Goal: Information Seeking & Learning: Learn about a topic

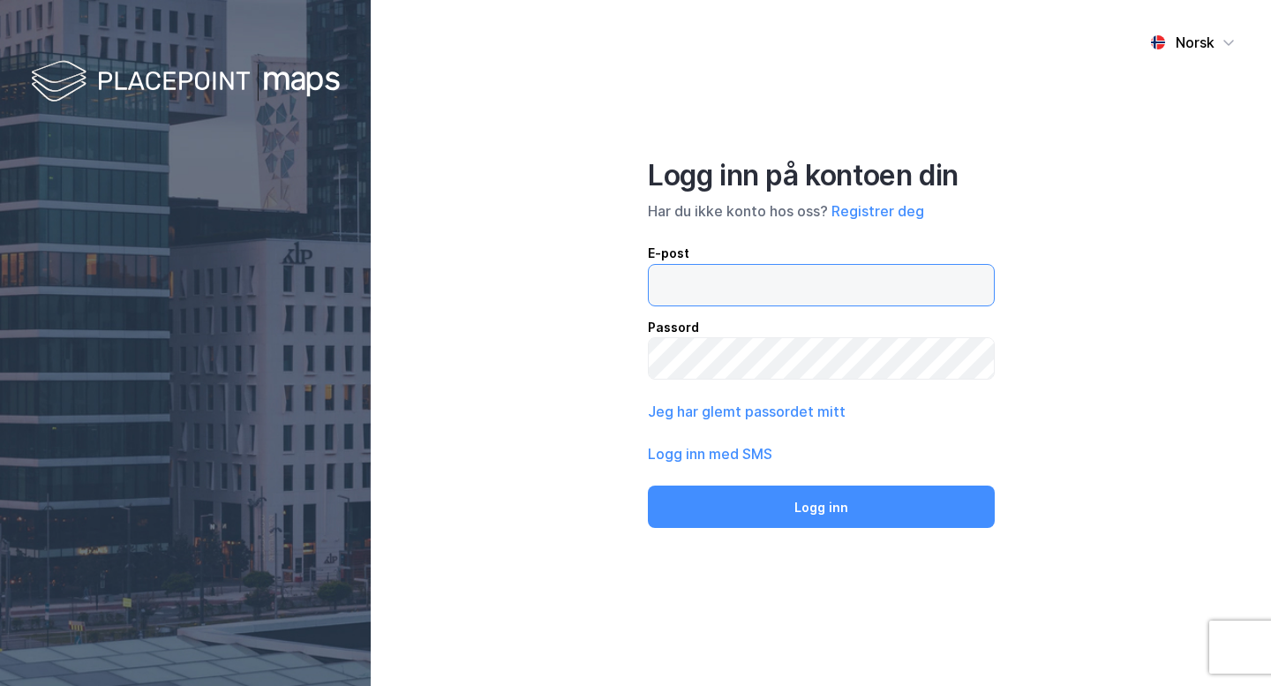
click at [780, 291] on input "email" at bounding box center [821, 285] width 345 height 41
type input "[EMAIL_ADDRESS][DOMAIN_NAME]"
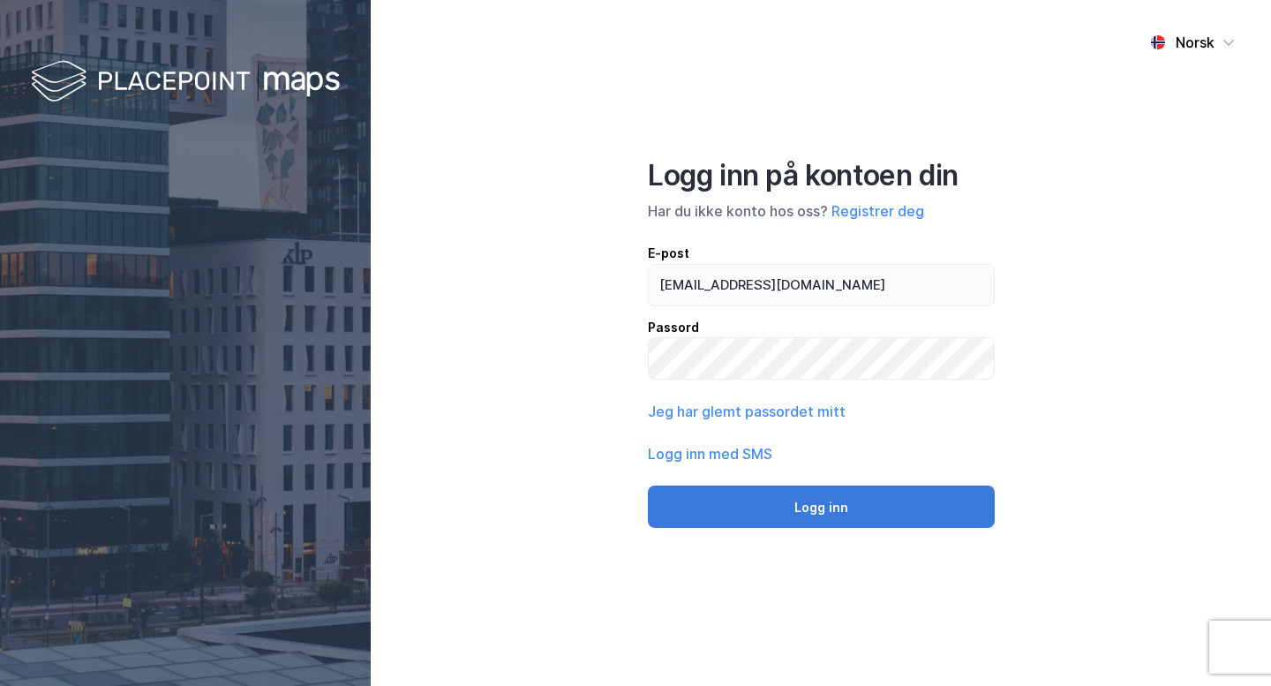
click at [771, 514] on button "Logg inn" at bounding box center [821, 507] width 347 height 42
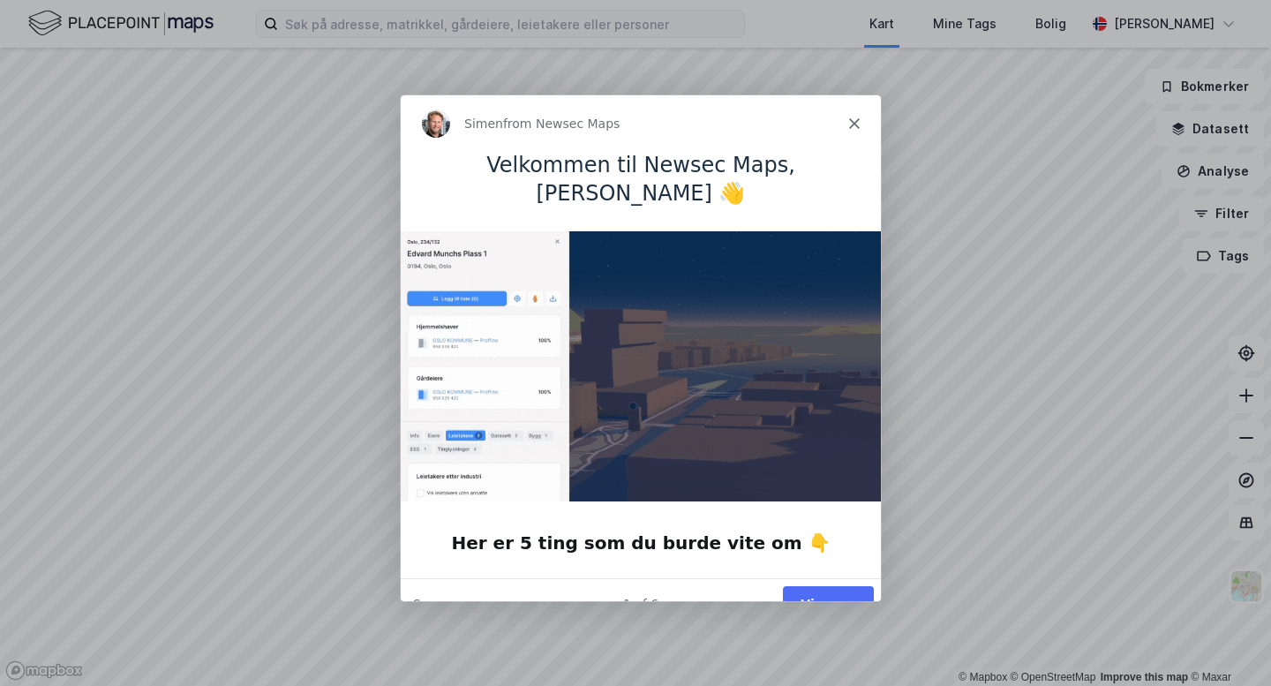
click at [810, 584] on button "Vis meg" at bounding box center [827, 602] width 91 height 36
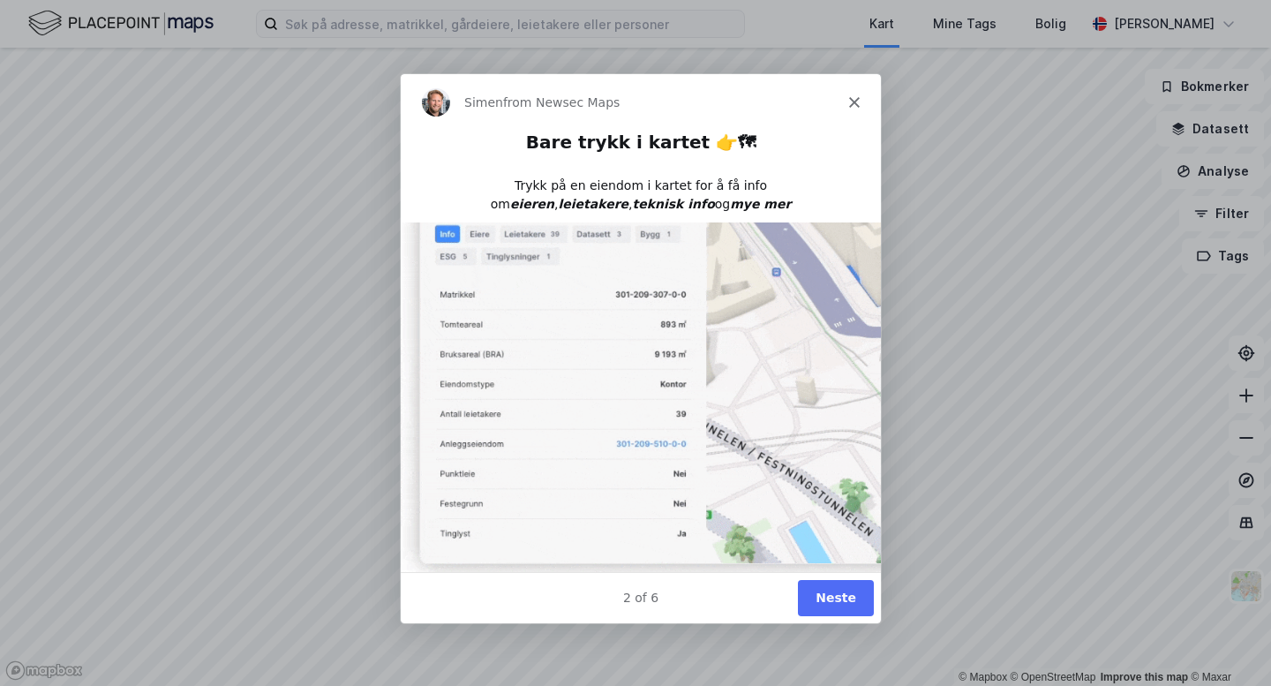
click at [821, 596] on button "Neste" at bounding box center [835, 596] width 76 height 36
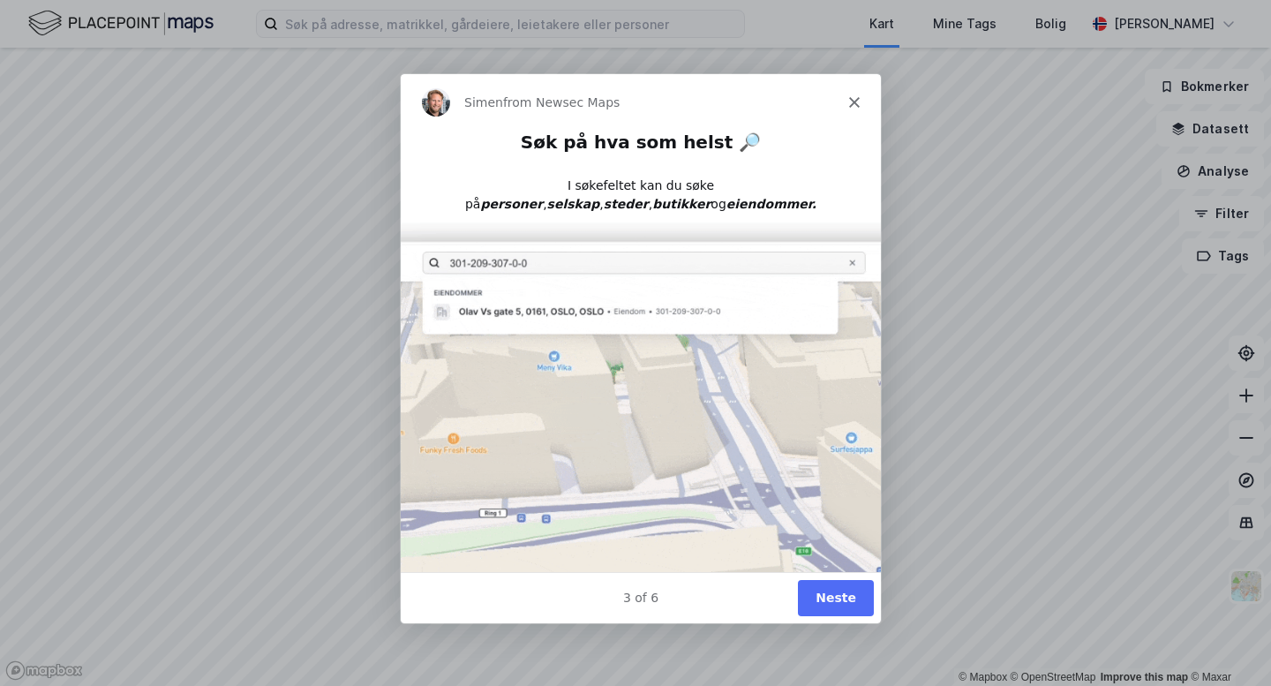
click at [825, 593] on button "Neste" at bounding box center [835, 596] width 76 height 36
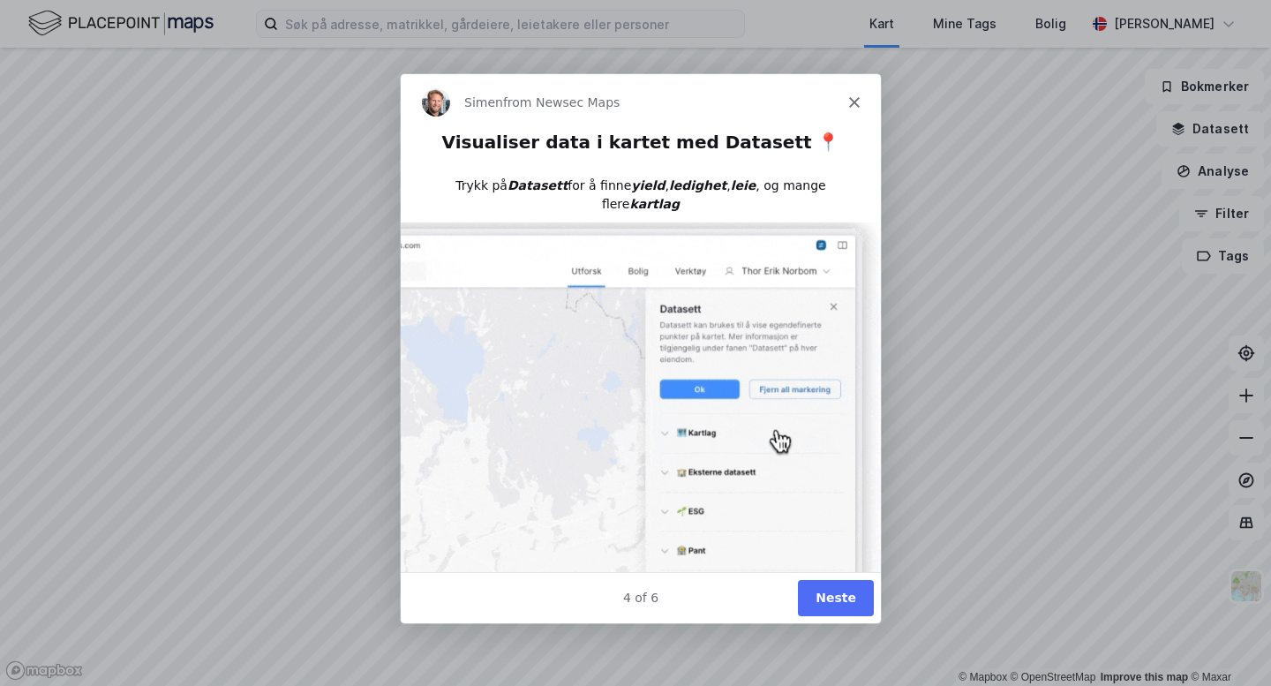
click at [834, 595] on button "Neste" at bounding box center [835, 596] width 76 height 36
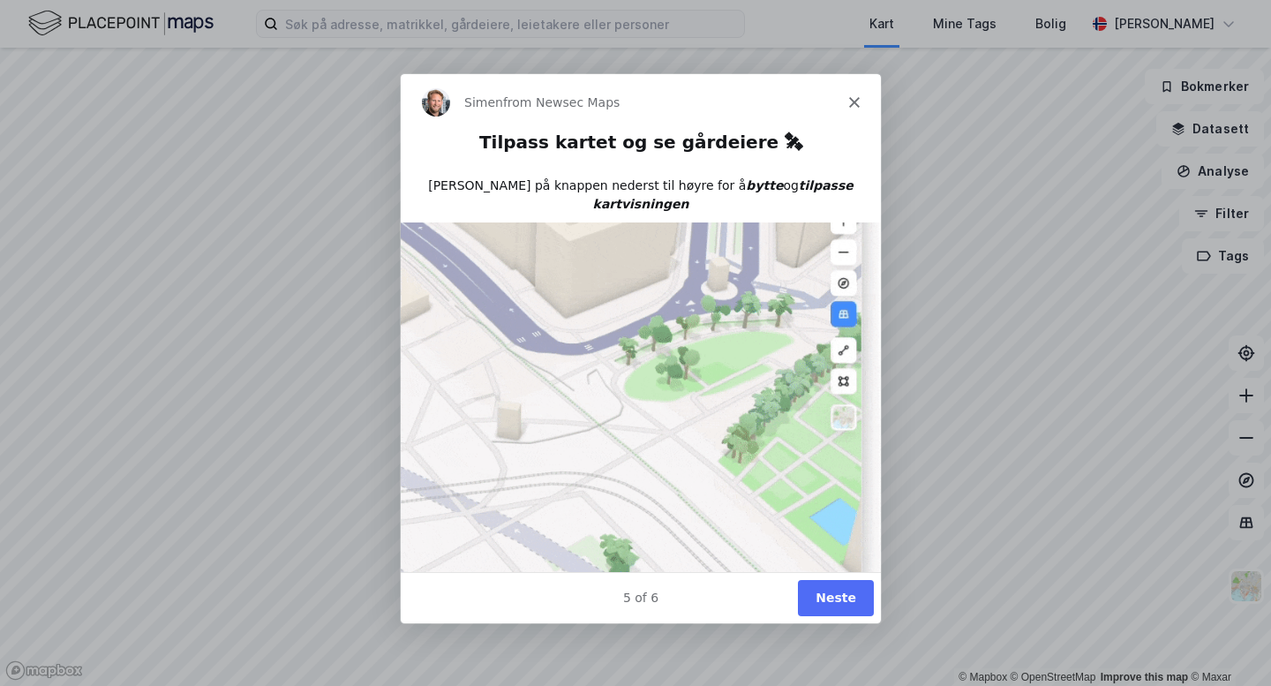
click at [833, 601] on button "Neste" at bounding box center [835, 596] width 76 height 36
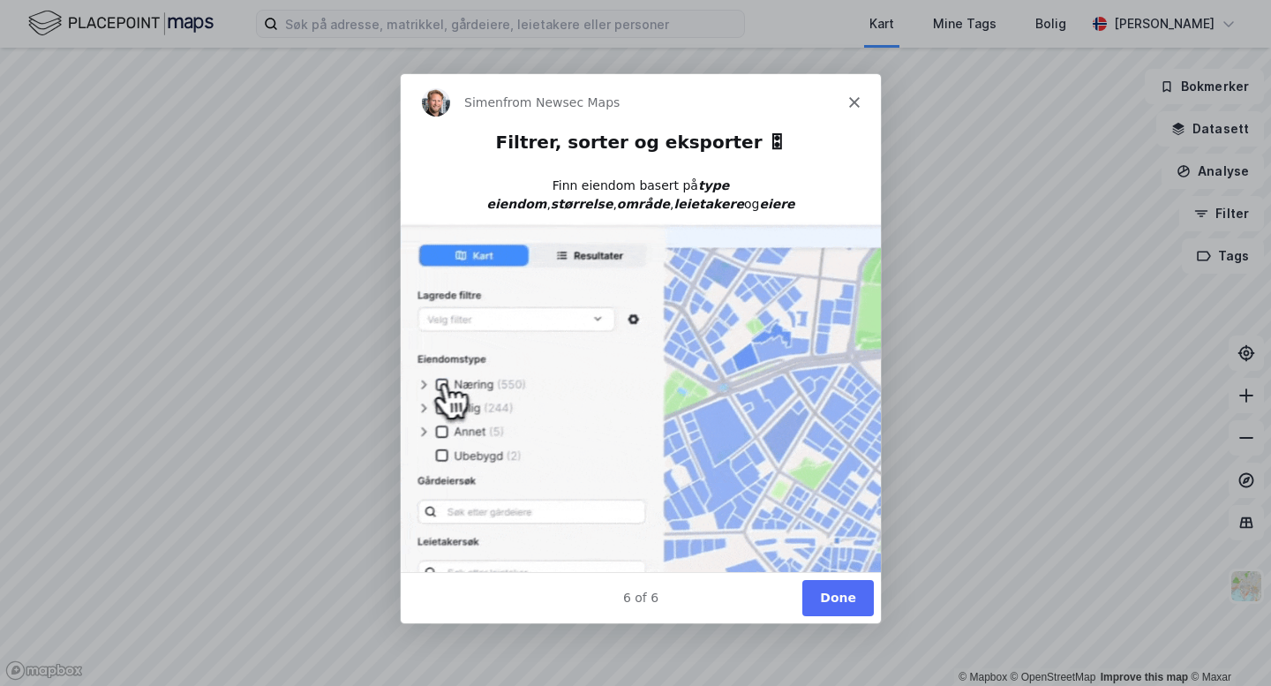
click at [837, 596] on button "Done" at bounding box center [838, 596] width 72 height 36
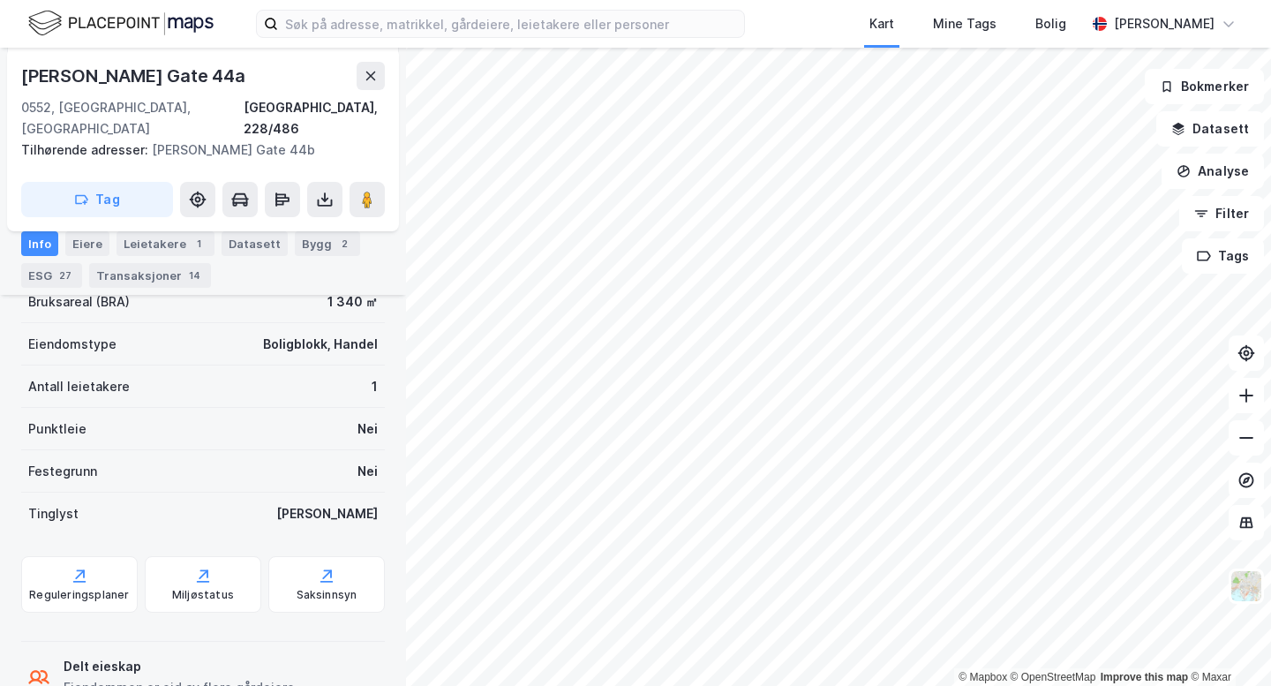
scroll to position [589, 0]
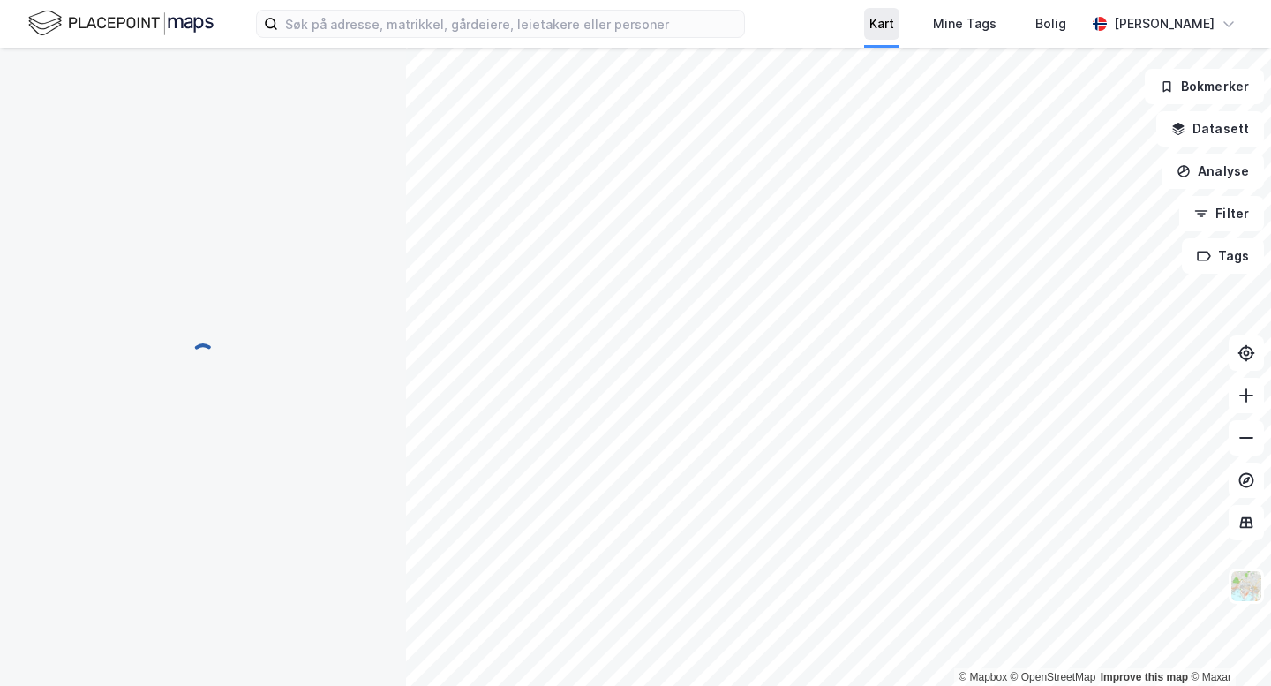
scroll to position [564, 0]
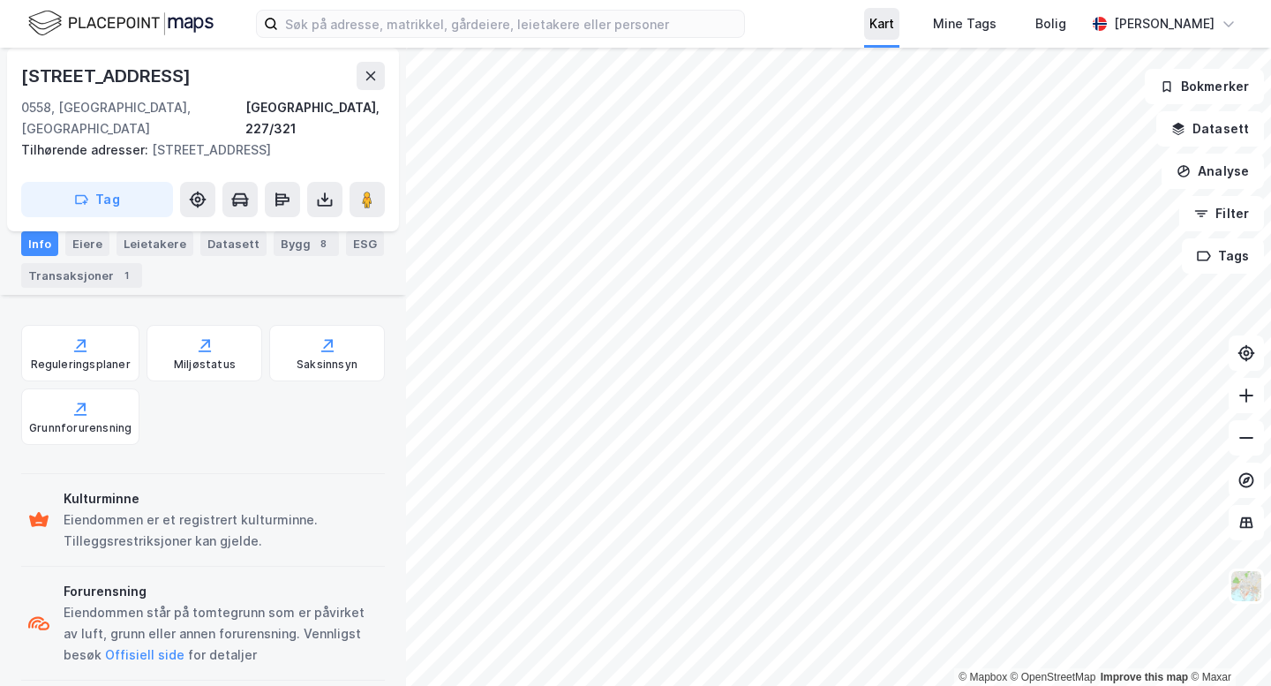
scroll to position [522, 0]
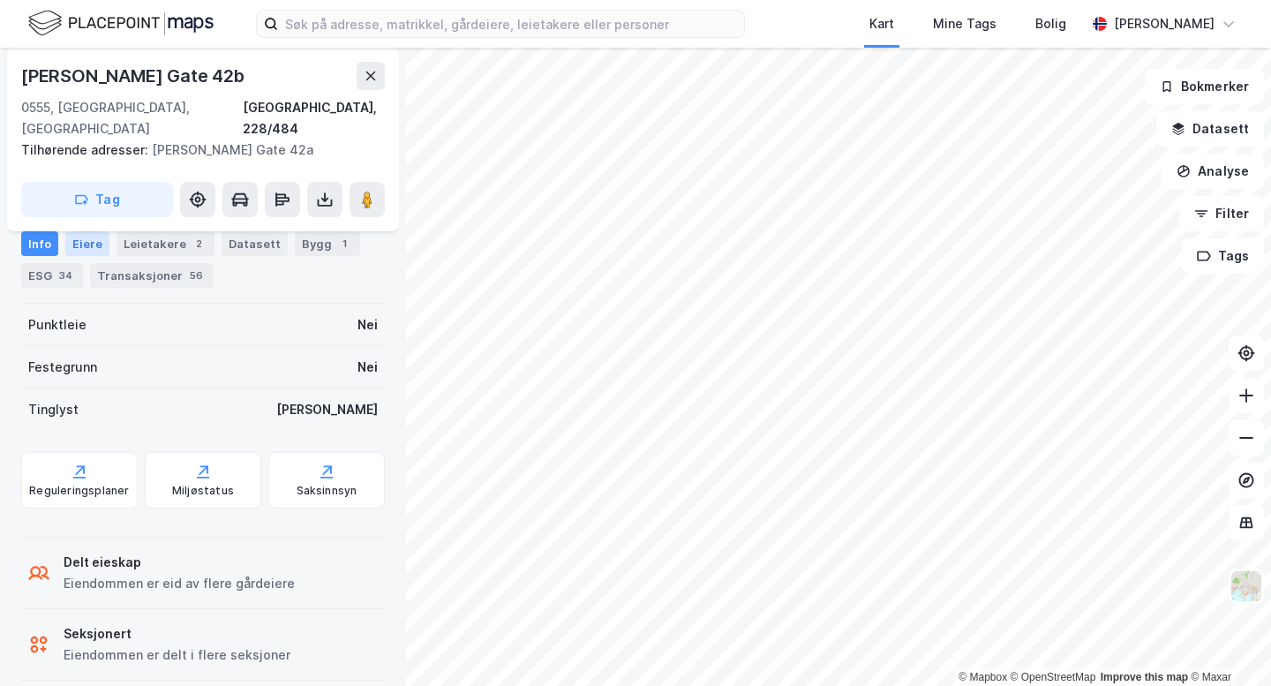
click at [87, 245] on div "Eiere" at bounding box center [87, 243] width 44 height 25
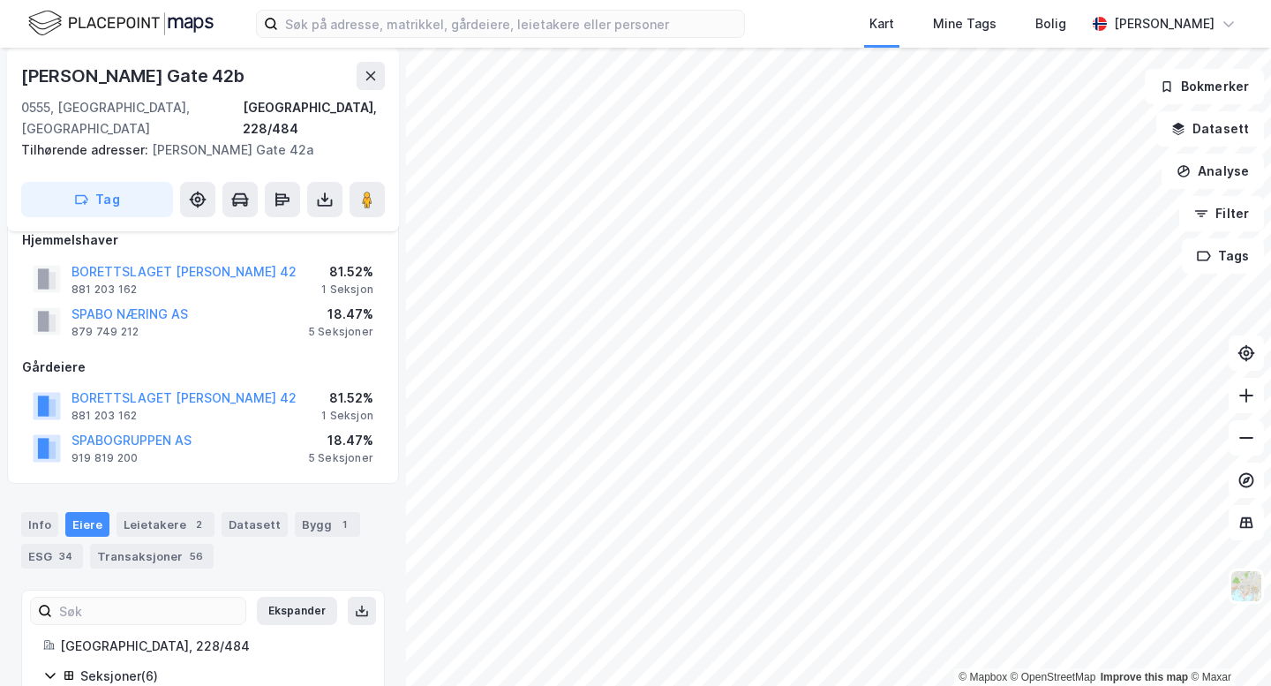
scroll to position [237, 0]
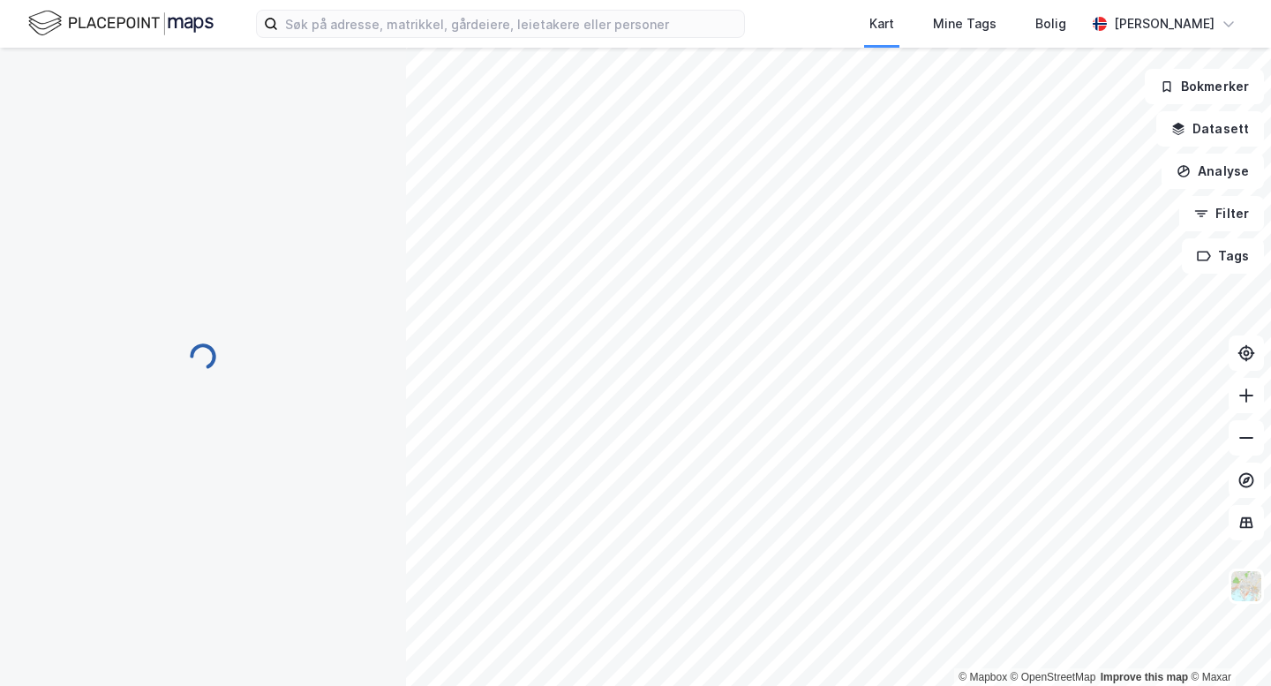
scroll to position [2, 0]
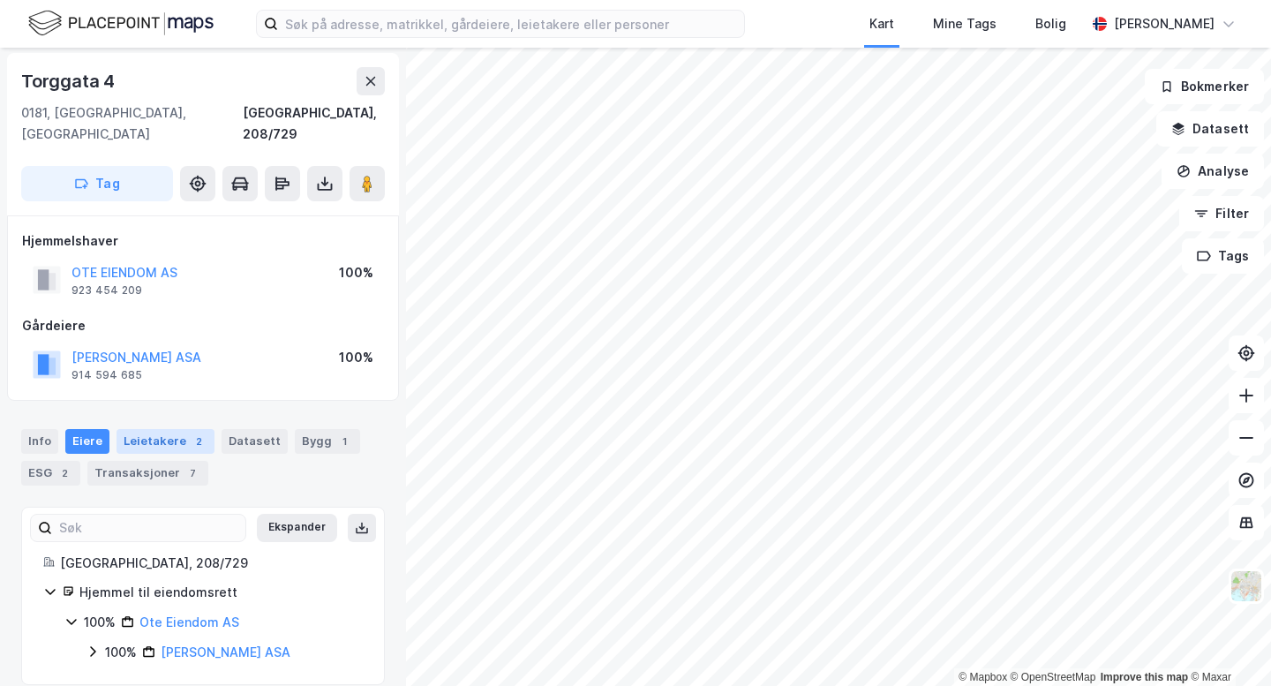
click at [149, 429] on div "Leietakere 2" at bounding box center [166, 441] width 98 height 25
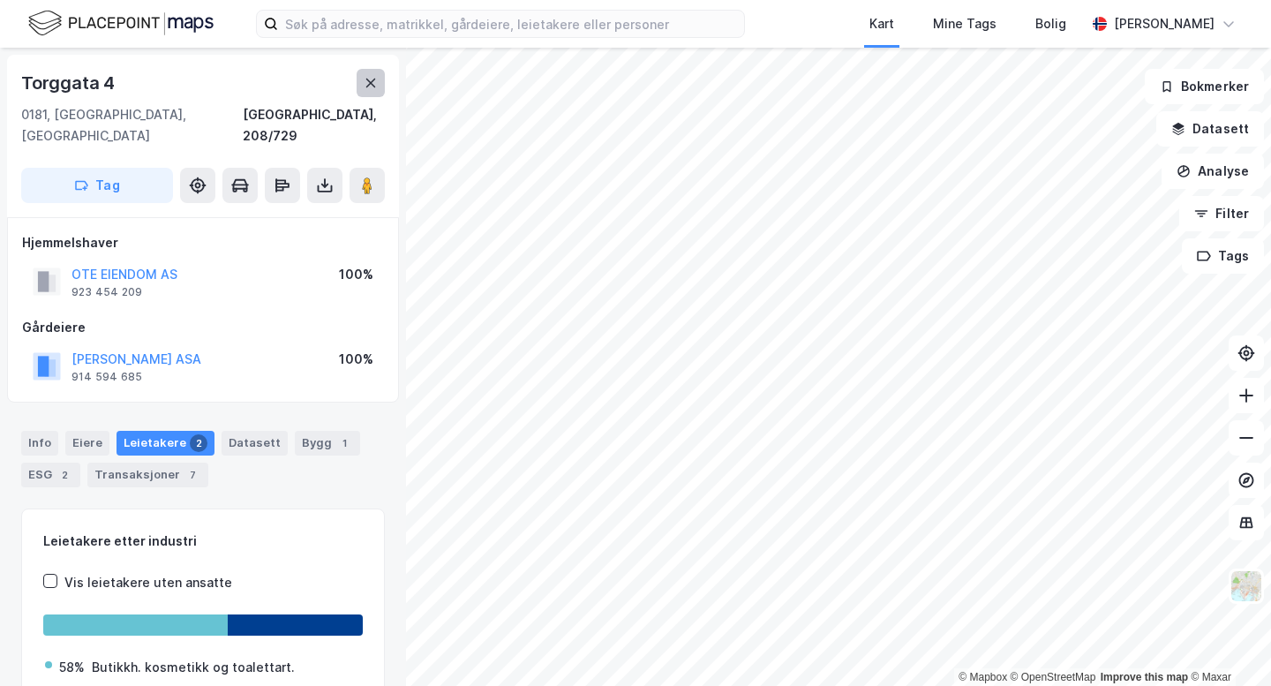
click at [373, 77] on icon at bounding box center [371, 83] width 14 height 14
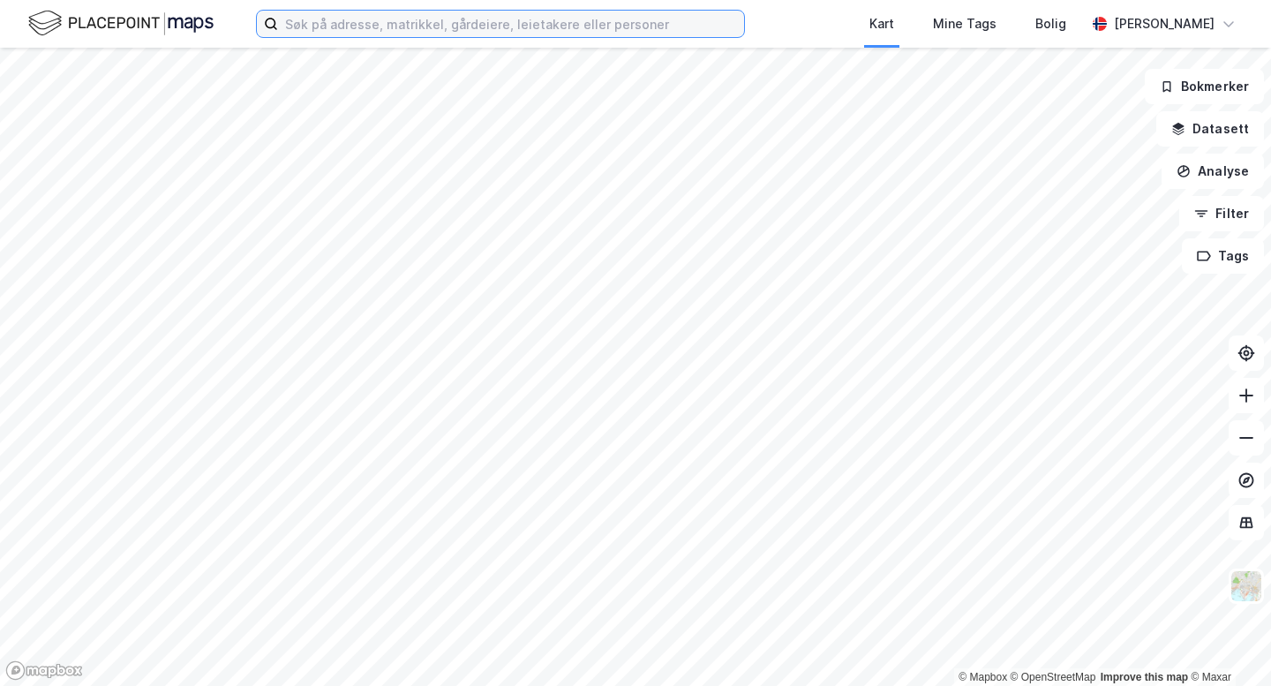
click at [297, 30] on input at bounding box center [511, 24] width 466 height 26
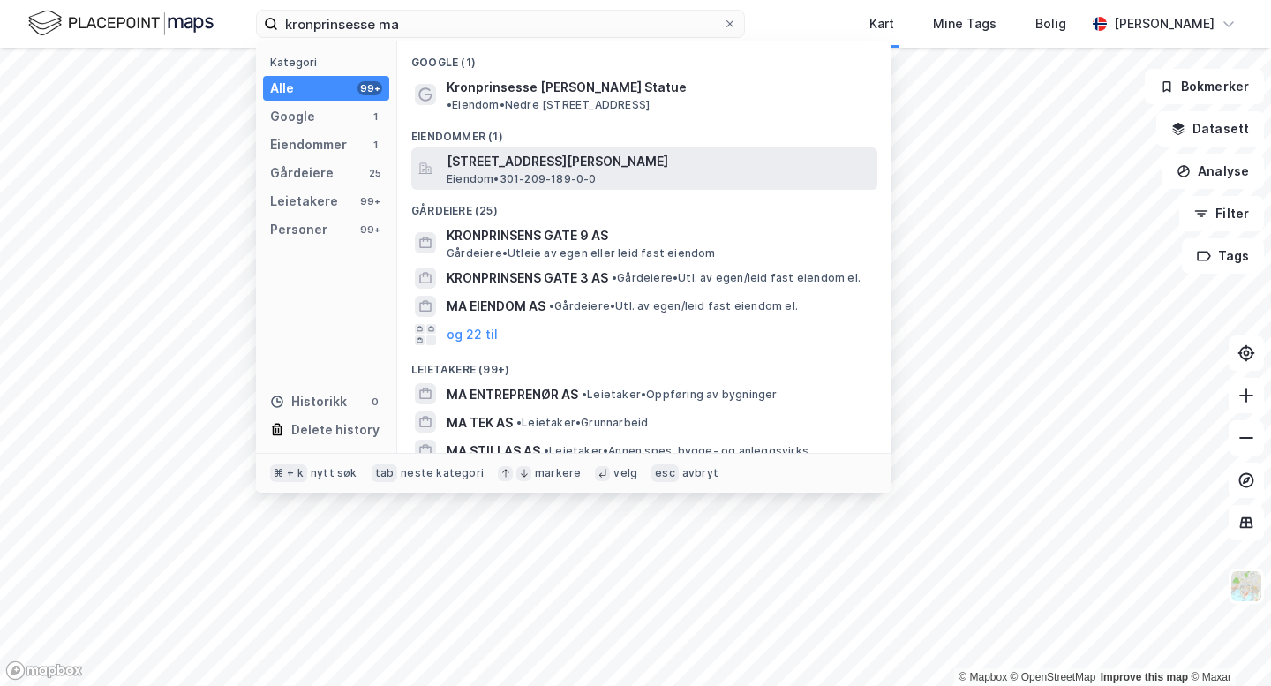
click at [488, 151] on span "[STREET_ADDRESS][PERSON_NAME]" at bounding box center [659, 161] width 424 height 21
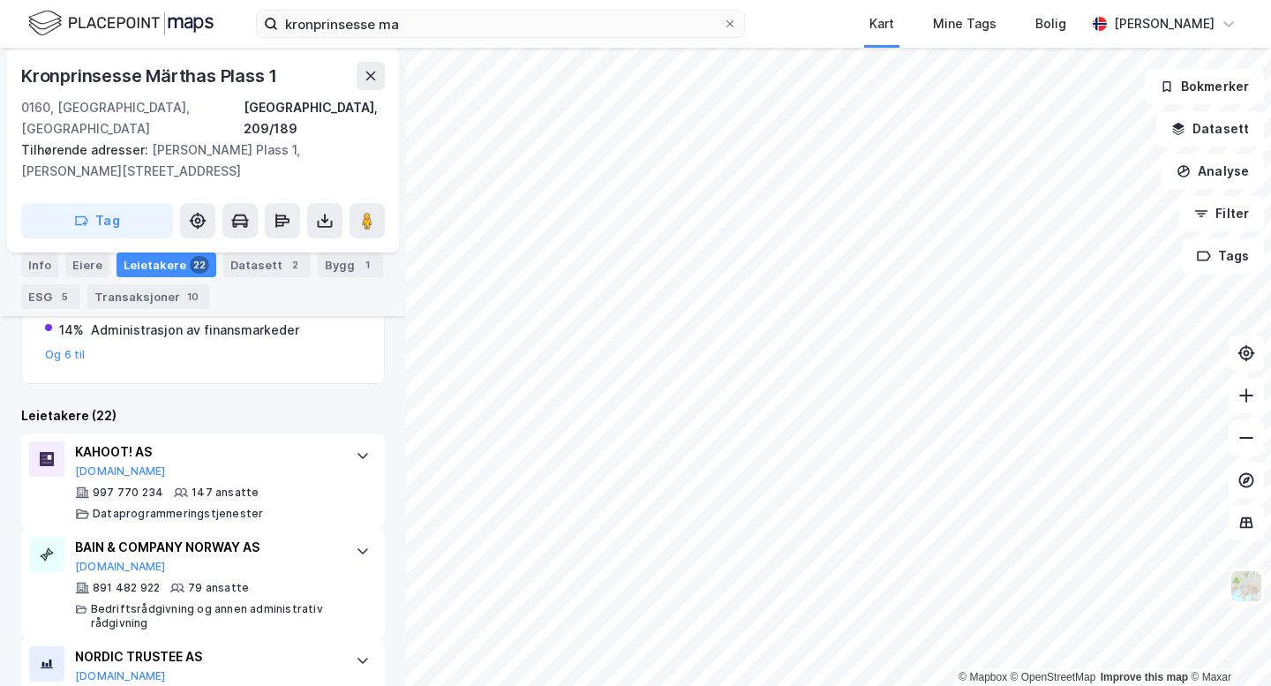
scroll to position [473, 0]
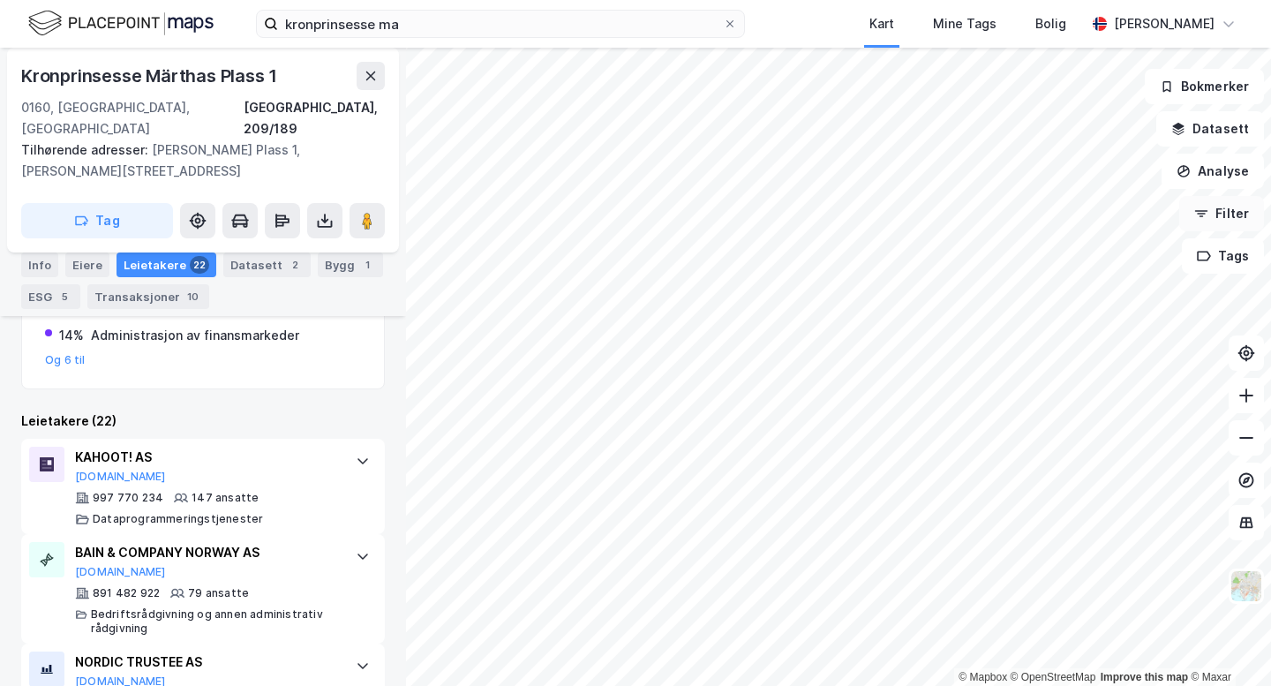
click at [1203, 212] on icon "button" at bounding box center [1202, 214] width 14 height 14
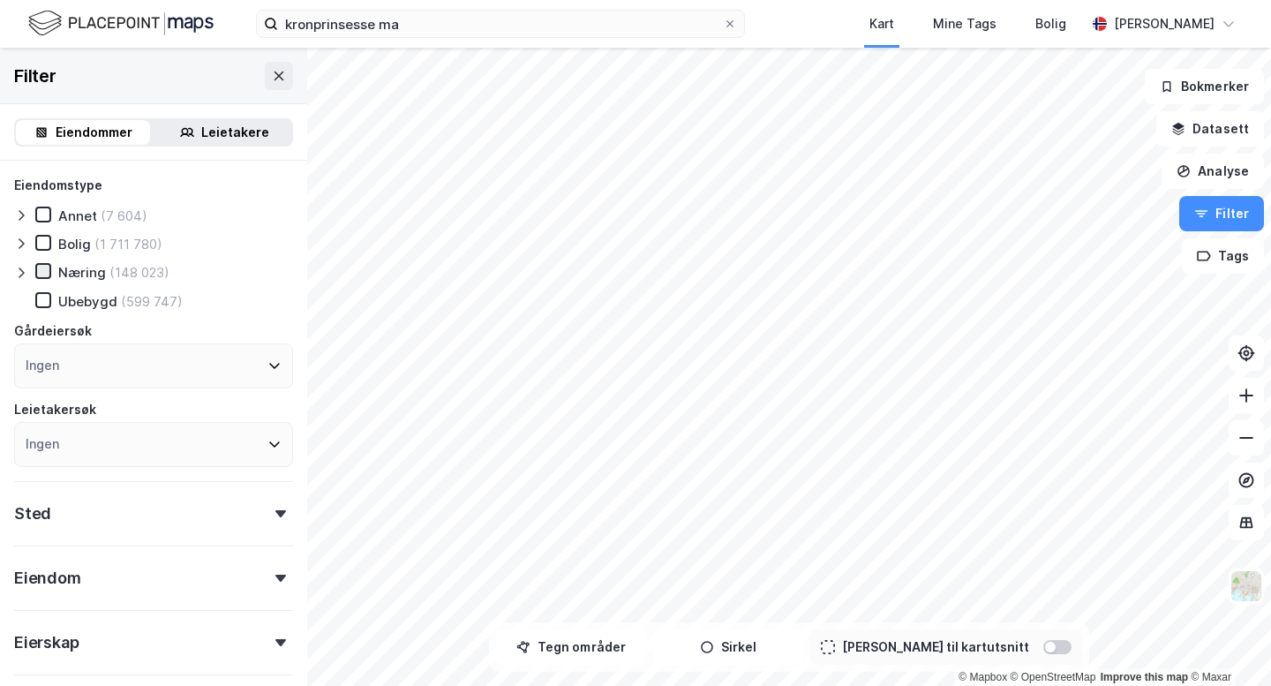
click at [42, 269] on icon at bounding box center [43, 271] width 12 height 12
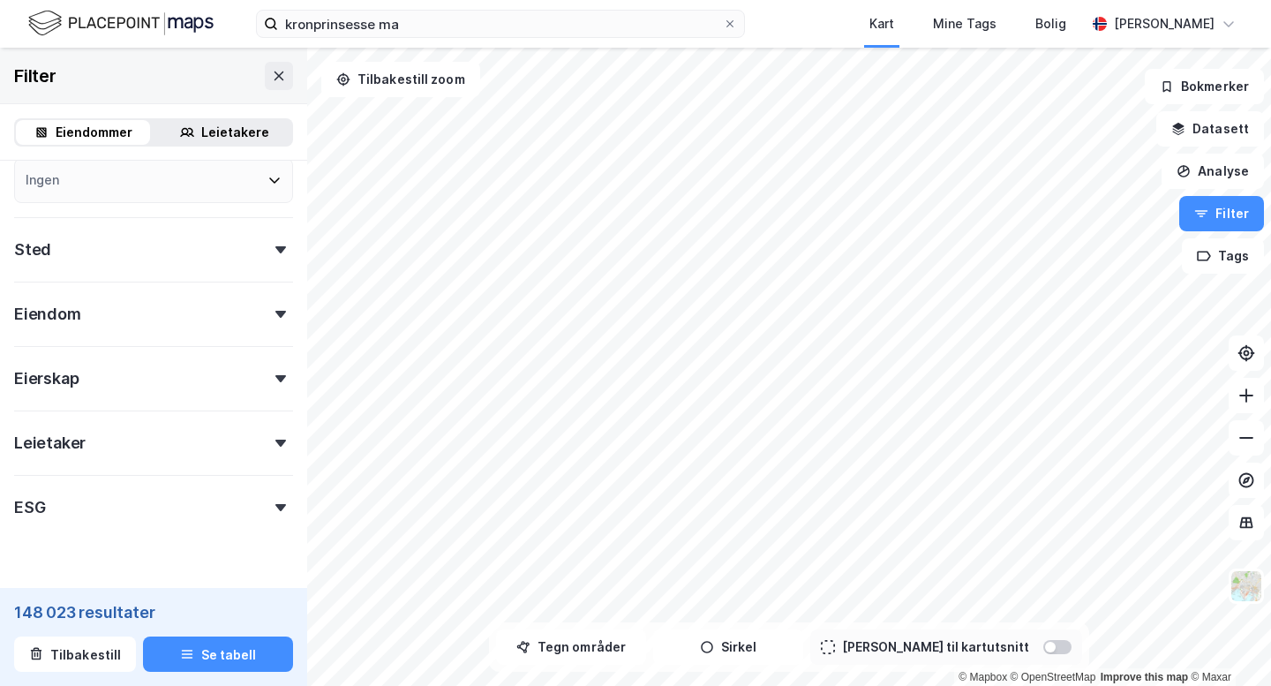
scroll to position [268, 0]
click at [137, 246] on div "Sted" at bounding box center [153, 238] width 279 height 50
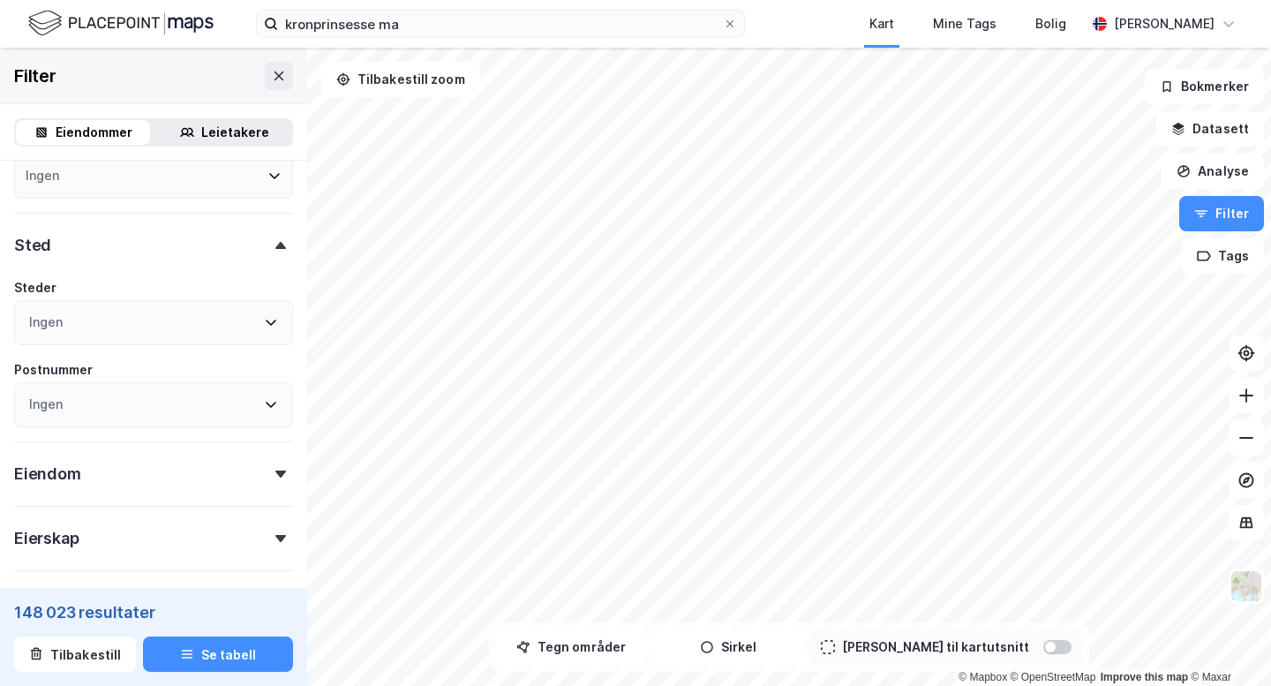
click at [111, 319] on div "Ingen" at bounding box center [153, 322] width 279 height 45
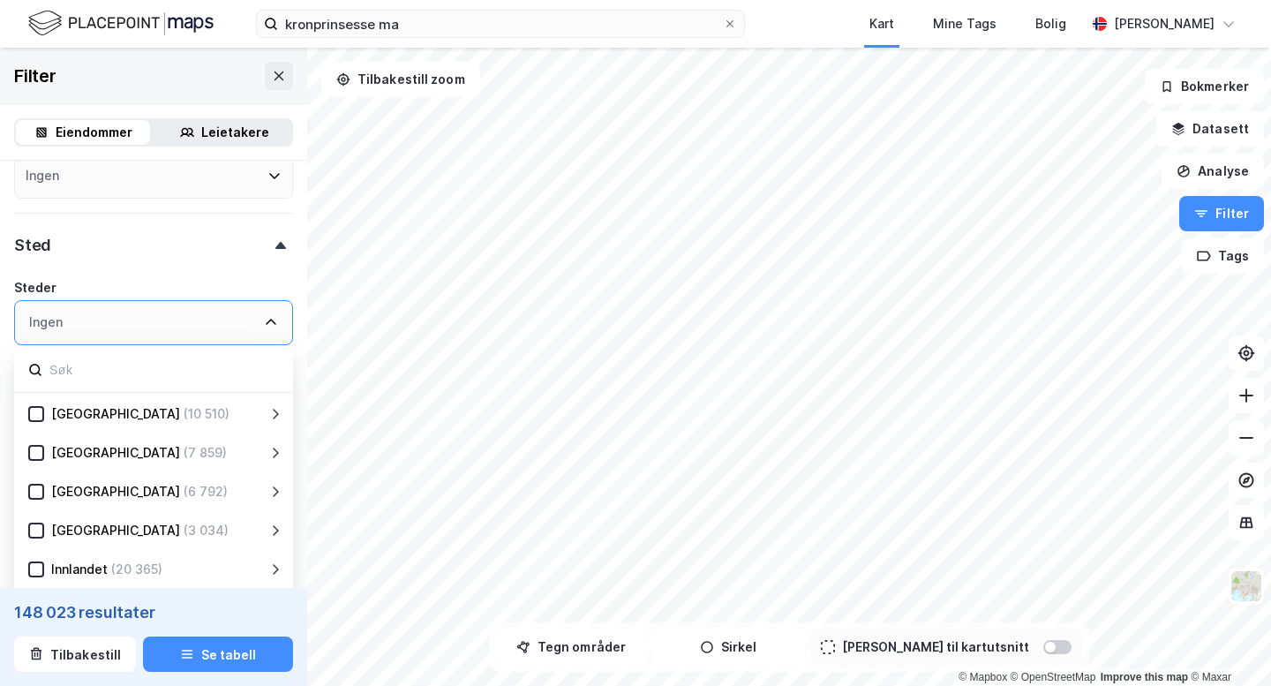
click at [80, 447] on div "[GEOGRAPHIC_DATA]" at bounding box center [115, 452] width 129 height 21
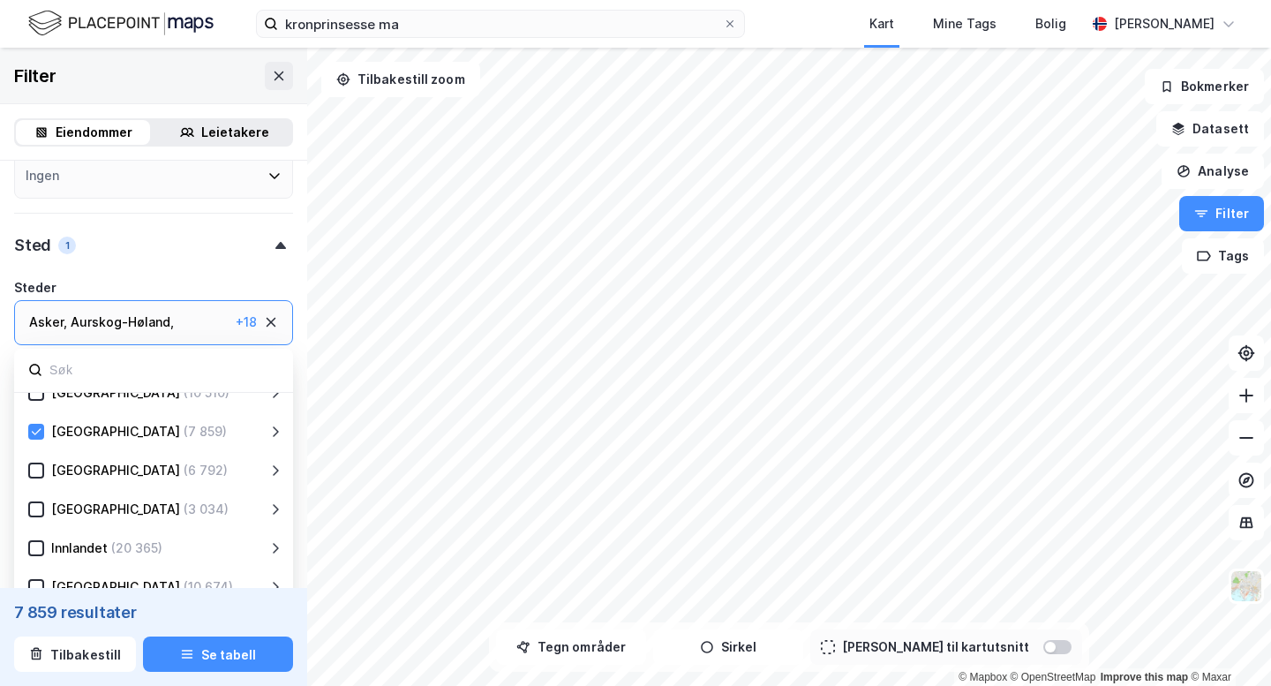
scroll to position [27, 0]
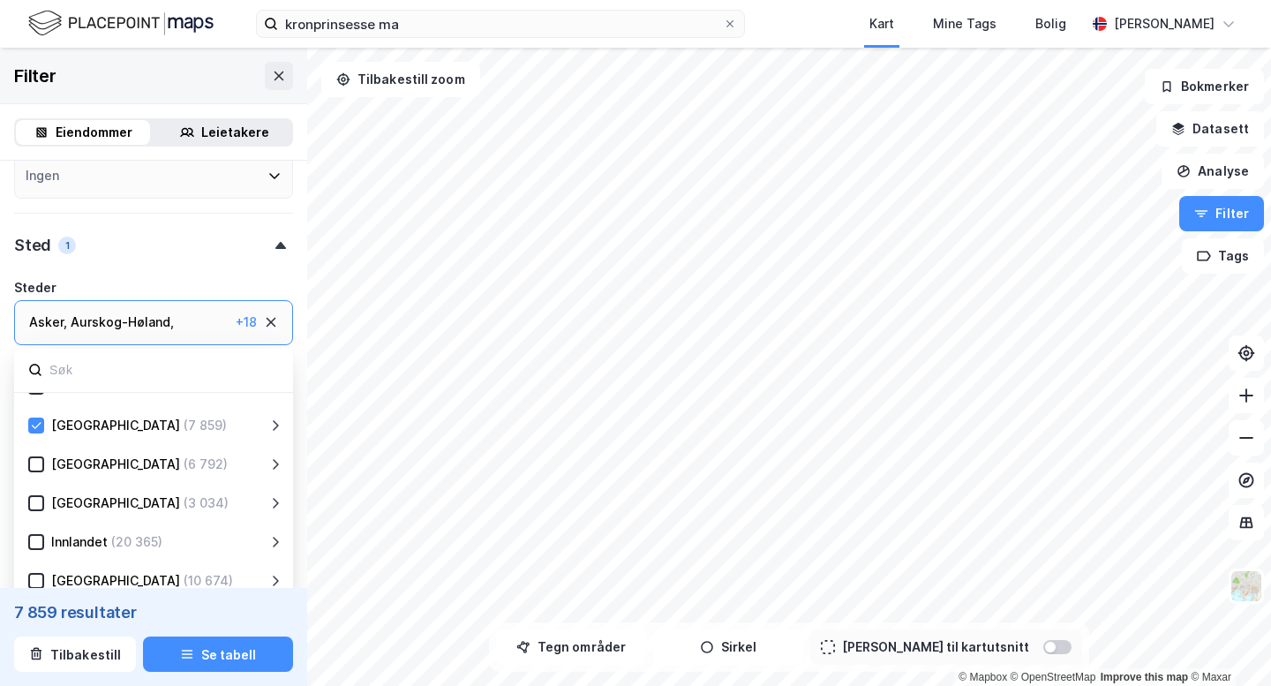
click at [271, 424] on icon at bounding box center [275, 425] width 14 height 14
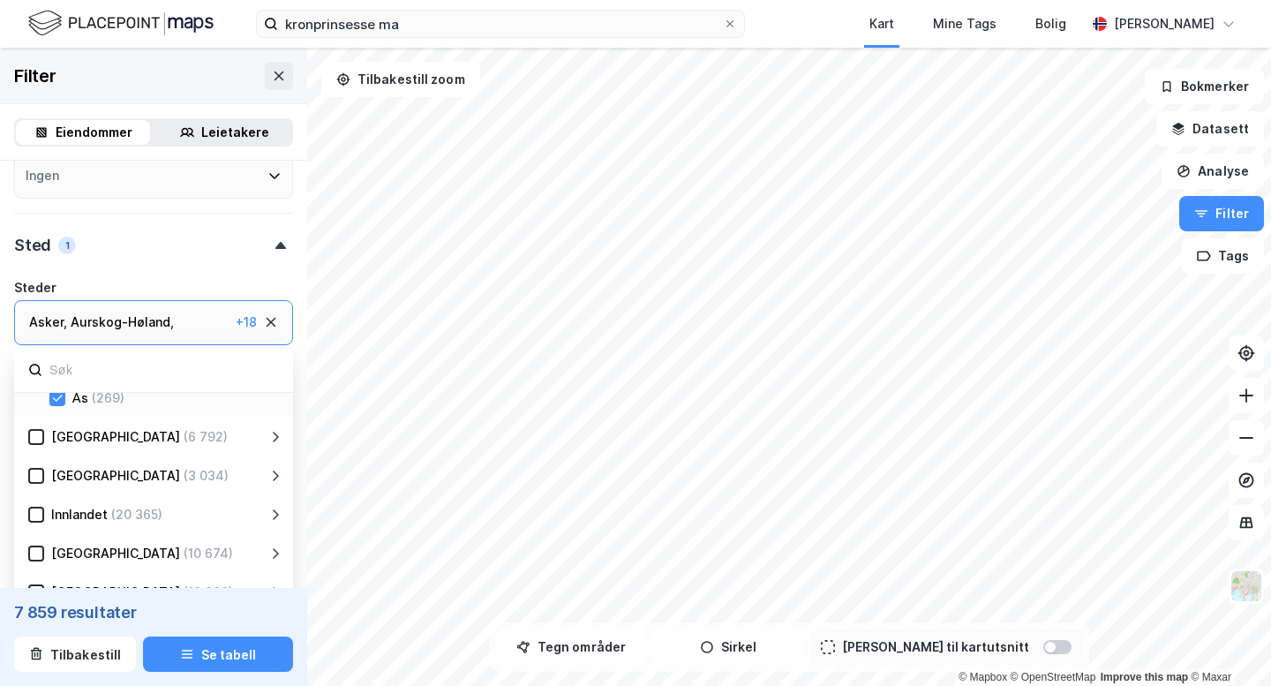
scroll to position [826, 0]
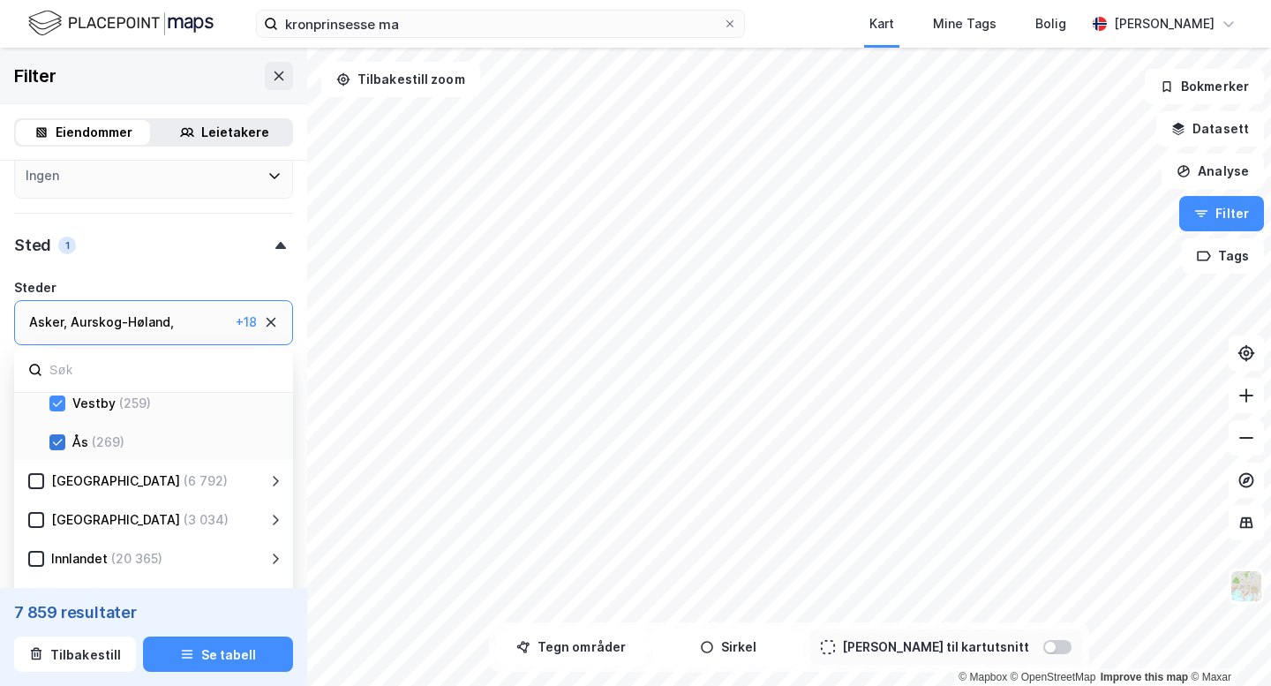
click at [57, 436] on icon at bounding box center [57, 442] width 12 height 12
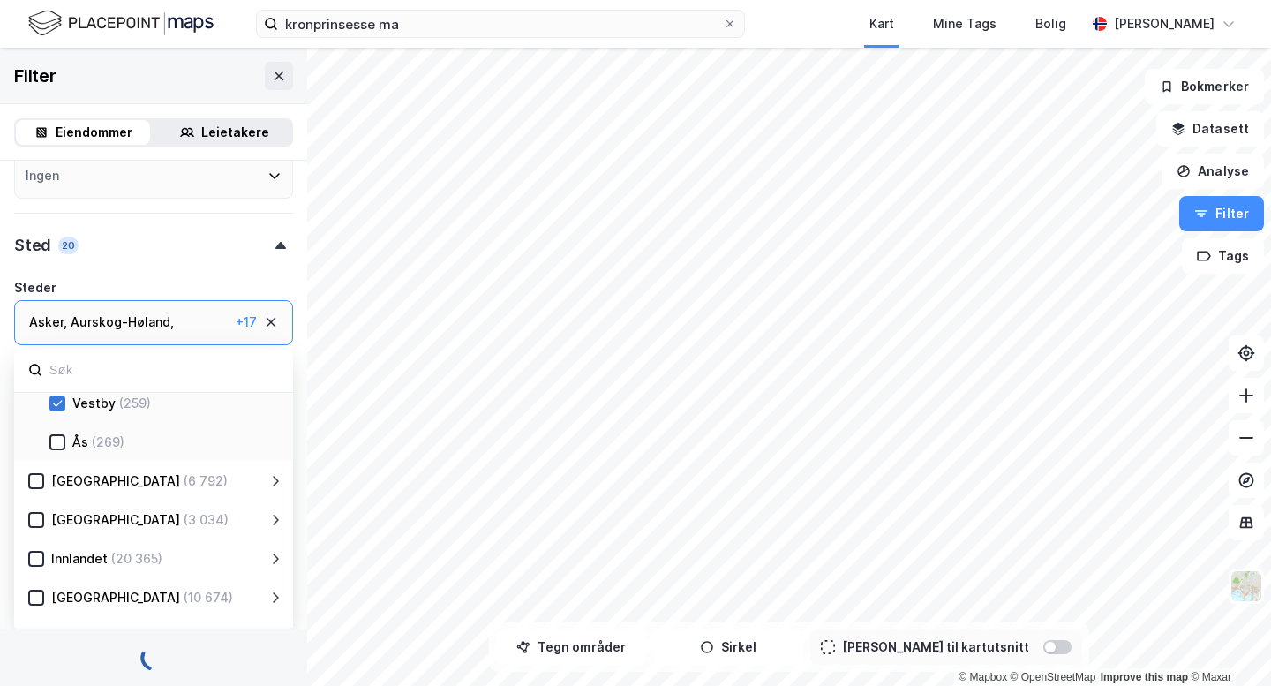
click at [57, 399] on icon at bounding box center [57, 403] width 12 height 12
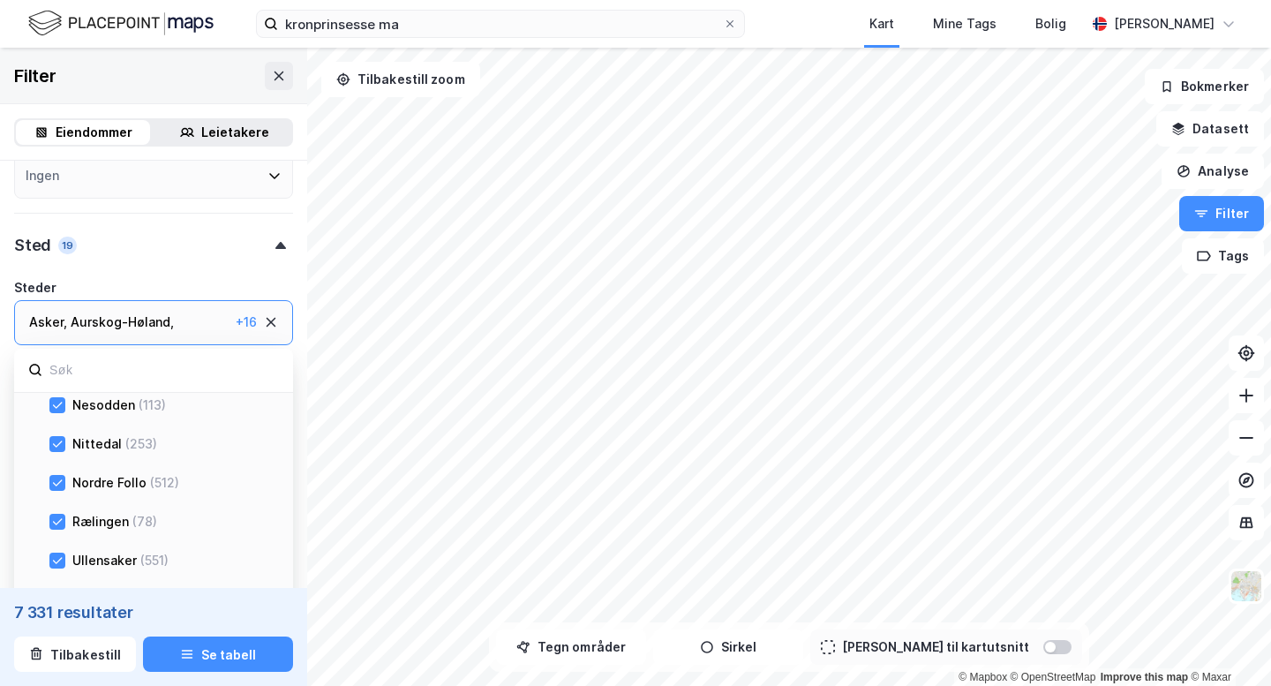
scroll to position [614, 0]
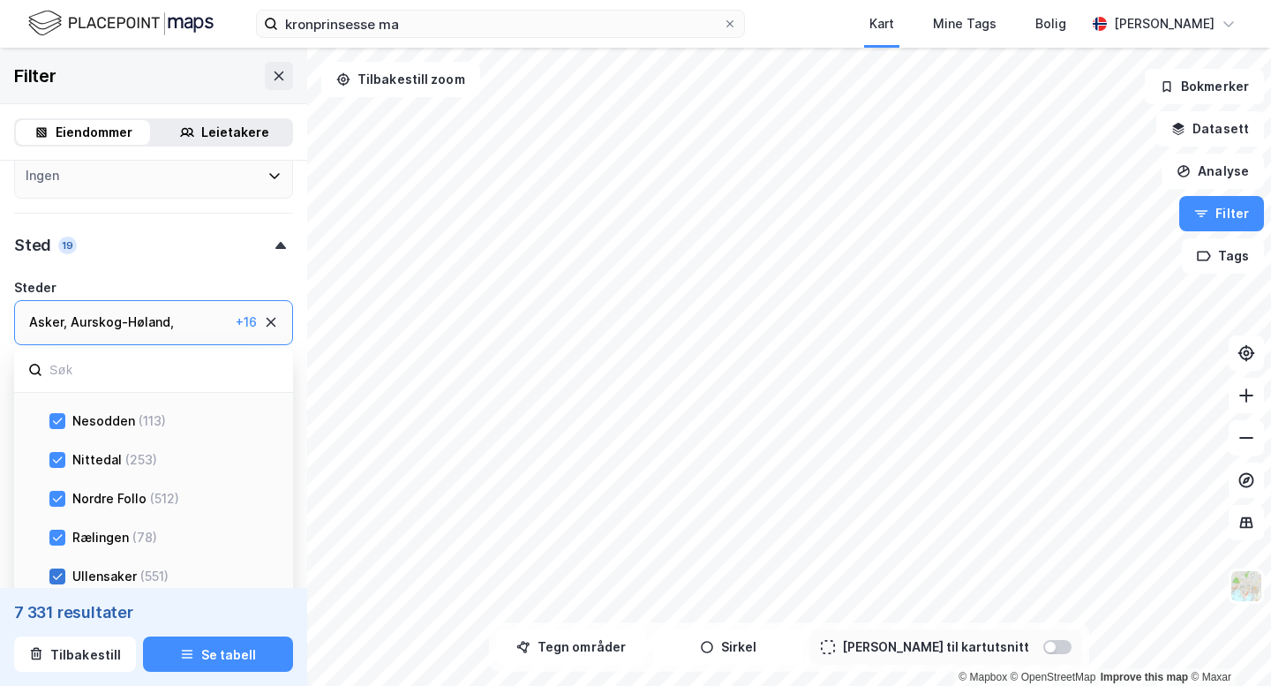
click at [54, 569] on div at bounding box center [57, 577] width 16 height 16
click at [55, 532] on icon at bounding box center [57, 537] width 12 height 12
click at [53, 493] on icon at bounding box center [57, 499] width 12 height 12
click at [53, 459] on icon at bounding box center [58, 459] width 10 height 6
click at [59, 417] on icon at bounding box center [57, 421] width 12 height 12
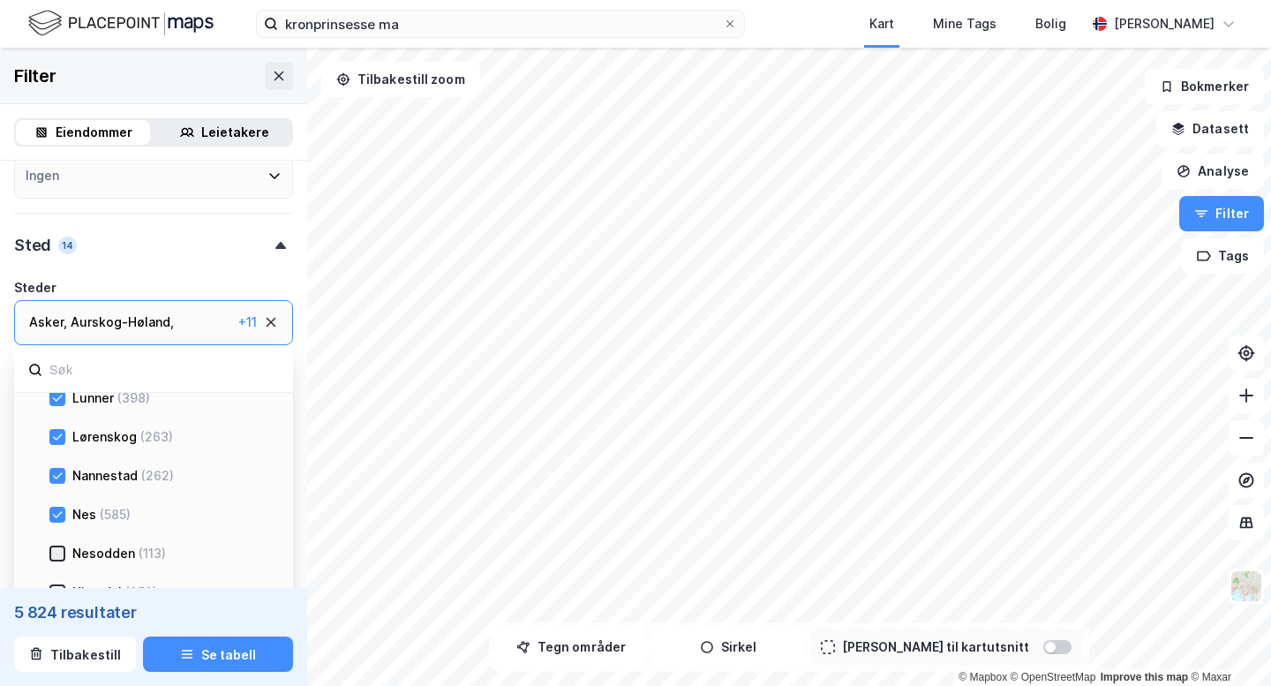
scroll to position [462, 0]
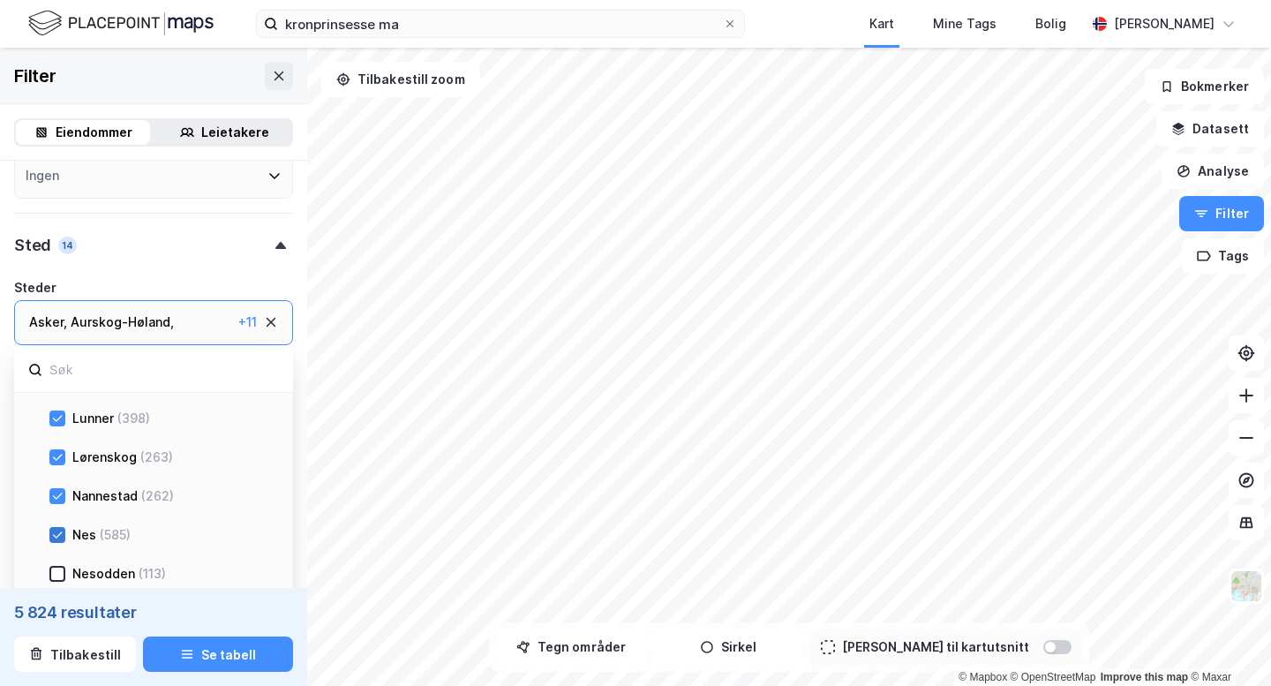
click at [55, 531] on icon at bounding box center [57, 535] width 12 height 12
click at [56, 499] on icon at bounding box center [57, 496] width 12 height 12
click at [56, 458] on icon at bounding box center [58, 457] width 10 height 6
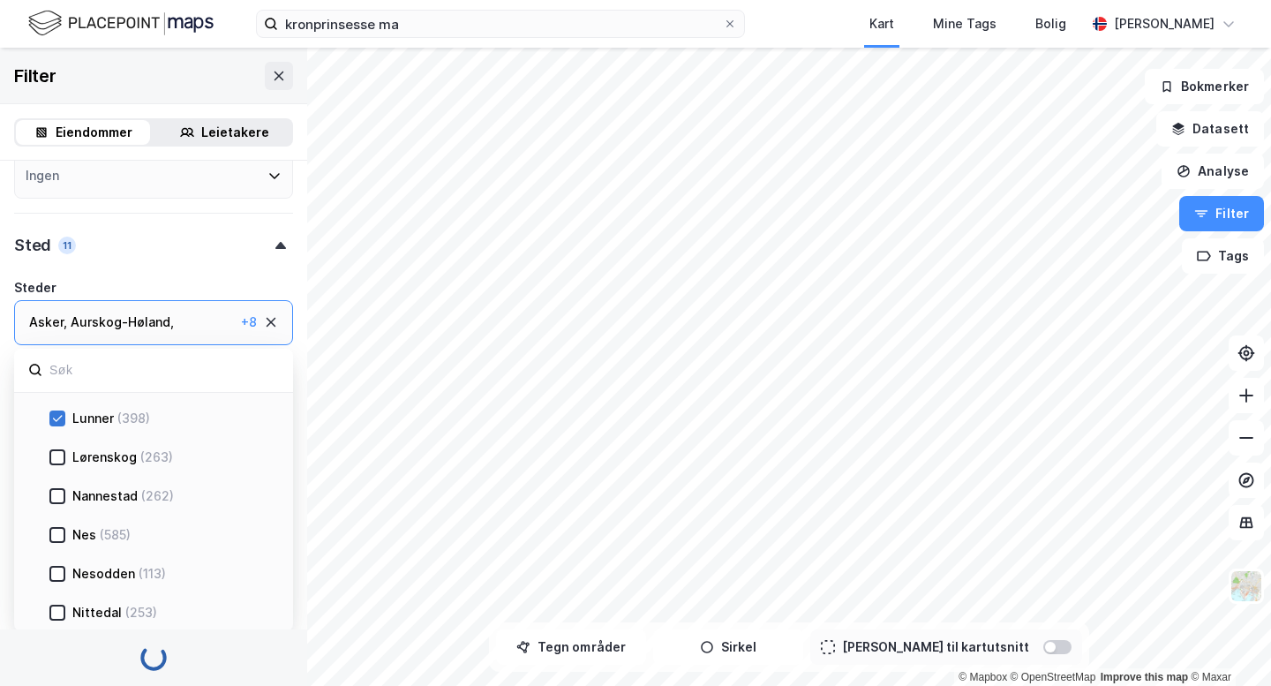
click at [59, 415] on icon at bounding box center [57, 418] width 12 height 12
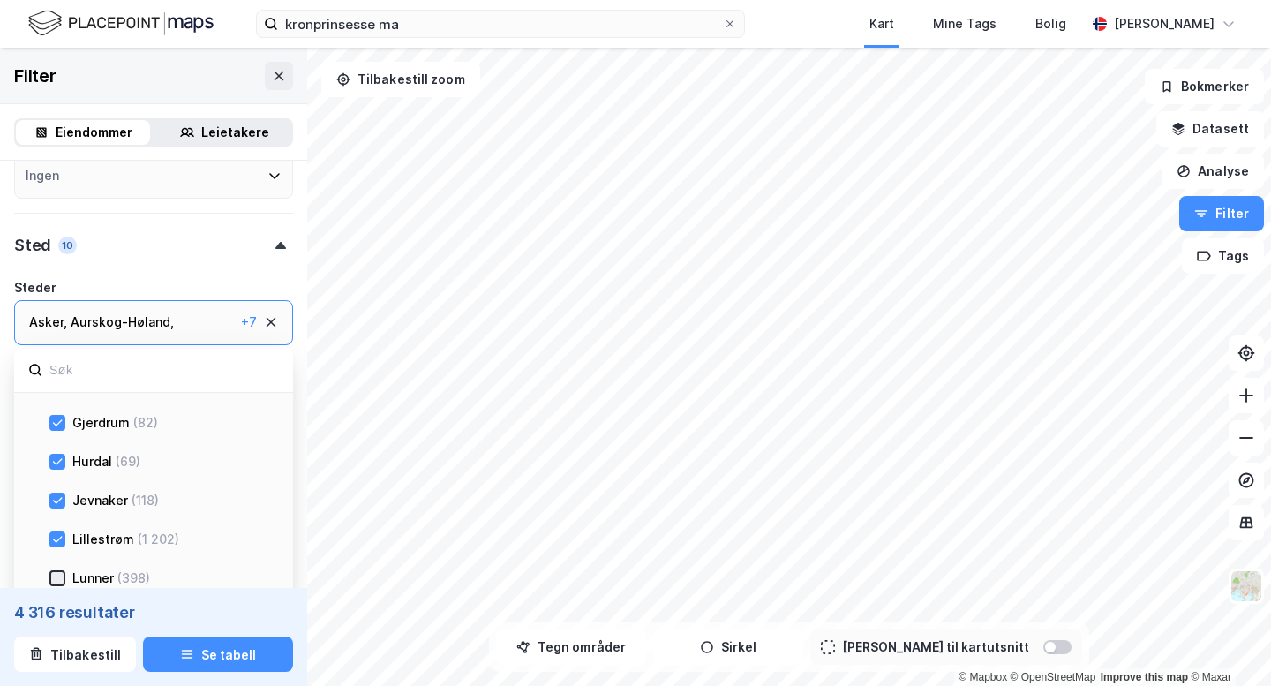
scroll to position [303, 0]
click at [55, 542] on icon at bounding box center [57, 538] width 12 height 12
click at [62, 480] on div "Jevnaker (118)" at bounding box center [153, 498] width 279 height 39
click at [60, 462] on icon at bounding box center [57, 461] width 12 height 12
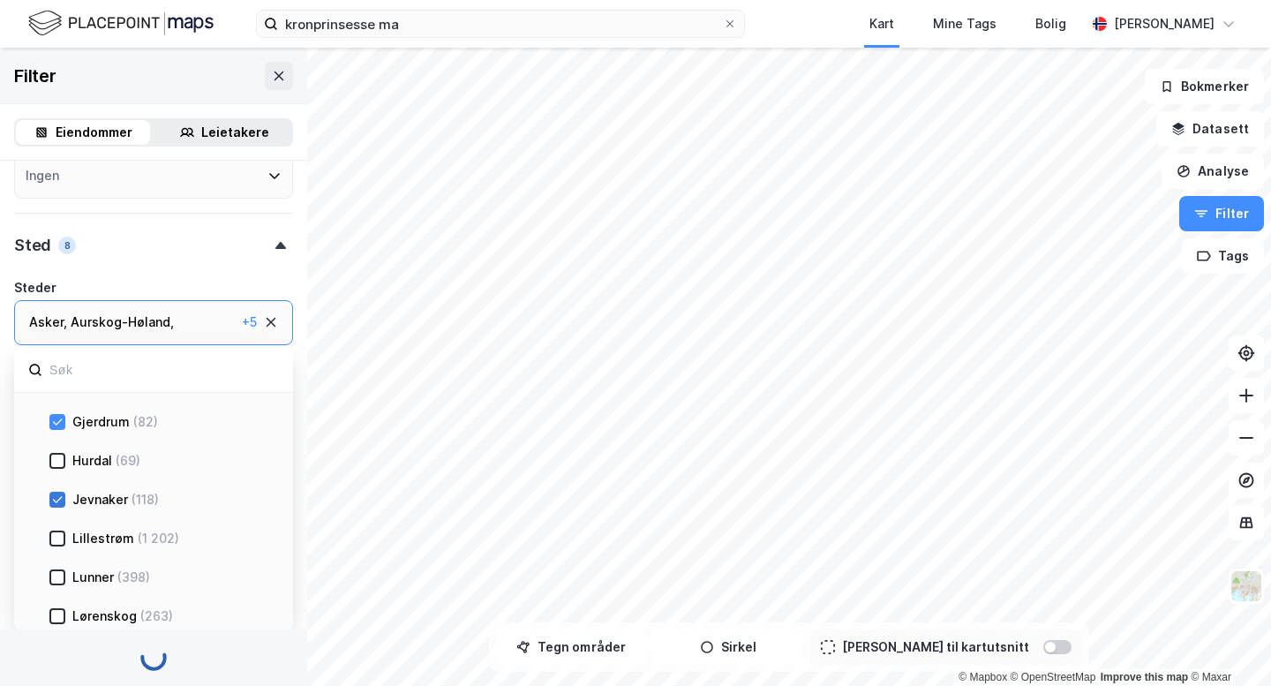
click at [58, 496] on icon at bounding box center [57, 500] width 12 height 12
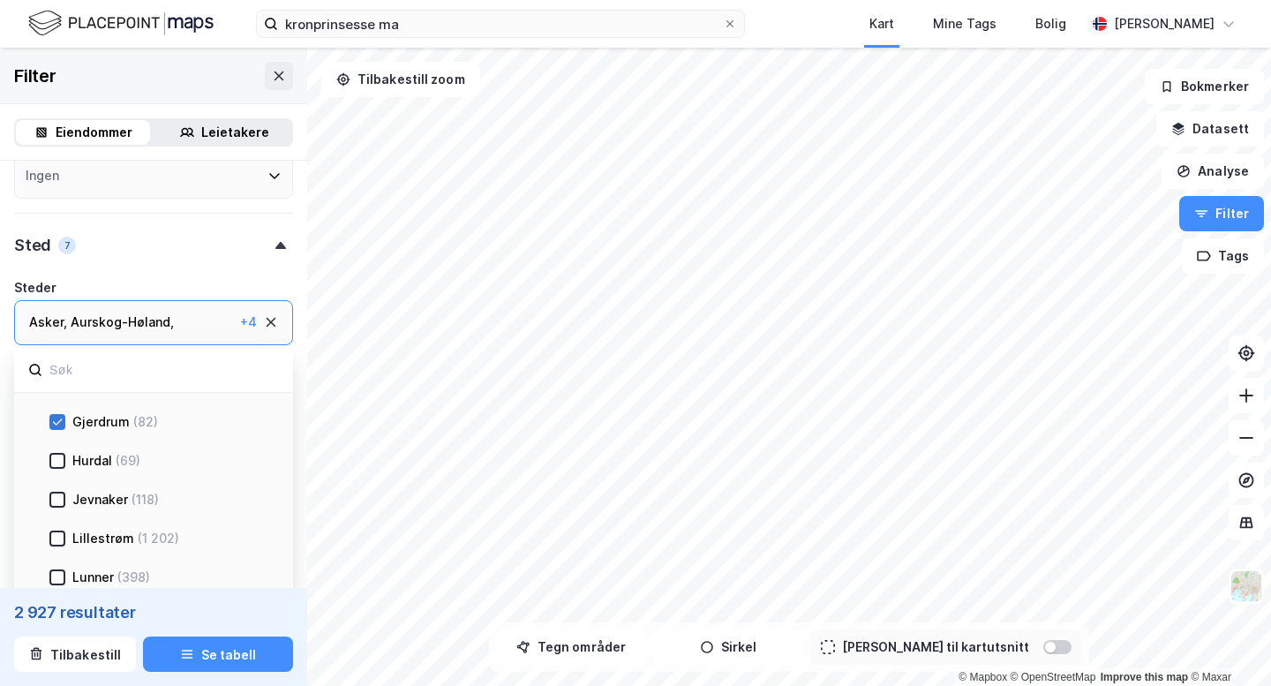
click at [59, 419] on icon at bounding box center [57, 422] width 12 height 12
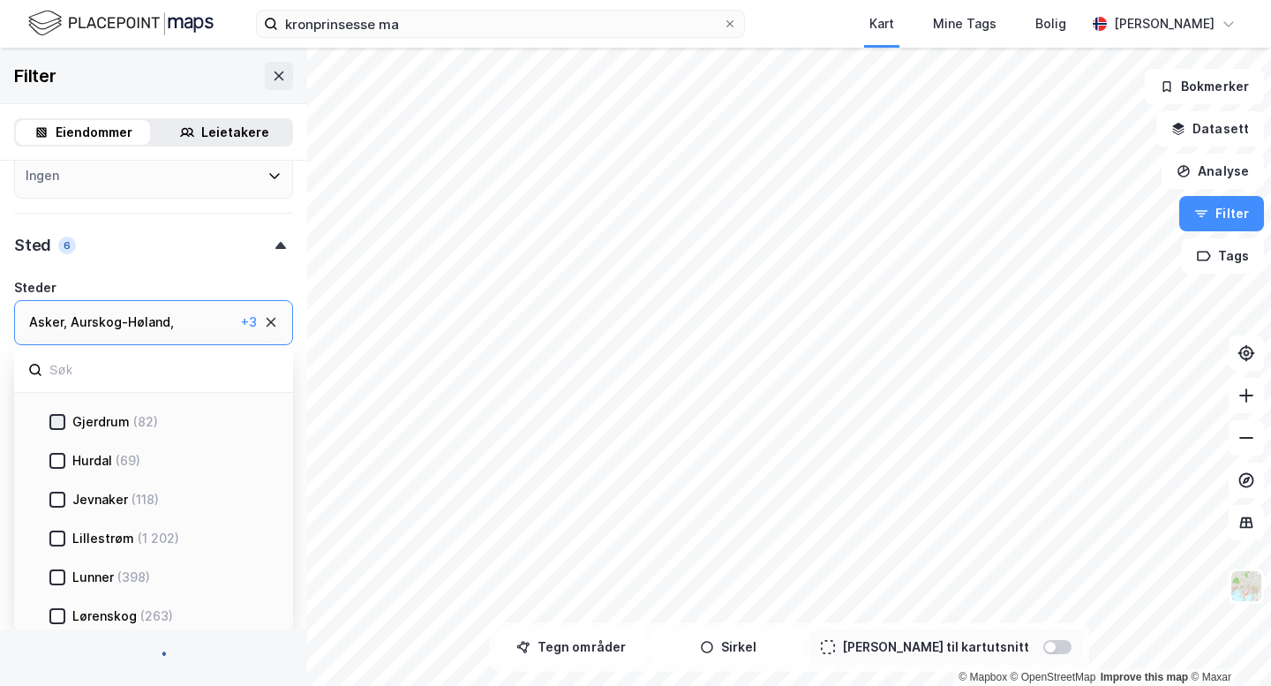
scroll to position [113, 0]
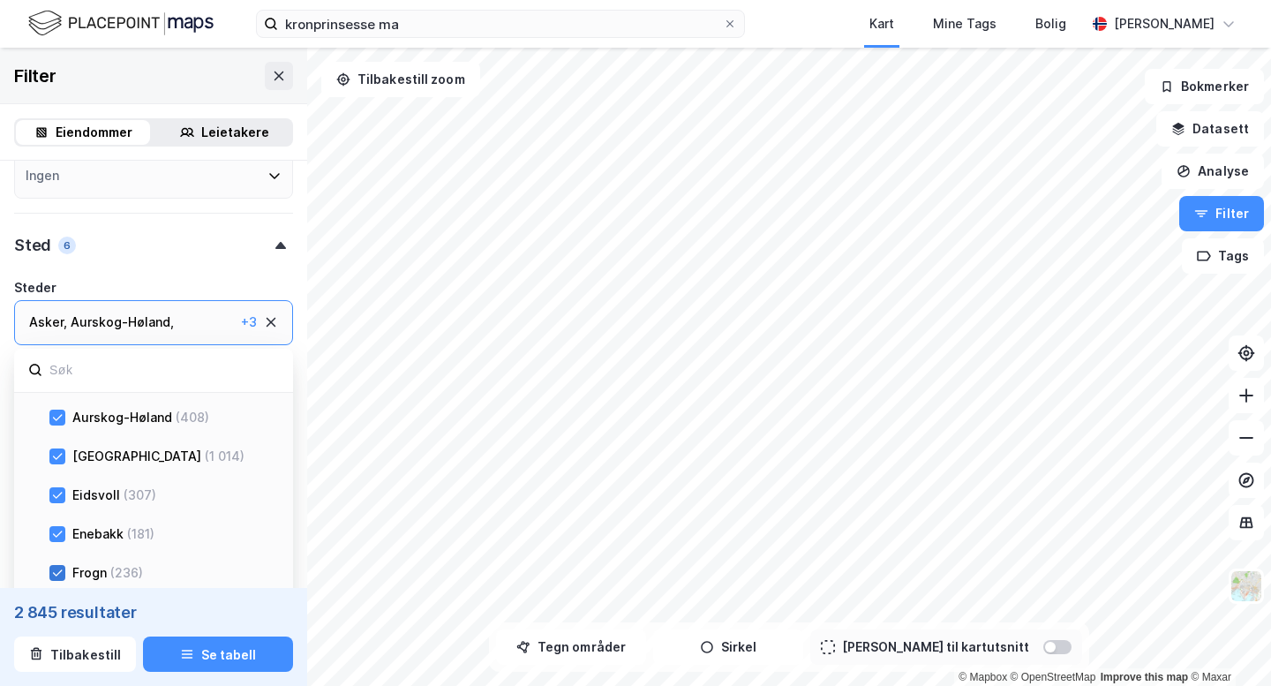
click at [53, 572] on icon at bounding box center [58, 572] width 10 height 6
click at [53, 538] on icon at bounding box center [57, 534] width 12 height 12
click at [53, 499] on icon at bounding box center [57, 495] width 12 height 12
click at [53, 457] on icon at bounding box center [57, 456] width 12 height 12
click at [61, 411] on icon at bounding box center [57, 417] width 12 height 12
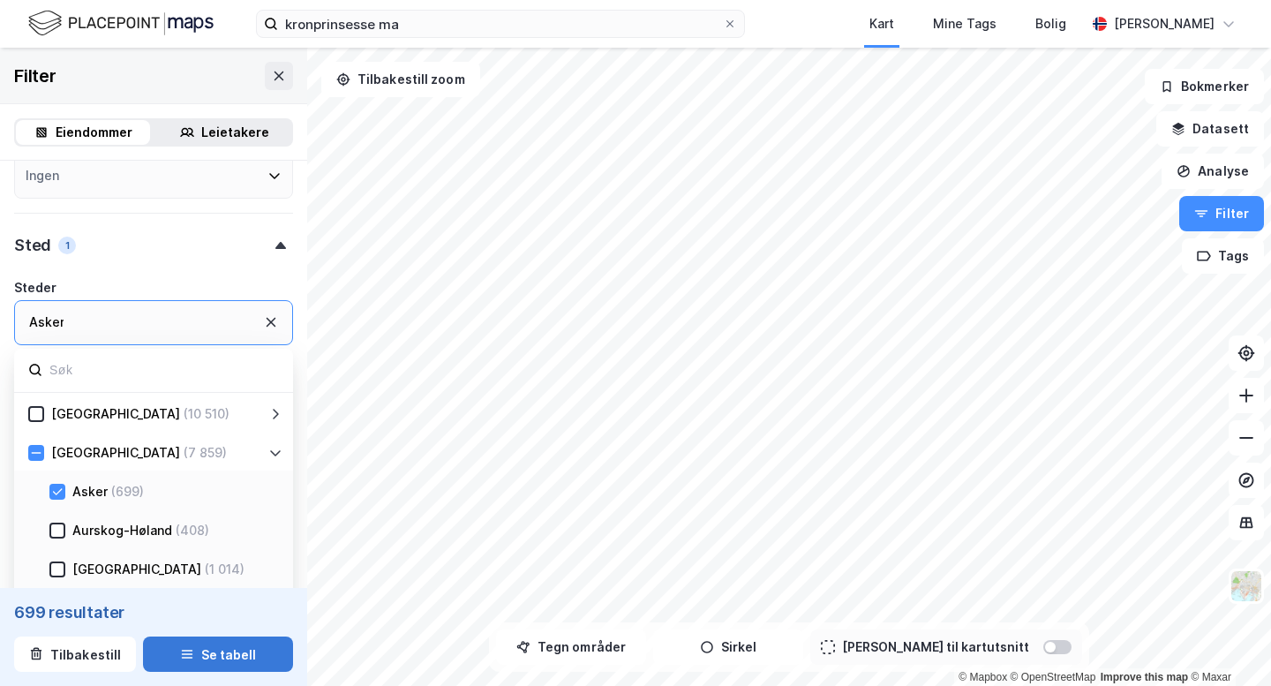
click at [203, 657] on button "Se tabell" at bounding box center [218, 654] width 150 height 35
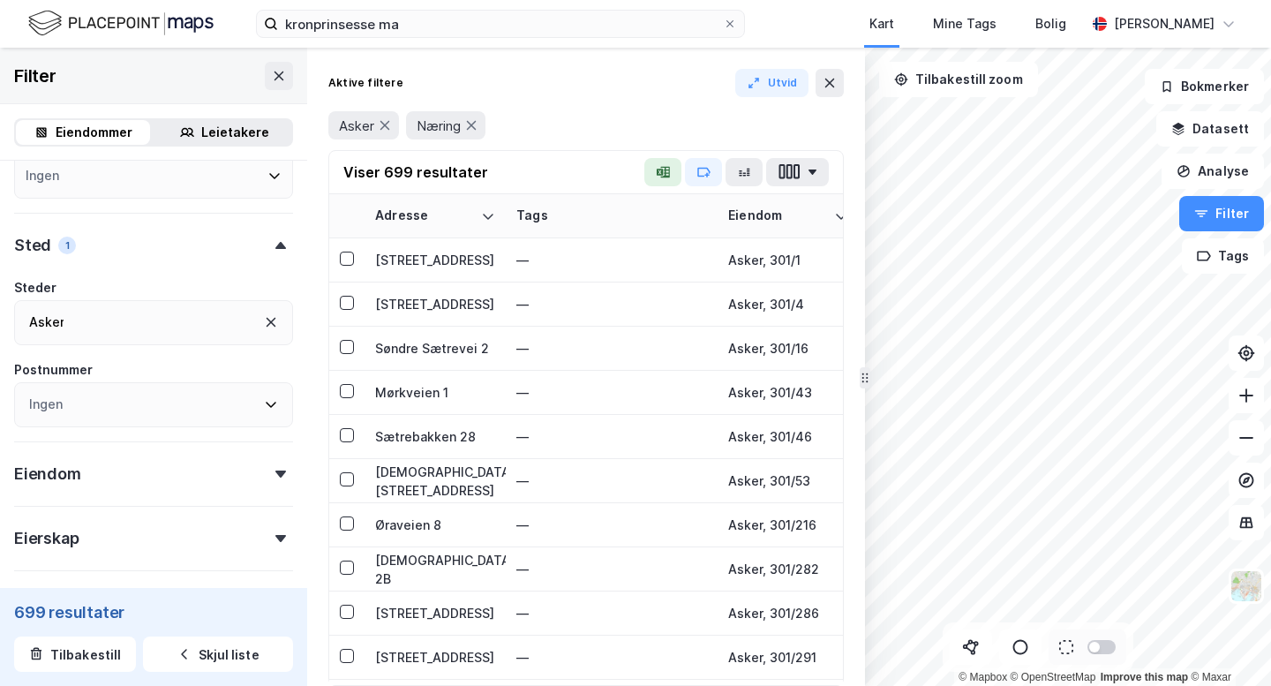
click at [141, 543] on div "Eierskap" at bounding box center [153, 531] width 279 height 50
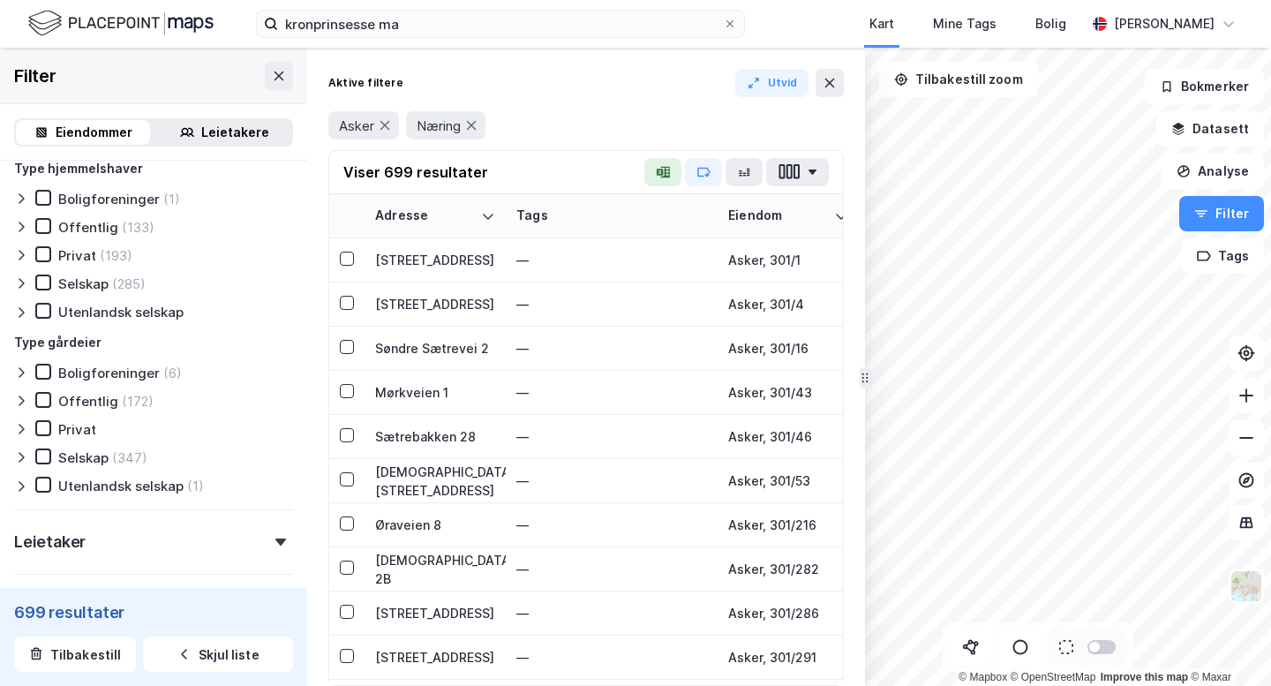
scroll to position [683, 0]
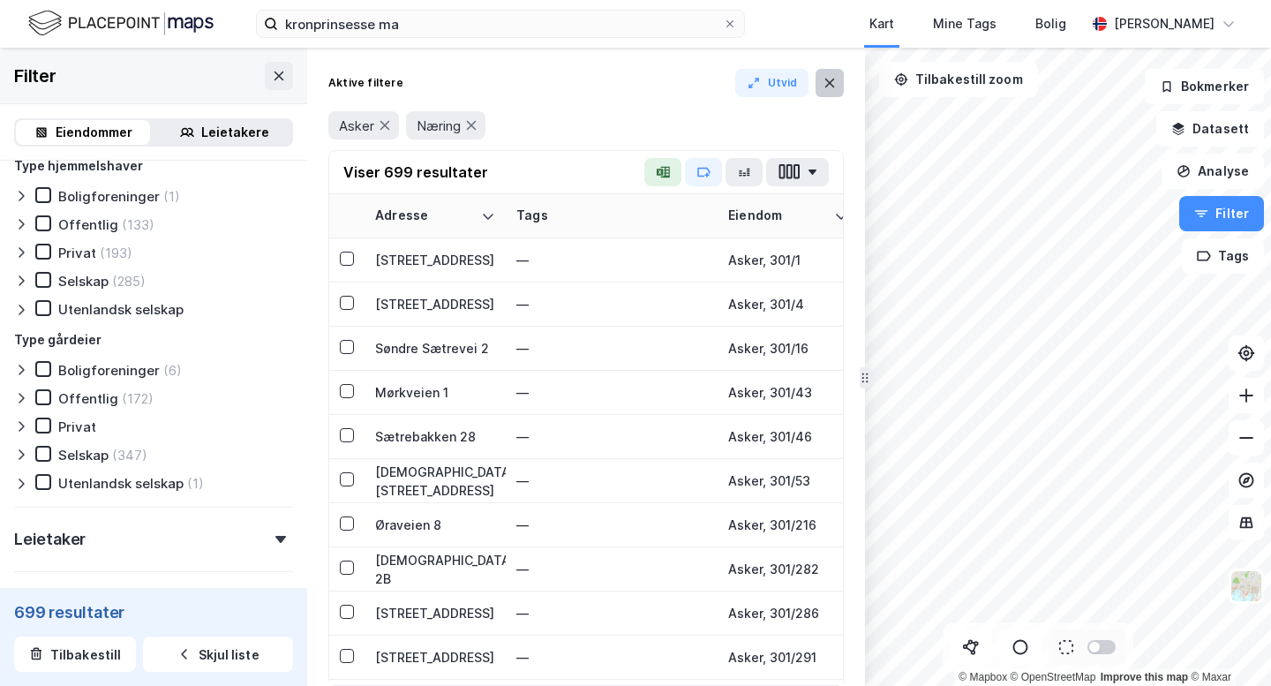
click at [828, 77] on icon at bounding box center [830, 83] width 14 height 14
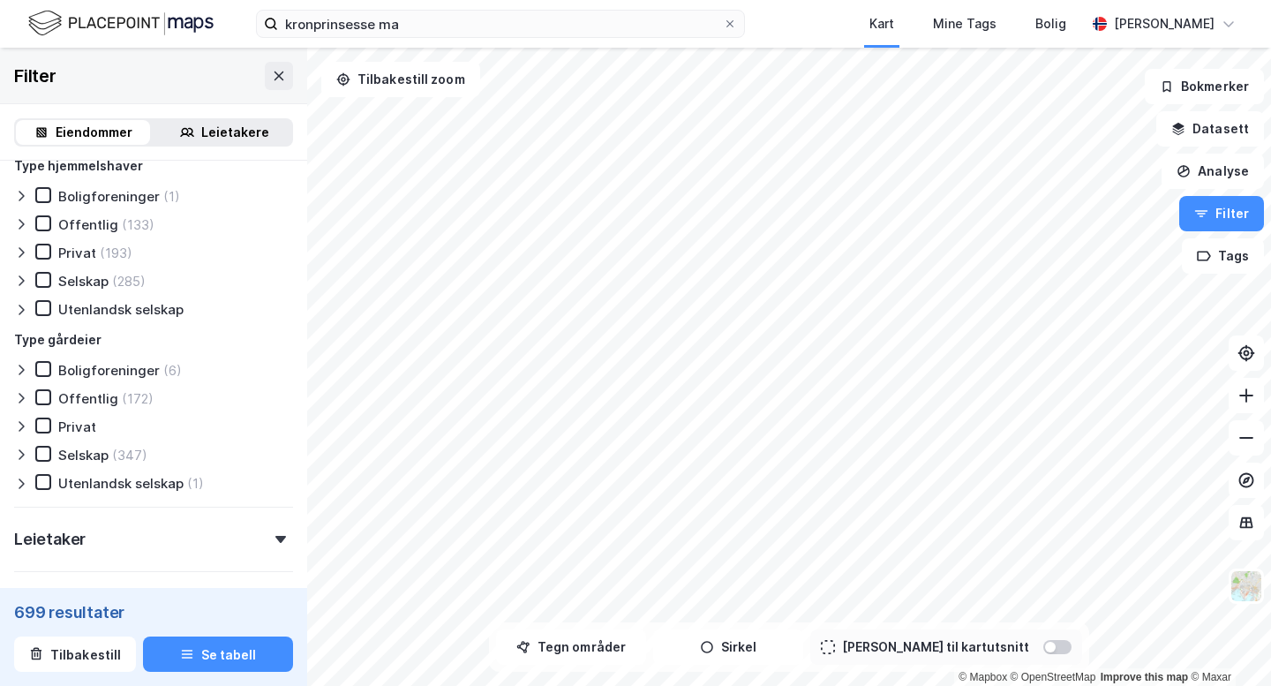
scroll to position [819, 0]
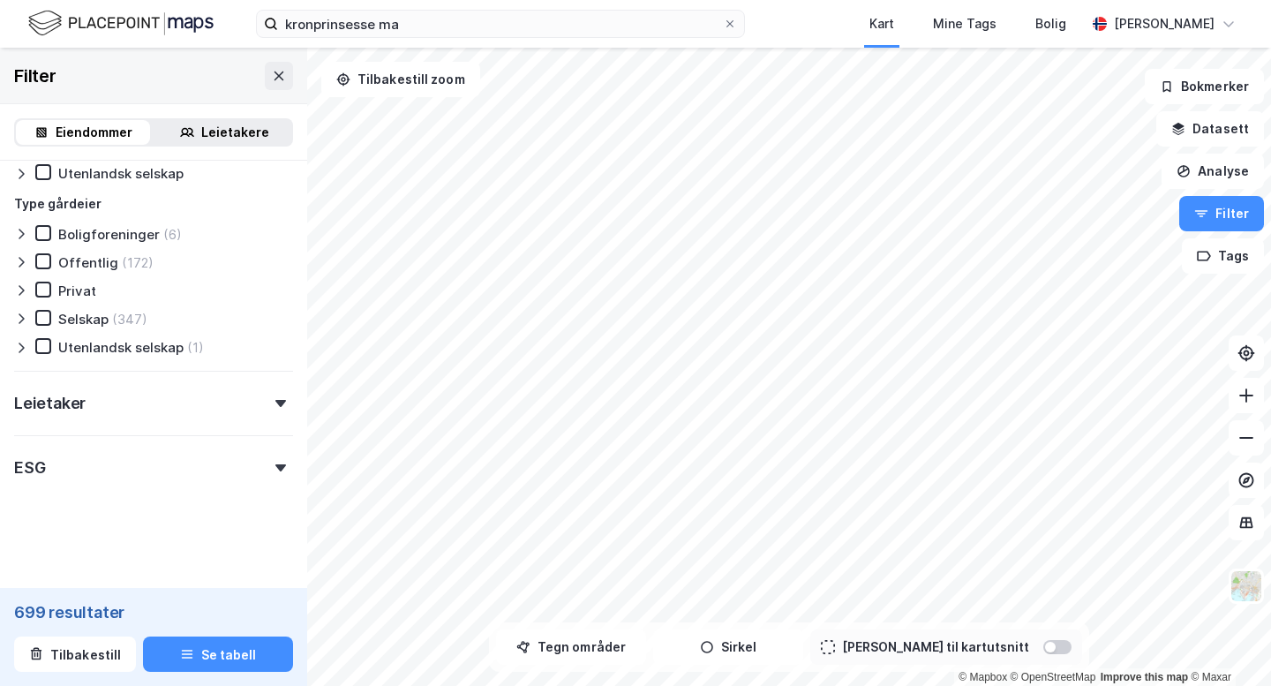
click at [132, 463] on div "ESG" at bounding box center [153, 460] width 279 height 50
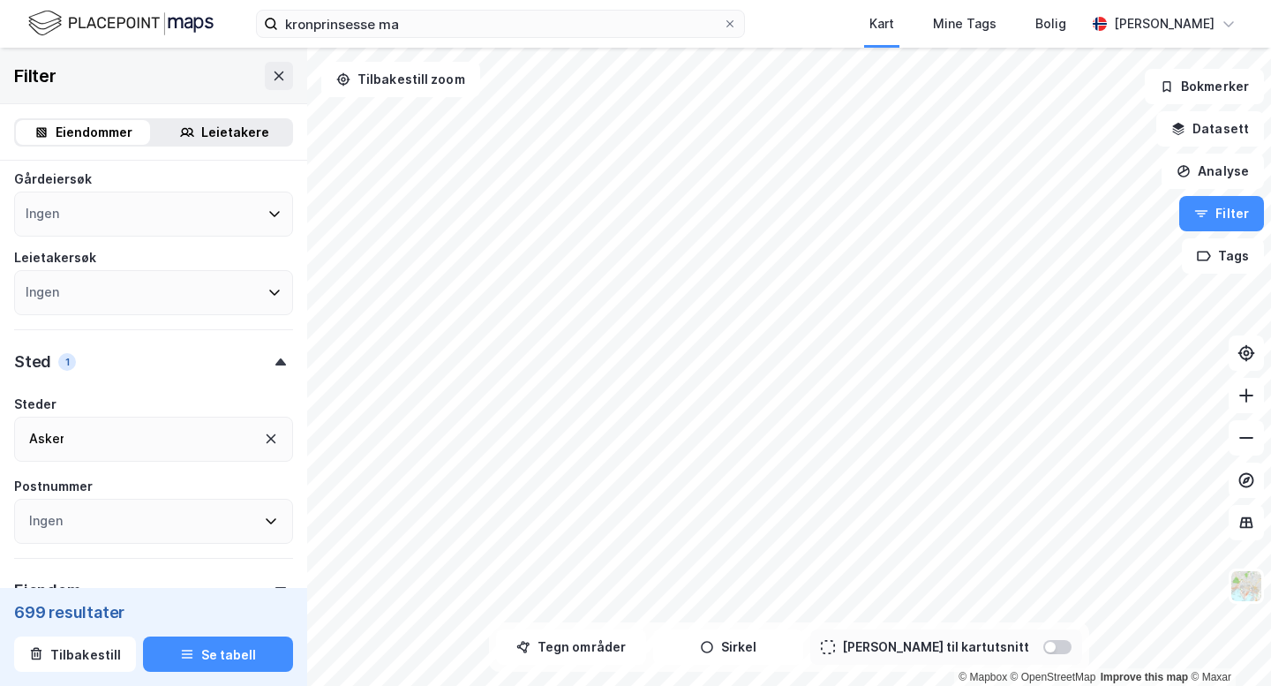
scroll to position [0, 0]
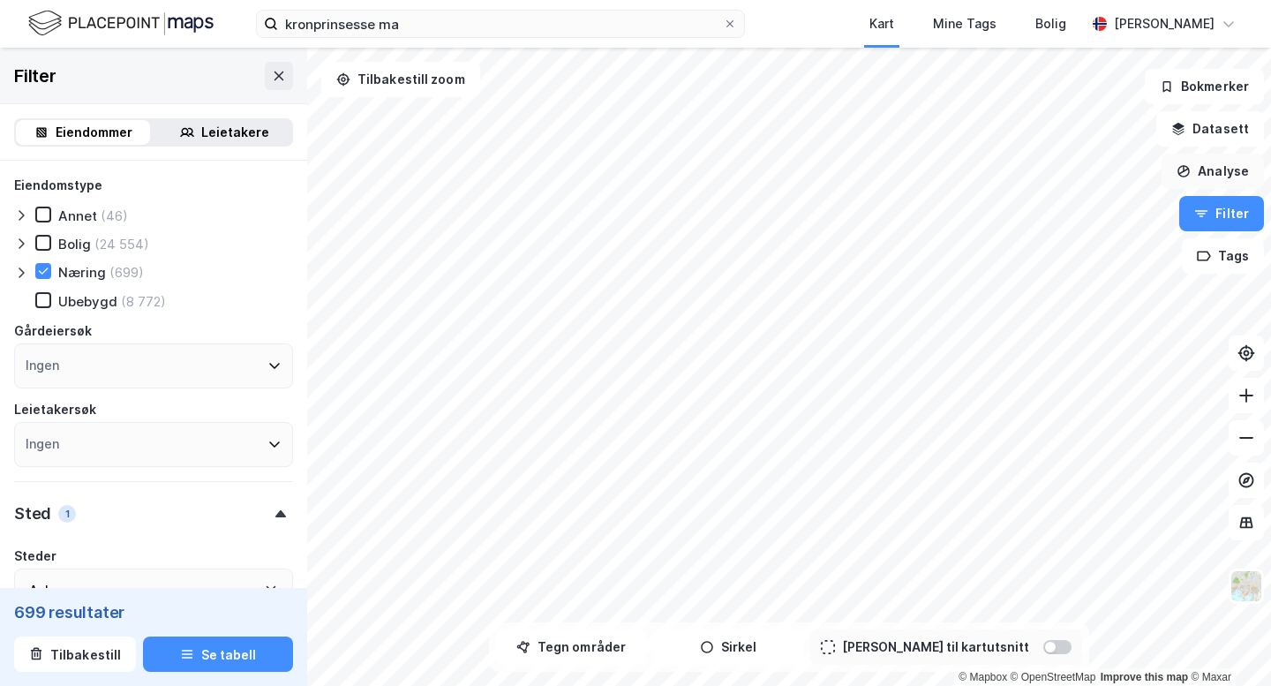
click at [1214, 170] on button "Analyse" at bounding box center [1213, 171] width 102 height 35
click at [1222, 129] on button "Datasett" at bounding box center [1211, 128] width 108 height 35
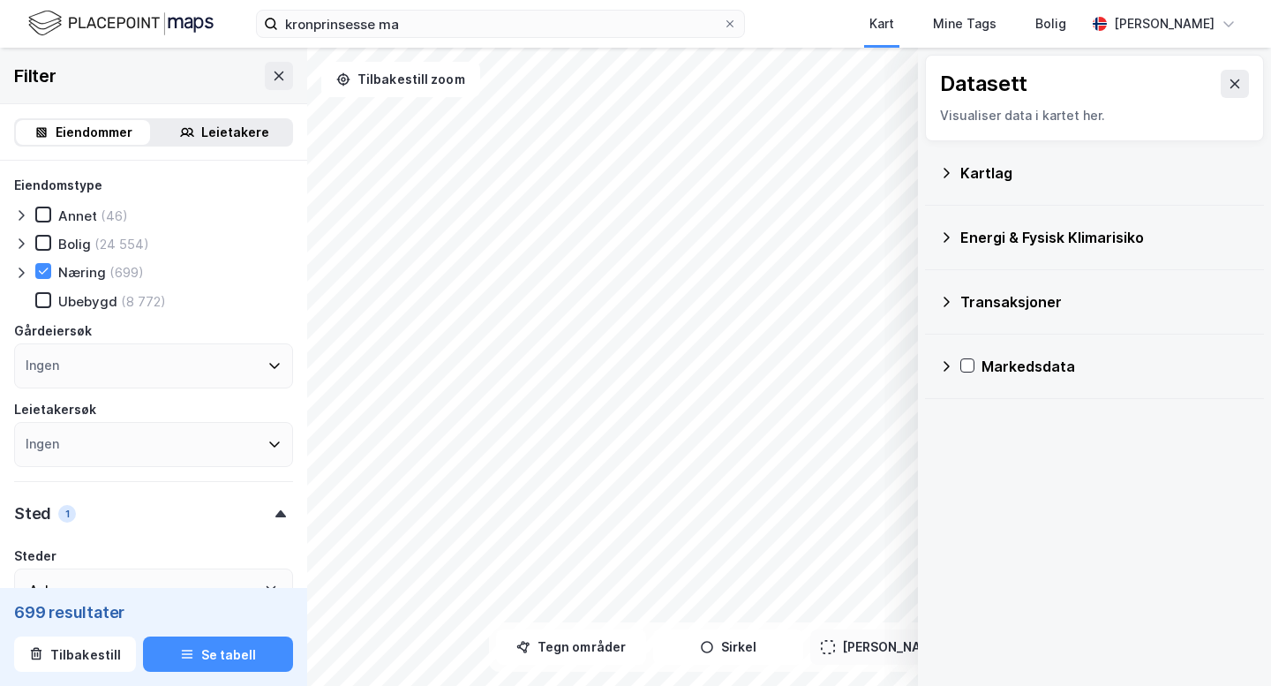
click at [1004, 182] on div "Kartlag" at bounding box center [1106, 172] width 290 height 21
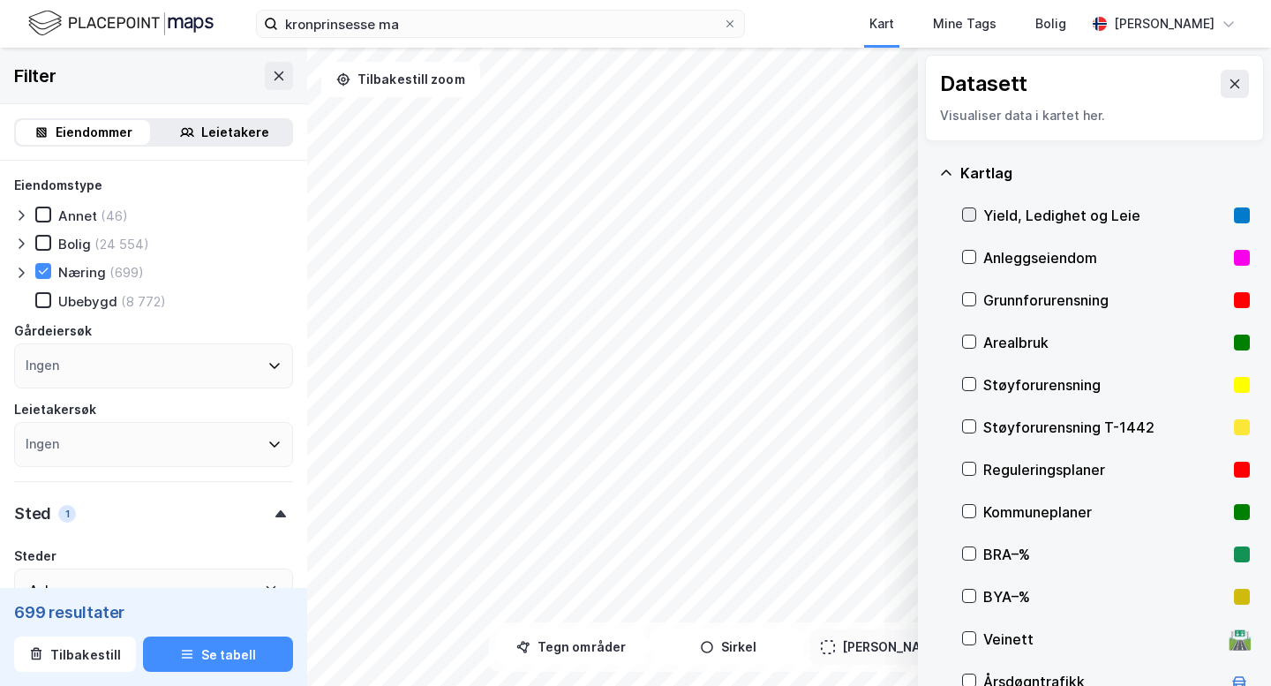
click at [965, 215] on icon at bounding box center [969, 214] width 12 height 12
click at [969, 464] on icon at bounding box center [969, 469] width 12 height 12
click at [1240, 94] on button at bounding box center [1235, 84] width 28 height 28
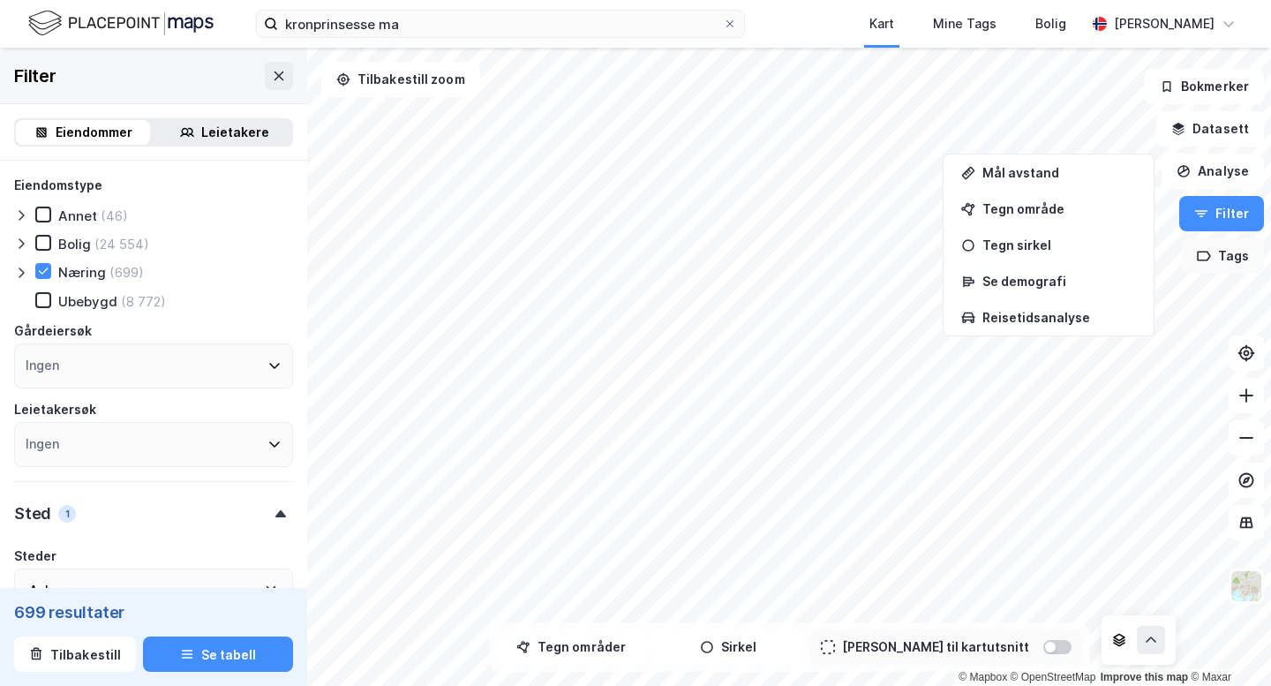
click at [1203, 249] on icon "button" at bounding box center [1204, 256] width 14 height 14
click at [1153, 263] on icon at bounding box center [1146, 267] width 14 height 14
click at [1210, 200] on button "Filter" at bounding box center [1222, 213] width 85 height 35
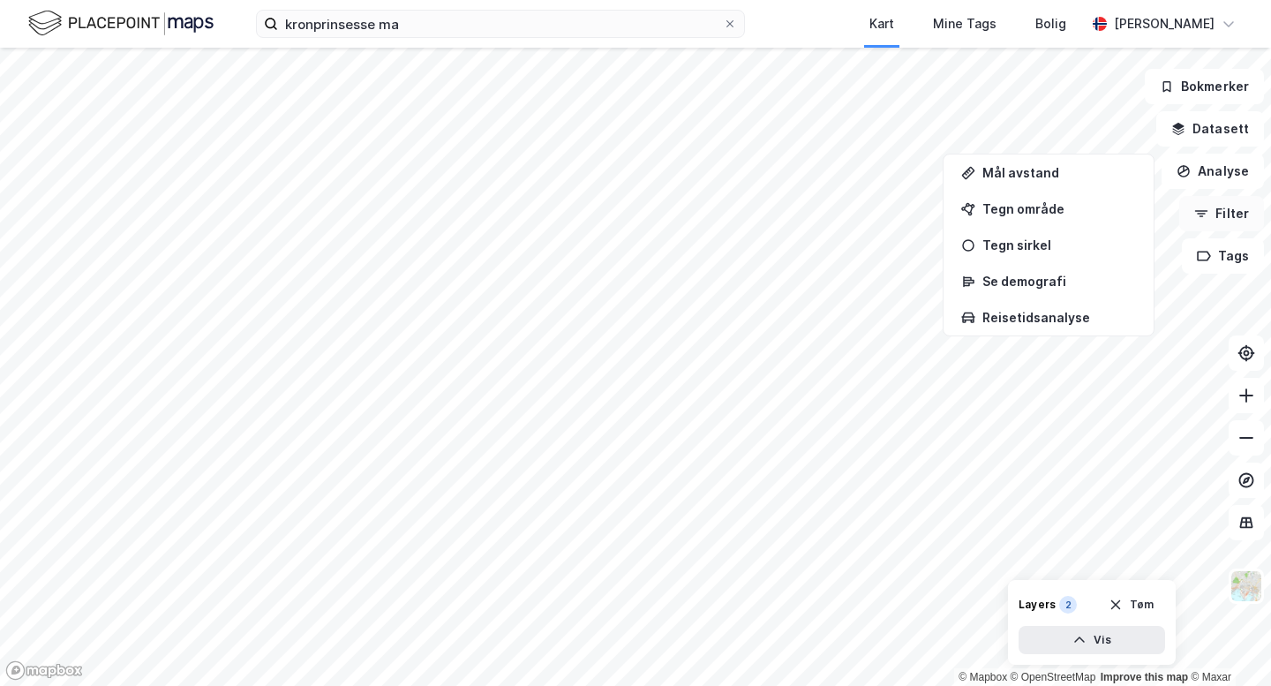
click at [1207, 207] on icon "button" at bounding box center [1202, 214] width 14 height 14
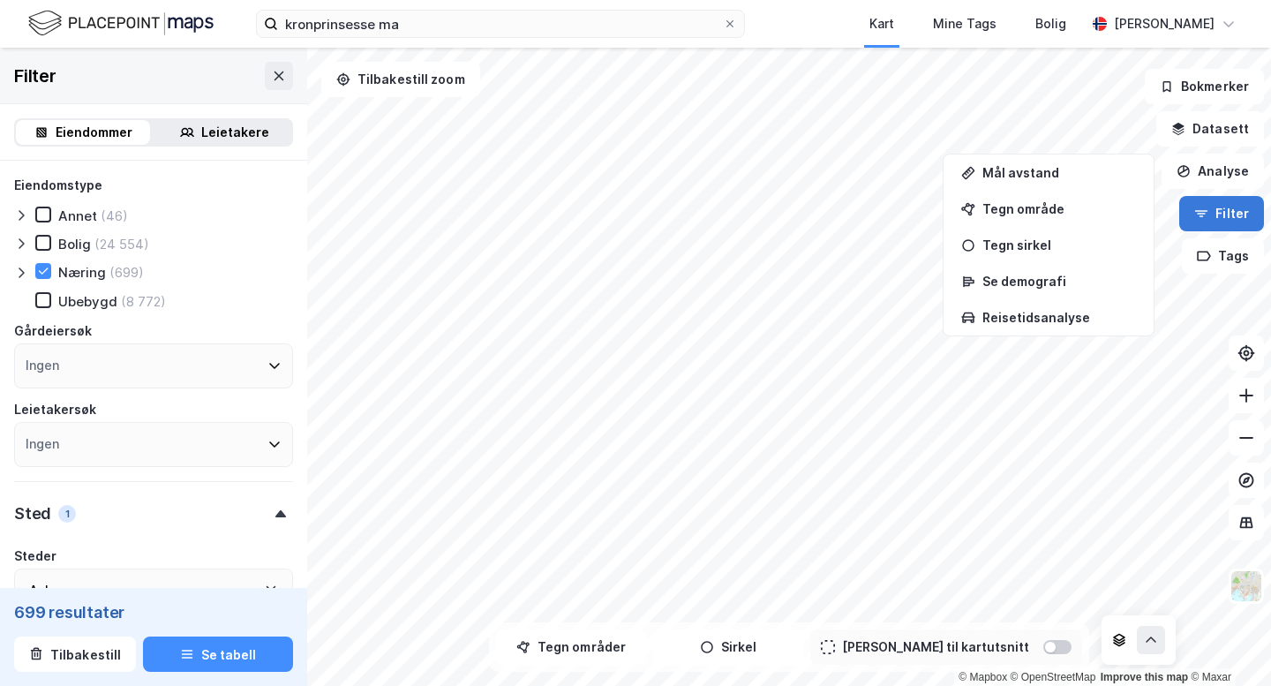
click at [1207, 207] on icon "button" at bounding box center [1202, 214] width 14 height 14
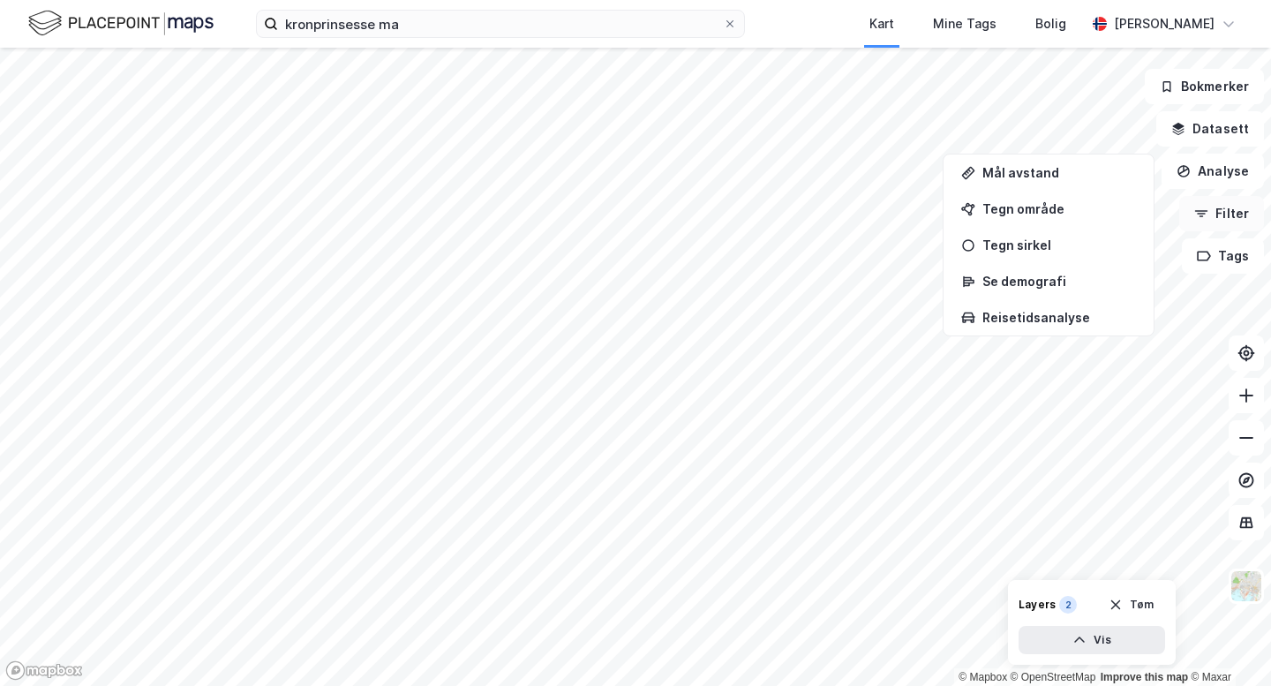
click at [1207, 207] on icon "button" at bounding box center [1202, 214] width 14 height 14
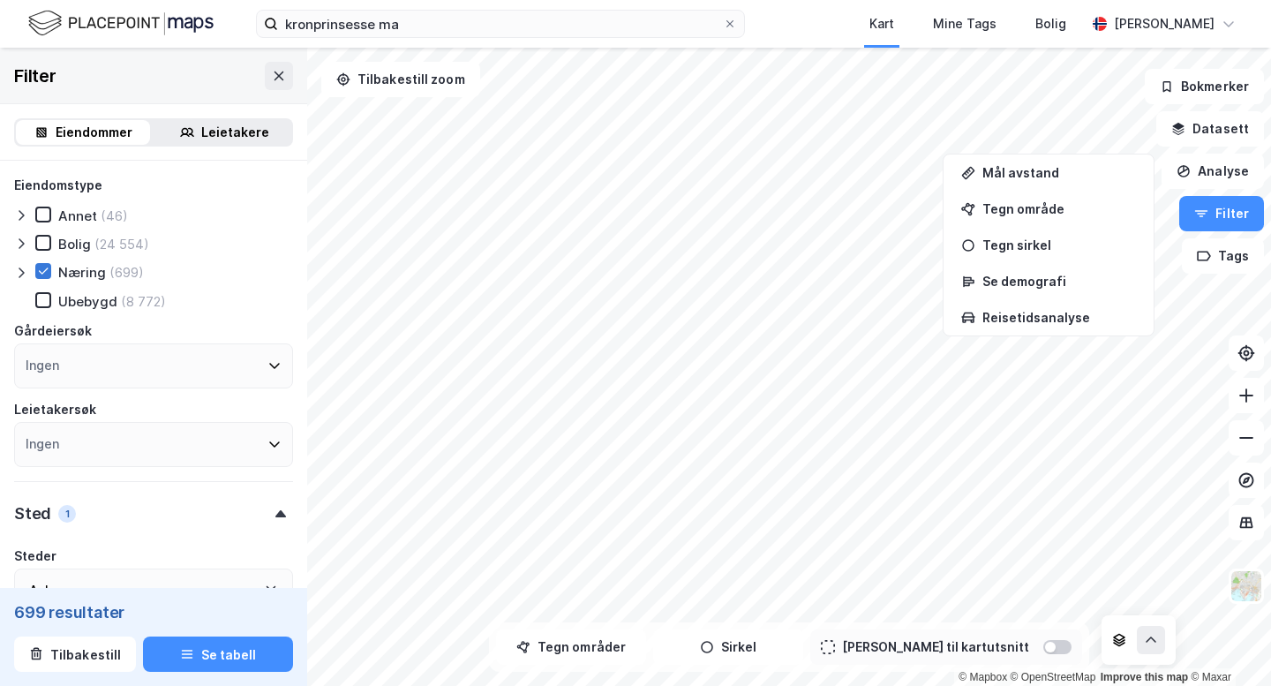
click at [41, 268] on icon at bounding box center [43, 271] width 12 height 12
click at [232, 128] on div "Leietakere" at bounding box center [235, 132] width 68 height 21
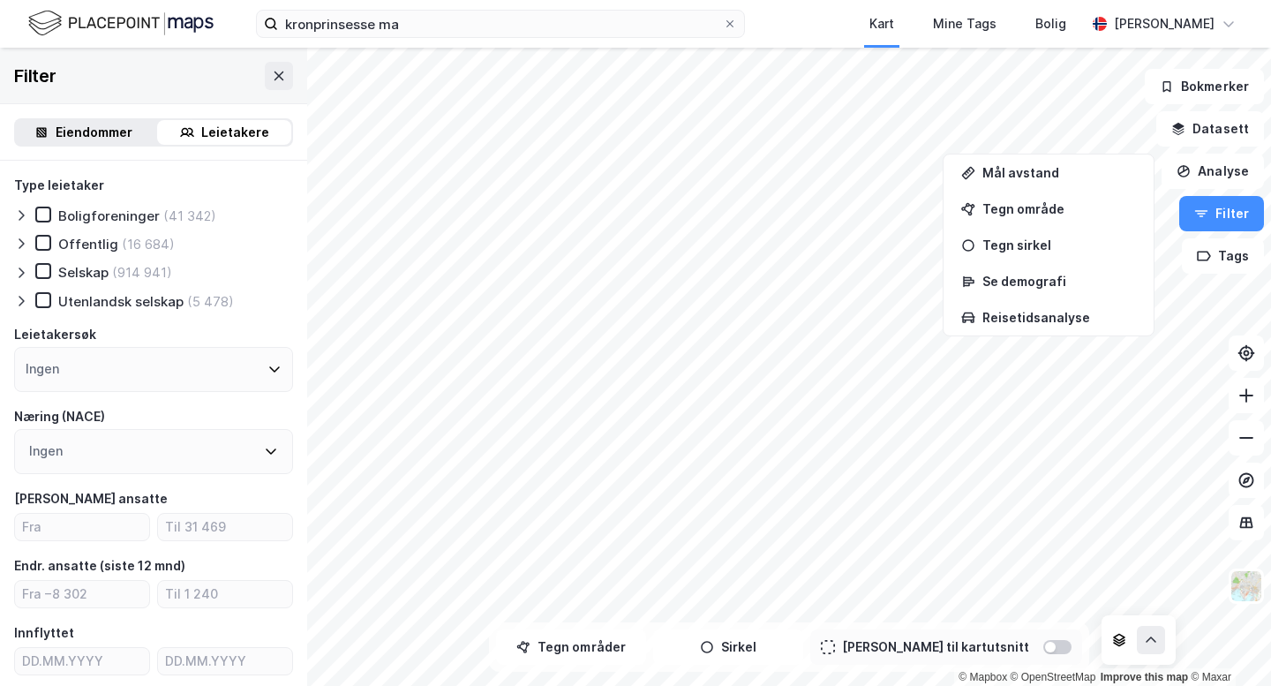
click at [109, 118] on div "Eiendommer Leietakere" at bounding box center [153, 132] width 279 height 28
click at [109, 125] on div "Eiendommer" at bounding box center [94, 132] width 77 height 21
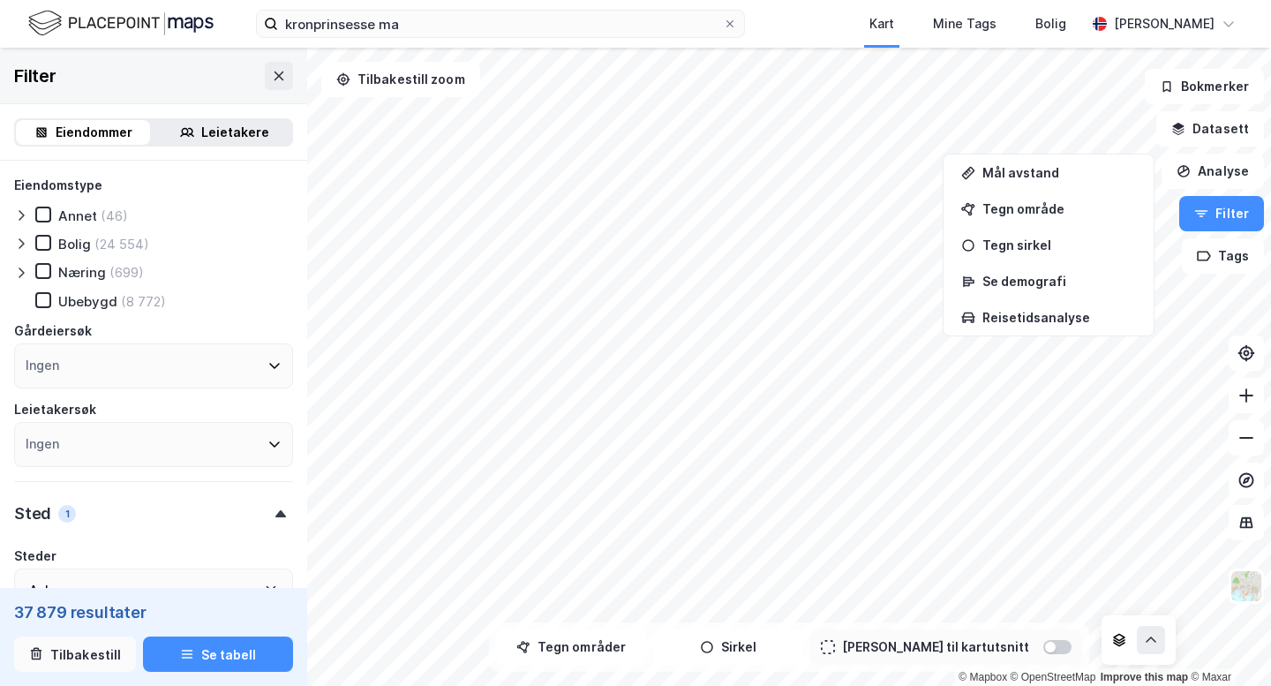
click at [87, 652] on button "Tilbakestill" at bounding box center [75, 654] width 122 height 35
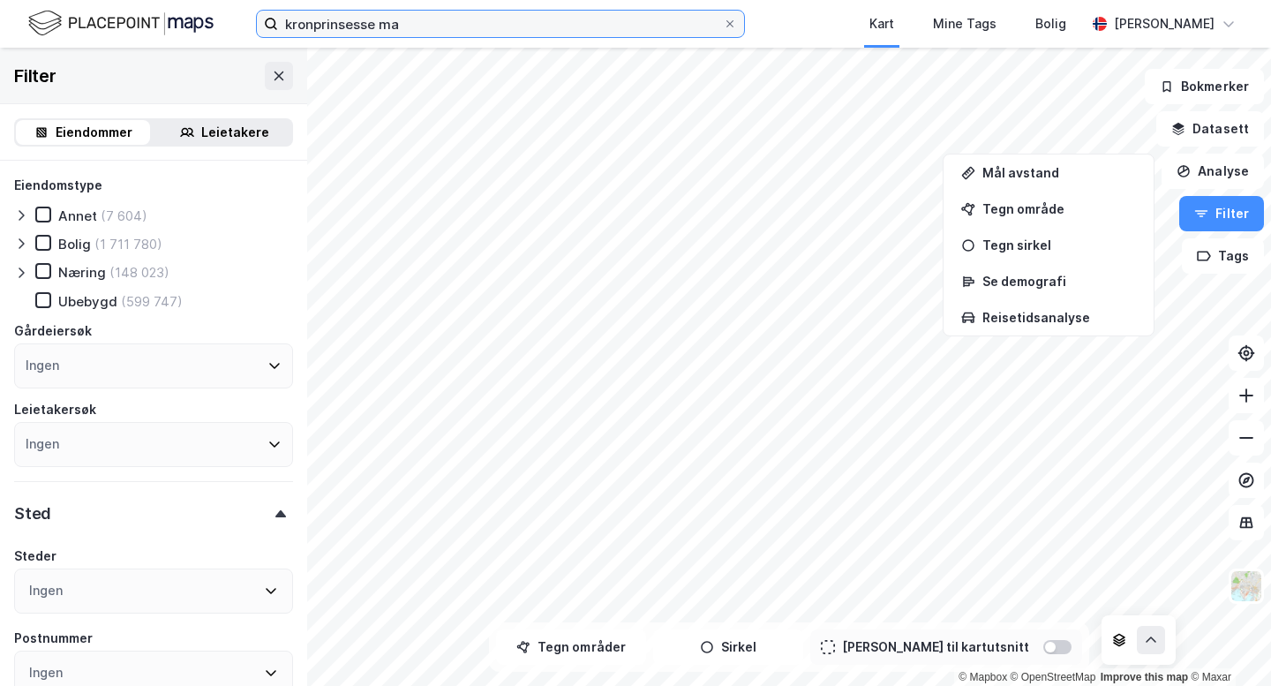
click at [411, 24] on input "kronprinsesse ma" at bounding box center [500, 24] width 445 height 26
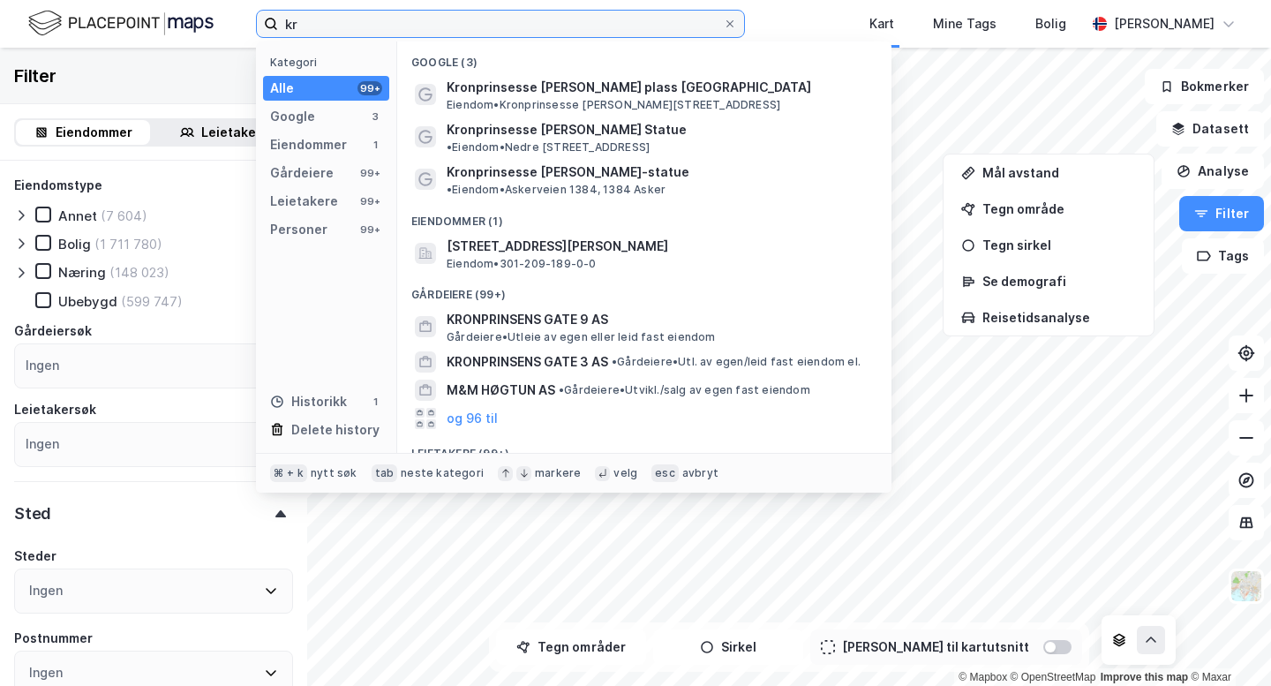
type input "k"
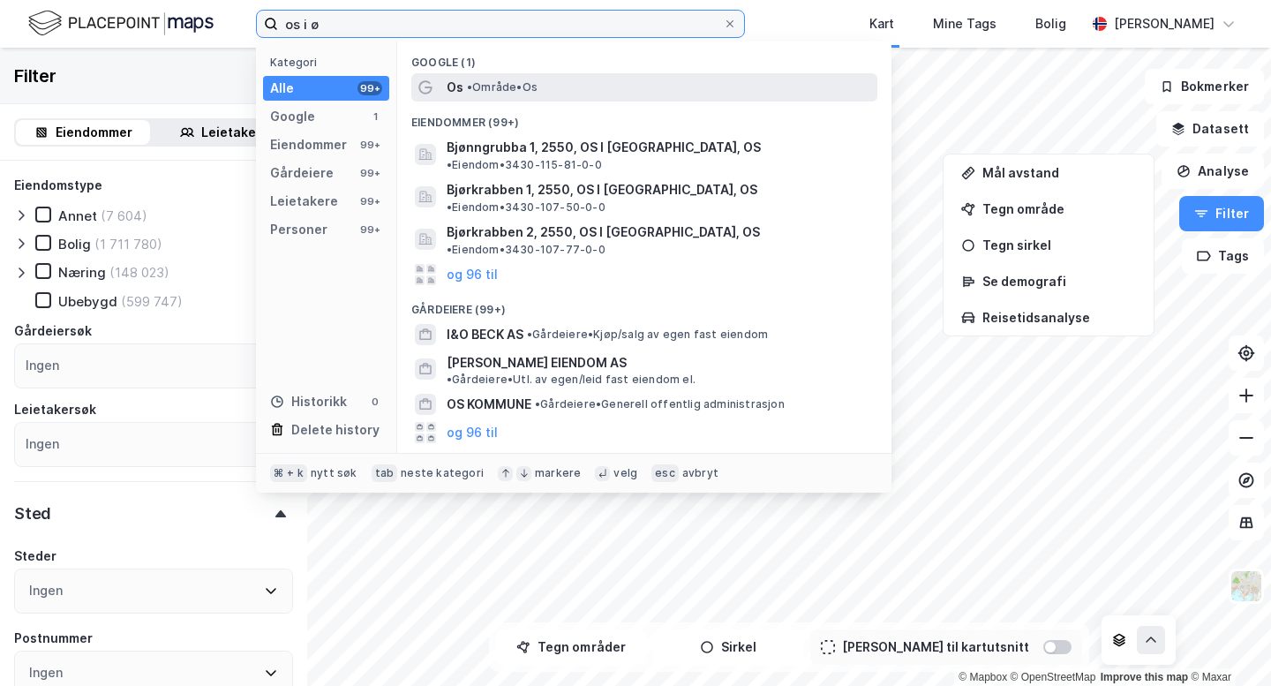
type input "os i ø"
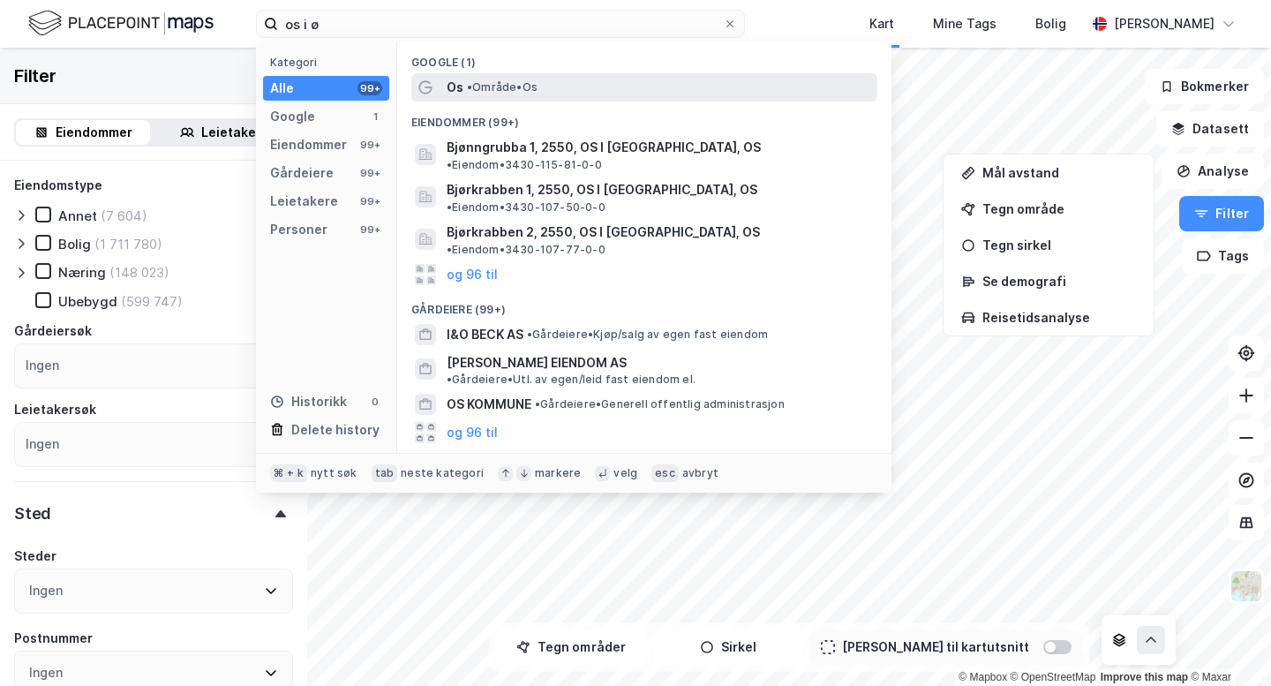
click at [460, 88] on span "Os" at bounding box center [455, 87] width 17 height 21
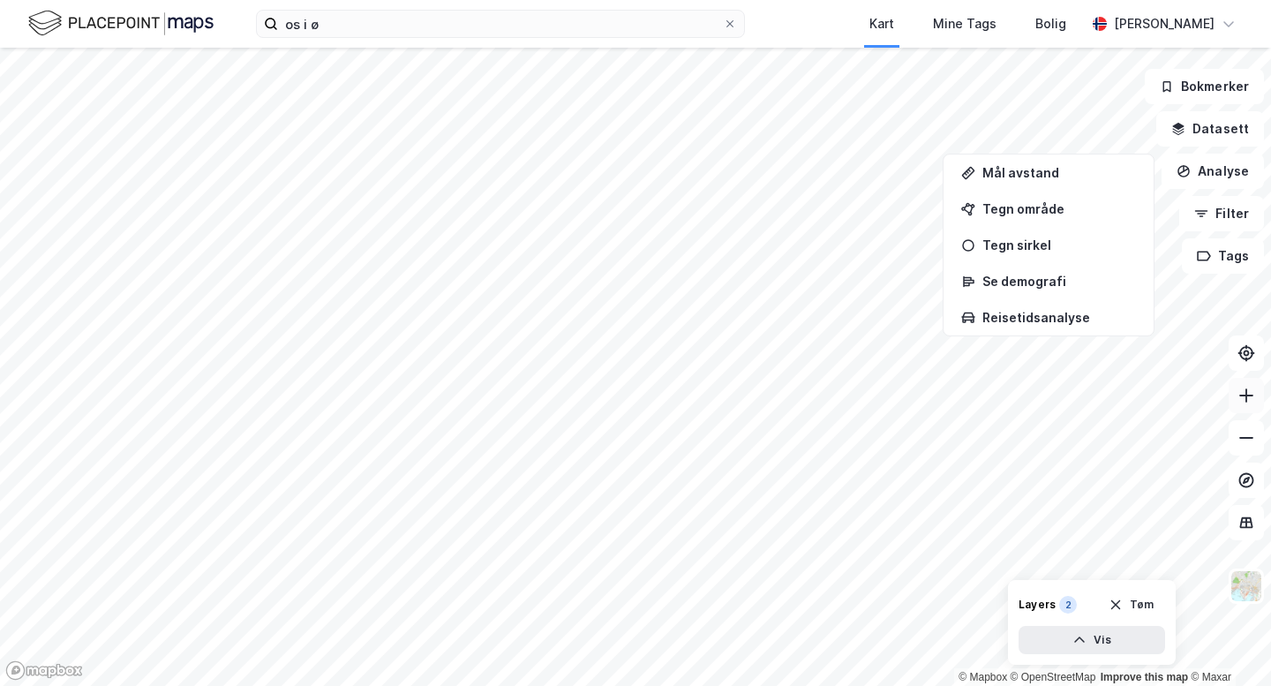
click at [1248, 402] on icon at bounding box center [1247, 396] width 18 height 18
click at [1241, 403] on icon at bounding box center [1247, 396] width 18 height 18
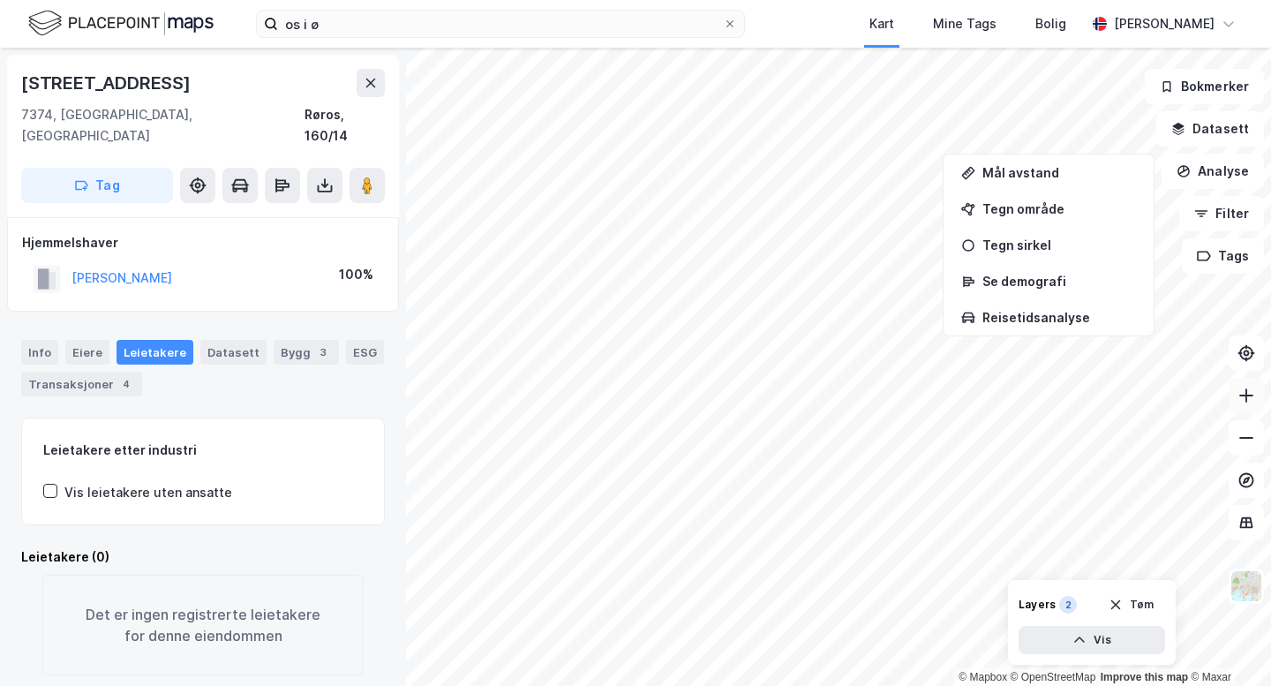
click at [1255, 398] on button at bounding box center [1246, 395] width 35 height 35
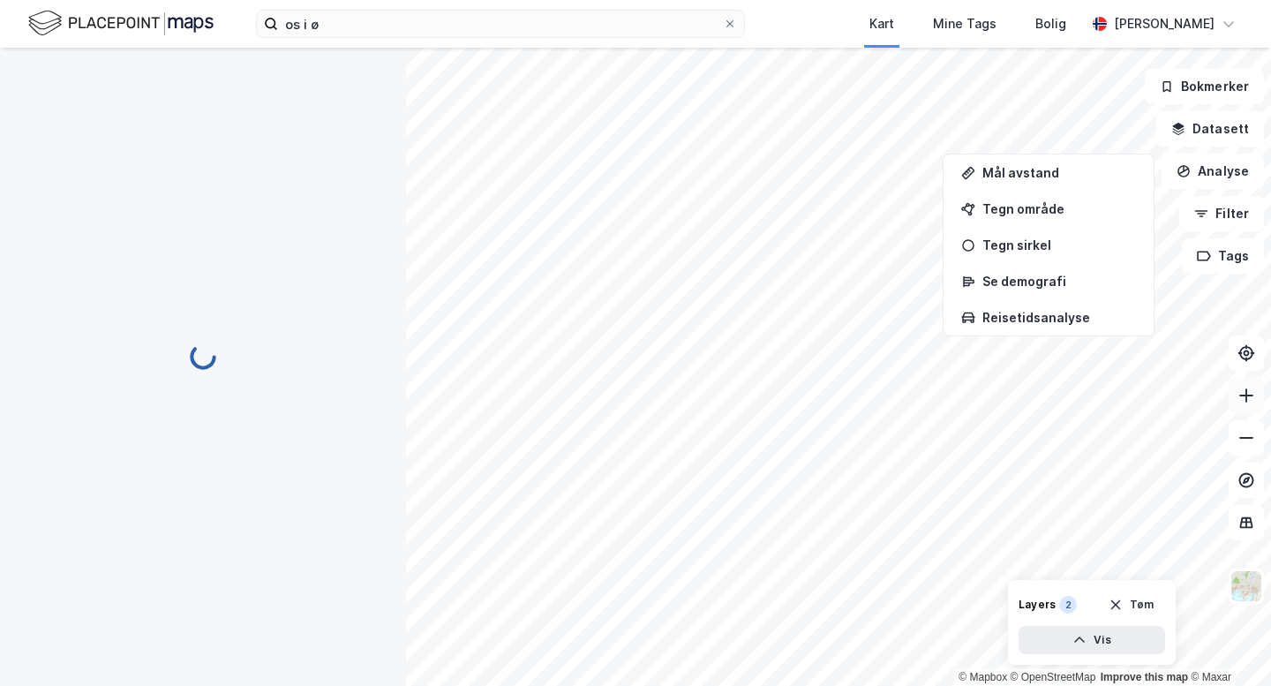
scroll to position [332, 0]
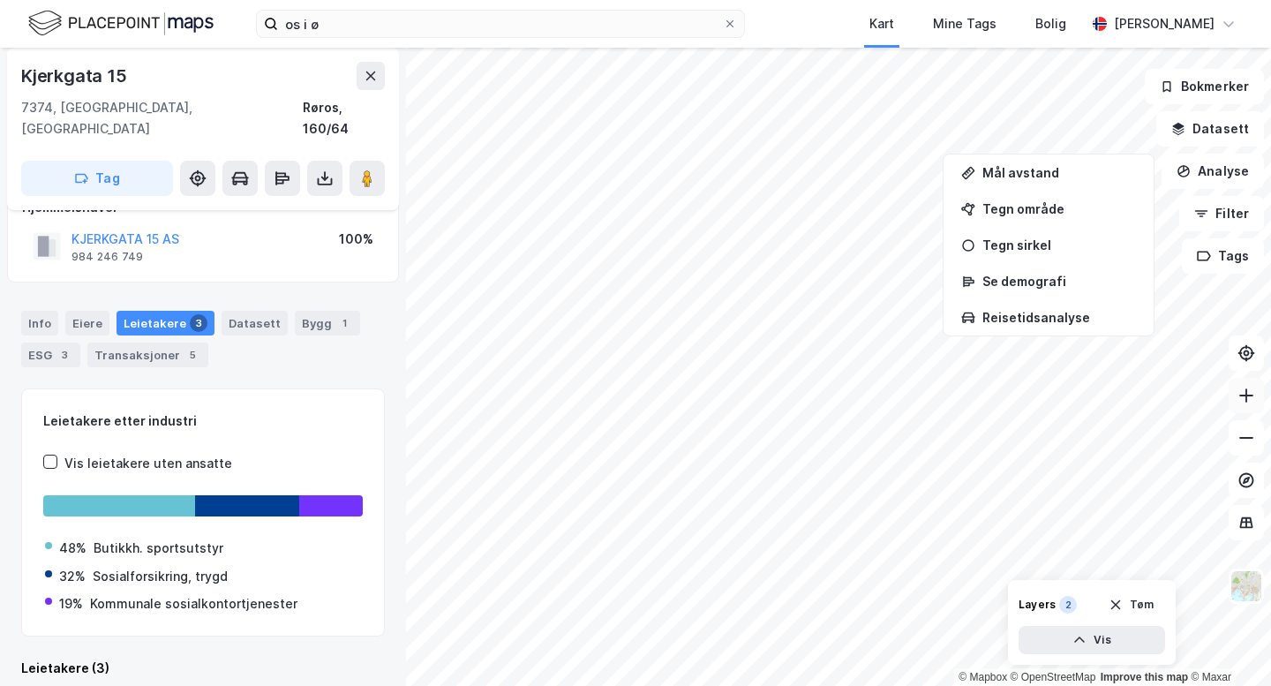
scroll to position [35, 0]
click at [890, 0] on html "os i ø Kart Mine Tags Bolig [PERSON_NAME] © Mapbox © OpenStreetMap Improve this…" at bounding box center [635, 343] width 1271 height 686
click at [1003, 314] on div "Reisetidsanalyse" at bounding box center [1060, 317] width 154 height 15
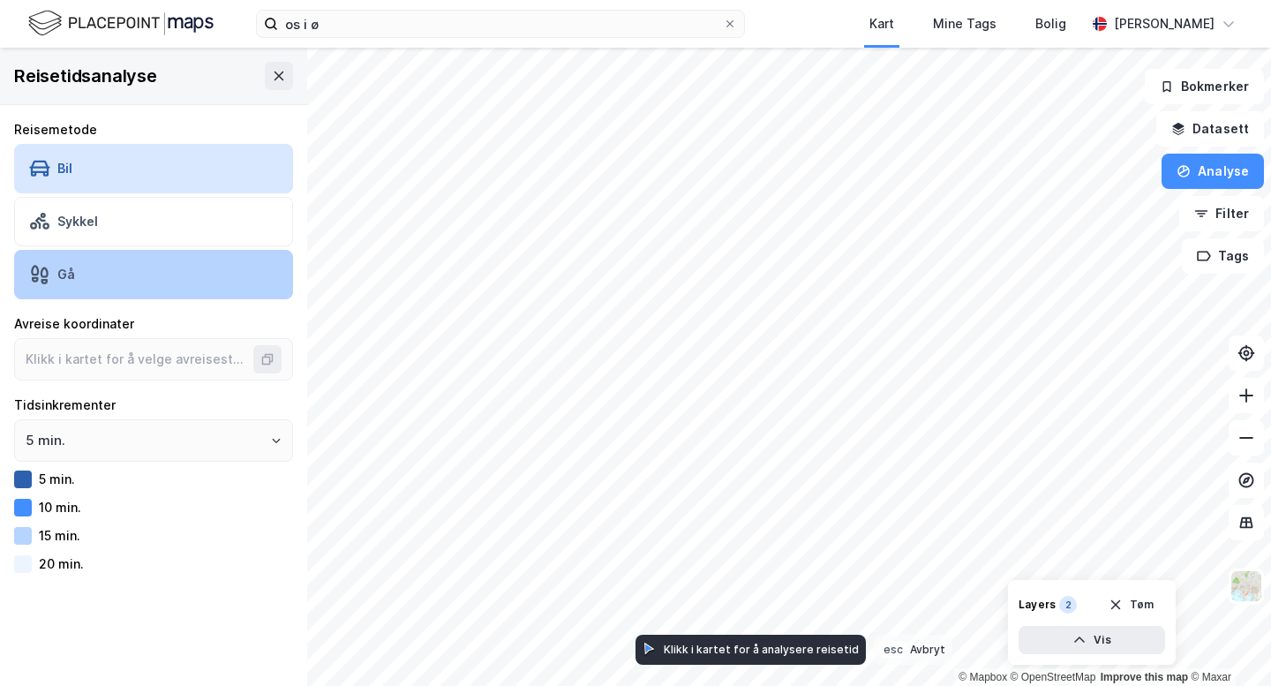
click at [117, 264] on div "Gå" at bounding box center [153, 274] width 279 height 49
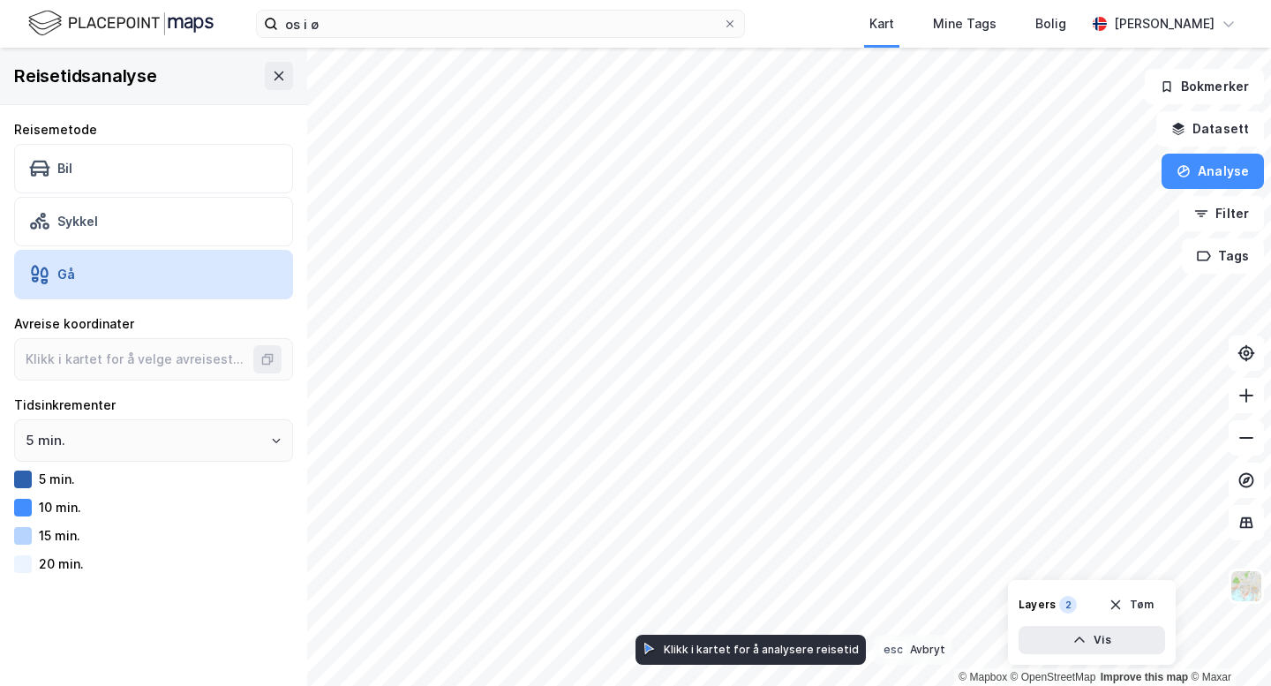
click at [20, 507] on div at bounding box center [23, 508] width 18 height 18
type input "62.575731850452854, 11.38923064179778"
click at [1034, 634] on button "Vis" at bounding box center [1092, 640] width 147 height 28
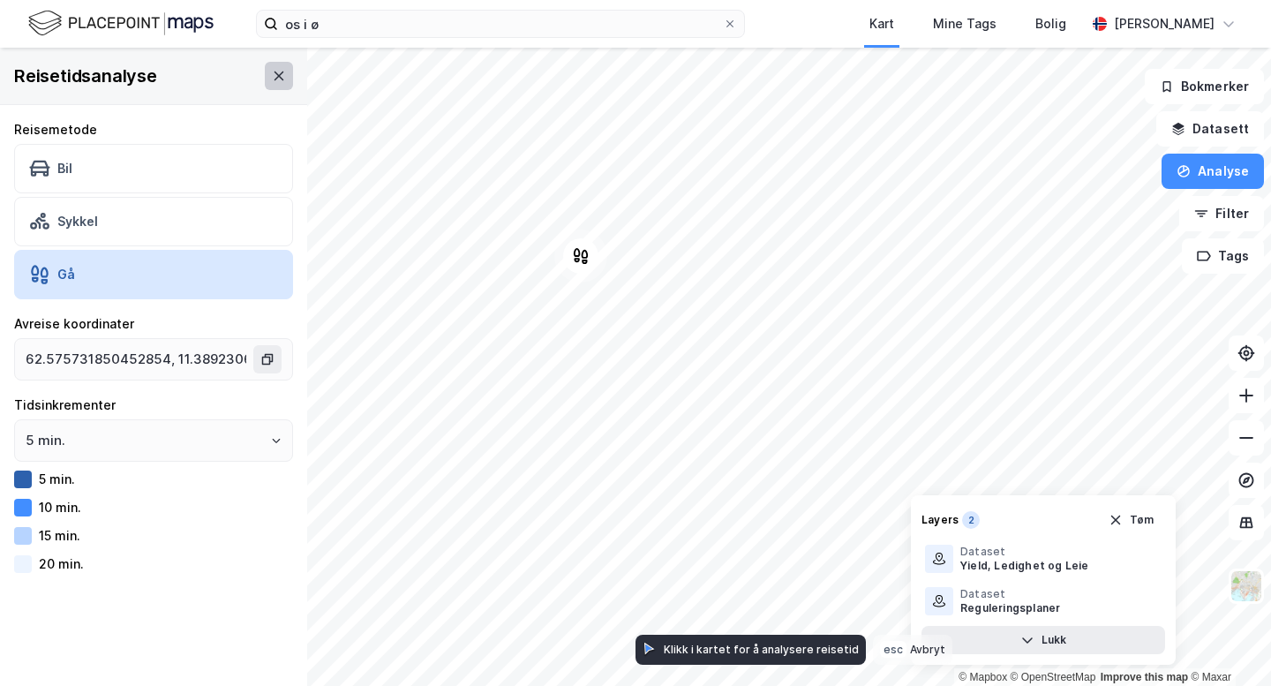
click at [270, 68] on button at bounding box center [279, 76] width 28 height 28
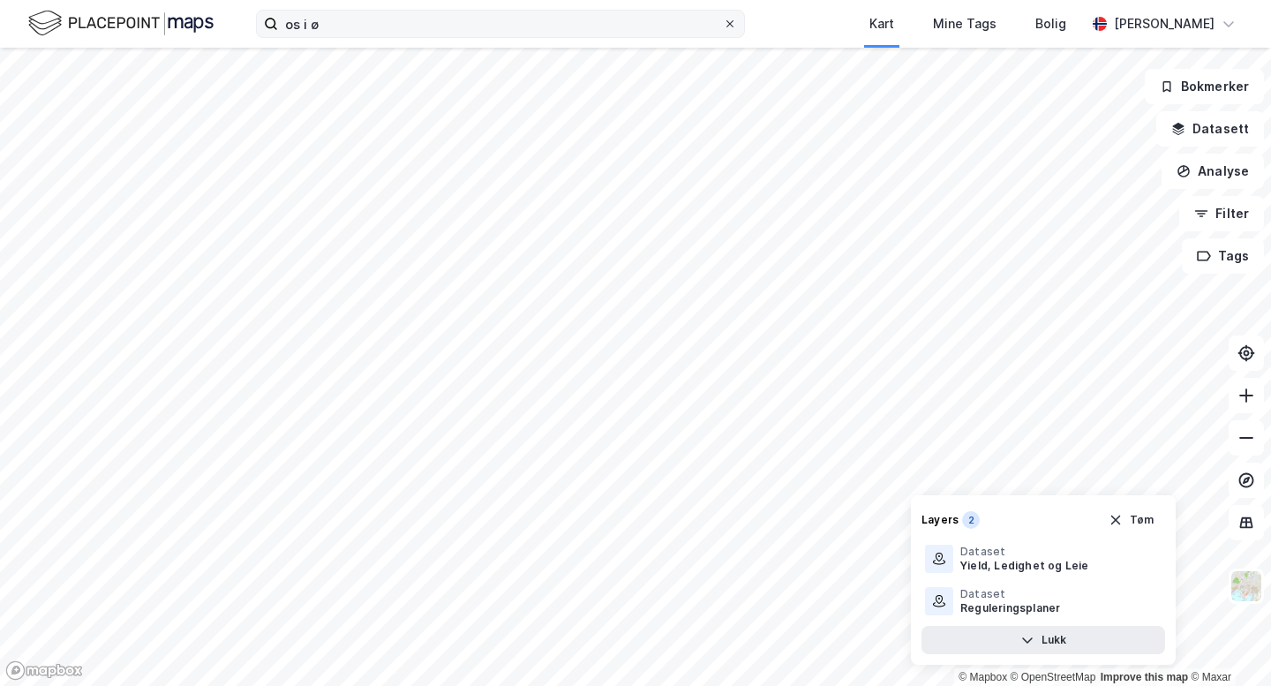
click at [734, 21] on icon at bounding box center [730, 23] width 7 height 7
click at [723, 21] on input "os i ø" at bounding box center [500, 24] width 445 height 26
click at [1120, 520] on icon "button" at bounding box center [1116, 520] width 14 height 14
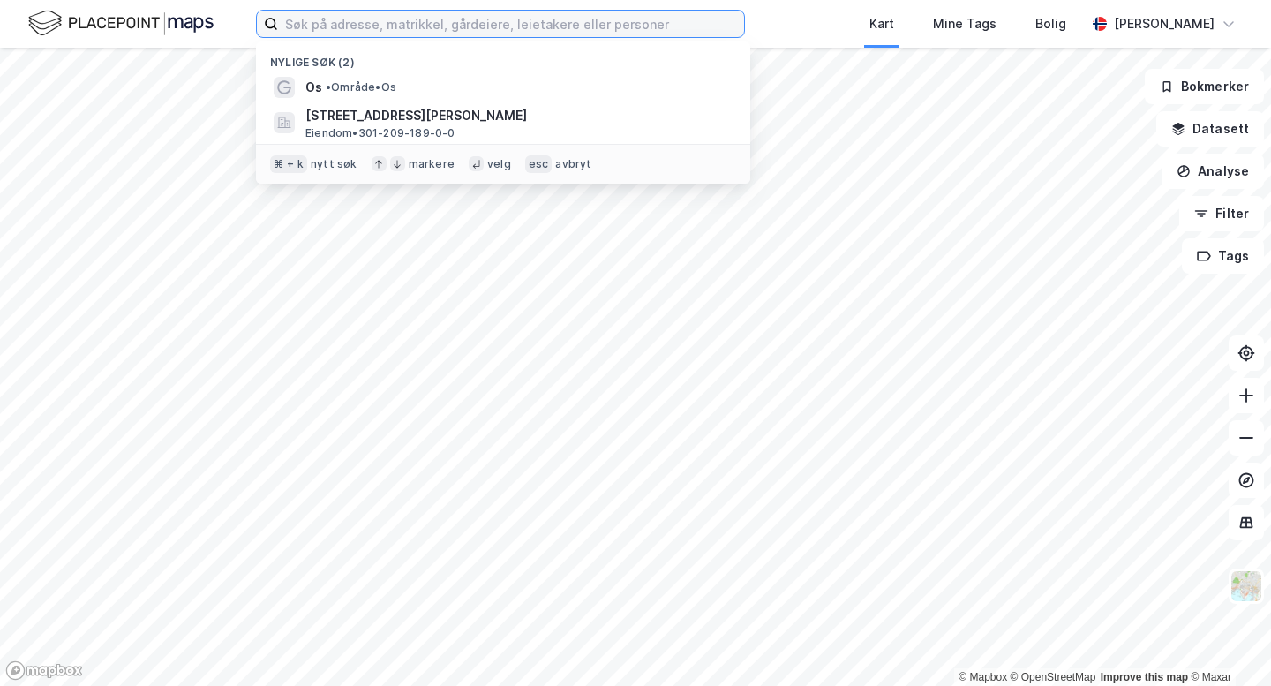
click at [354, 23] on input at bounding box center [511, 24] width 466 height 26
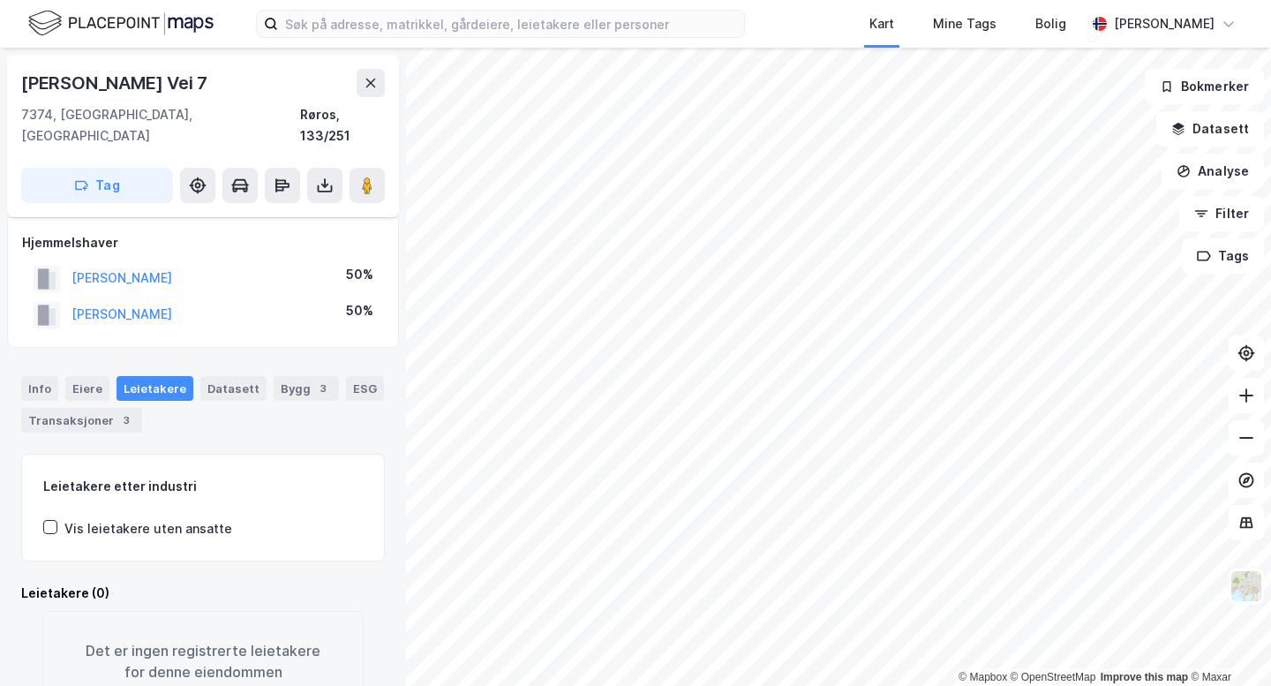
scroll to position [25, 0]
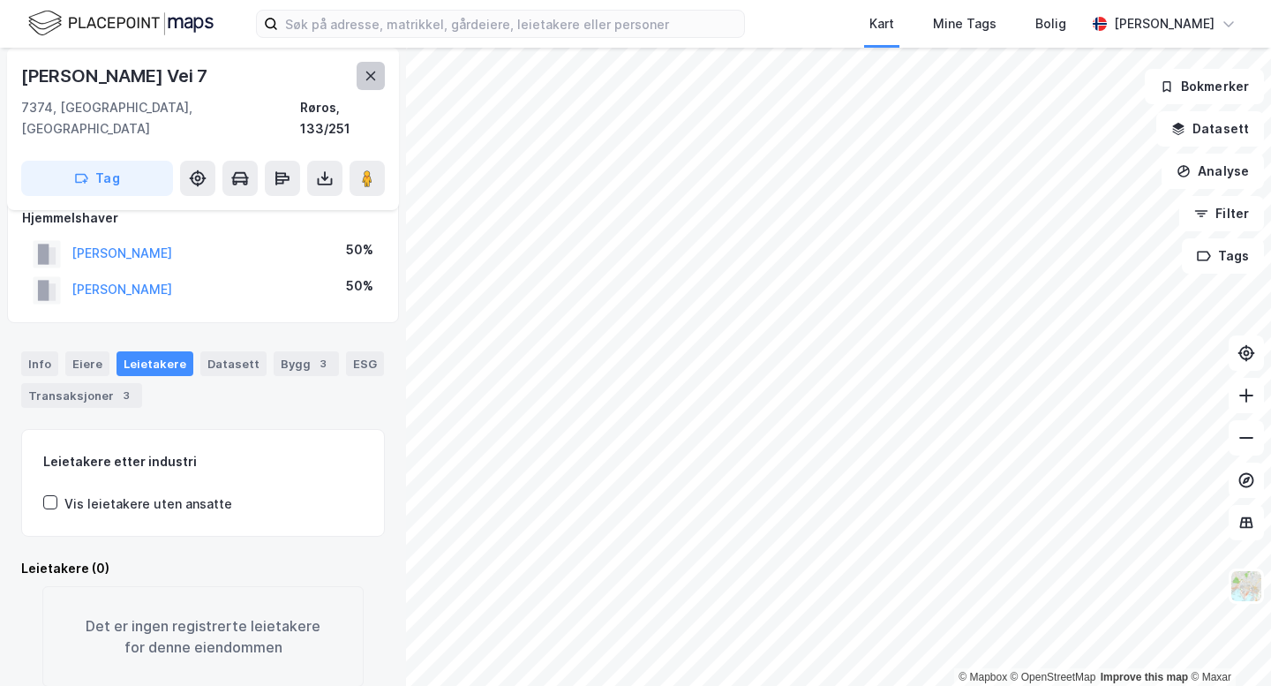
click at [370, 74] on icon at bounding box center [371, 76] width 14 height 14
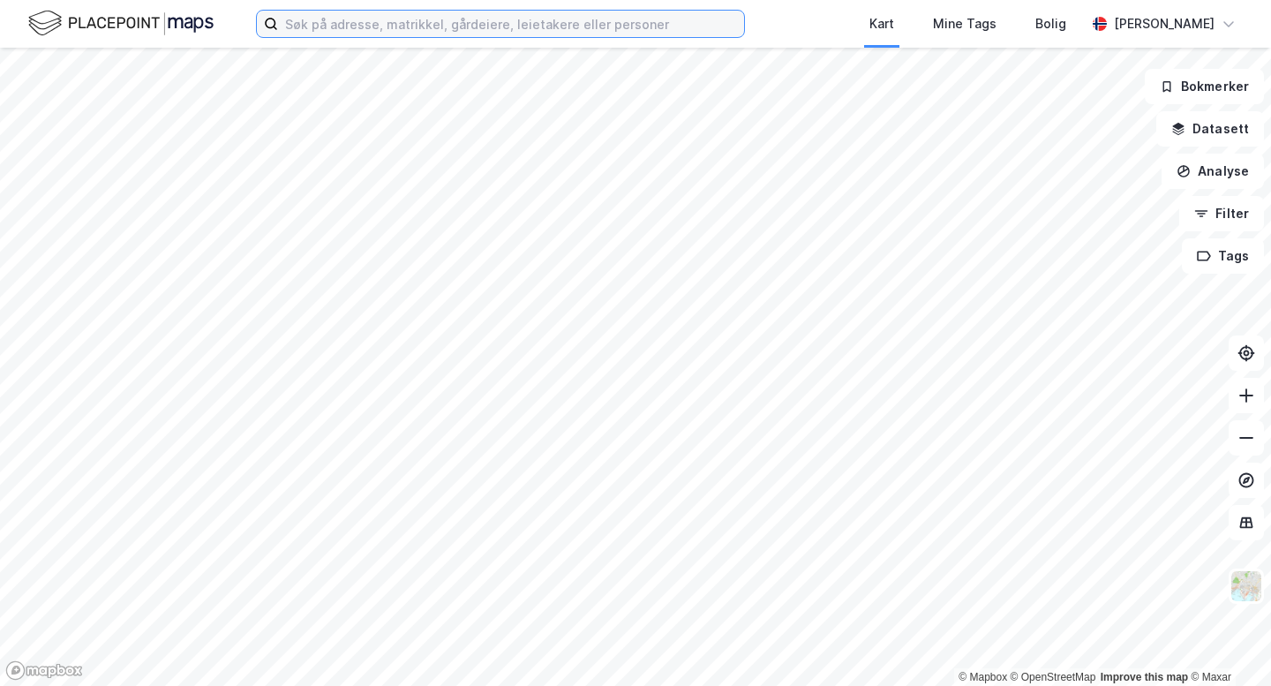
click at [340, 29] on input at bounding box center [511, 24] width 466 height 26
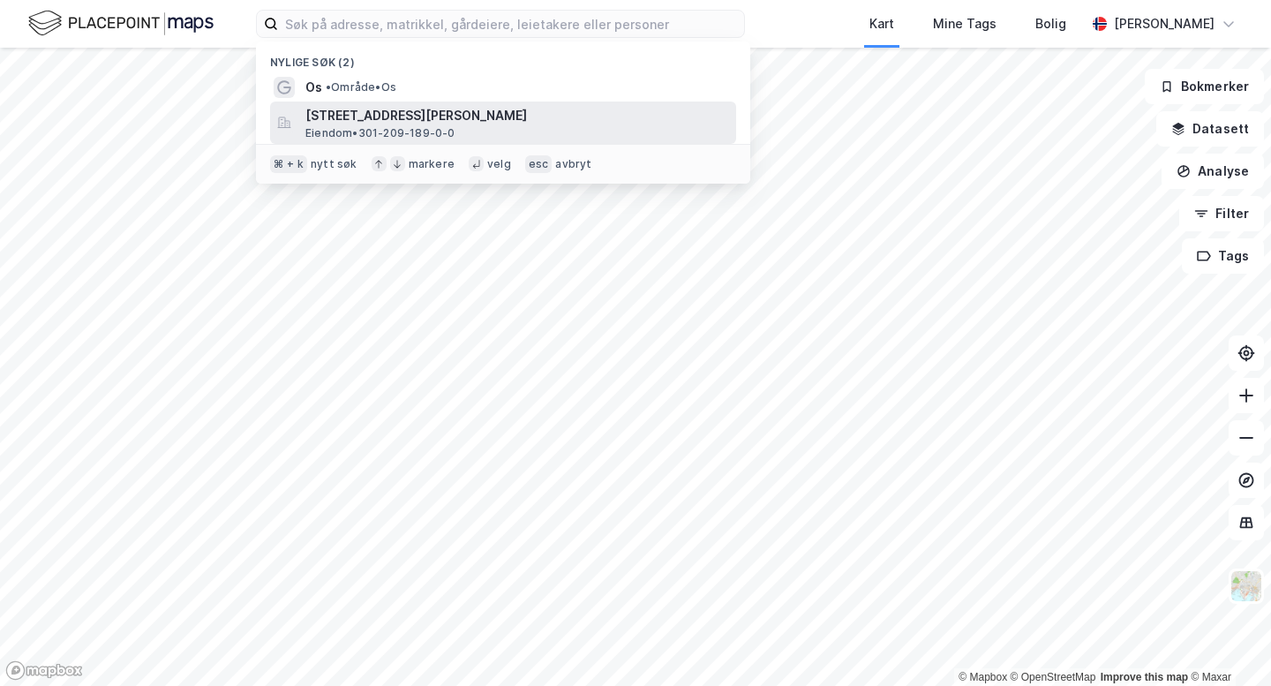
click at [345, 117] on span "[STREET_ADDRESS][PERSON_NAME]" at bounding box center [517, 115] width 424 height 21
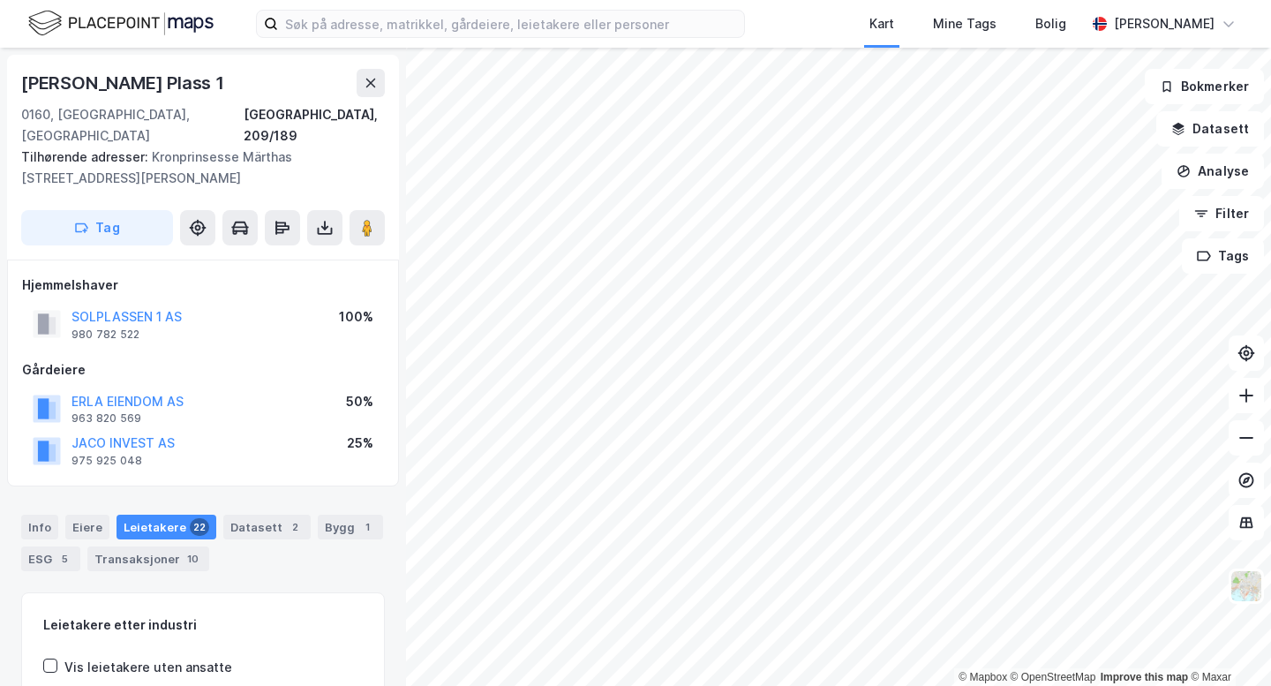
scroll to position [25, 0]
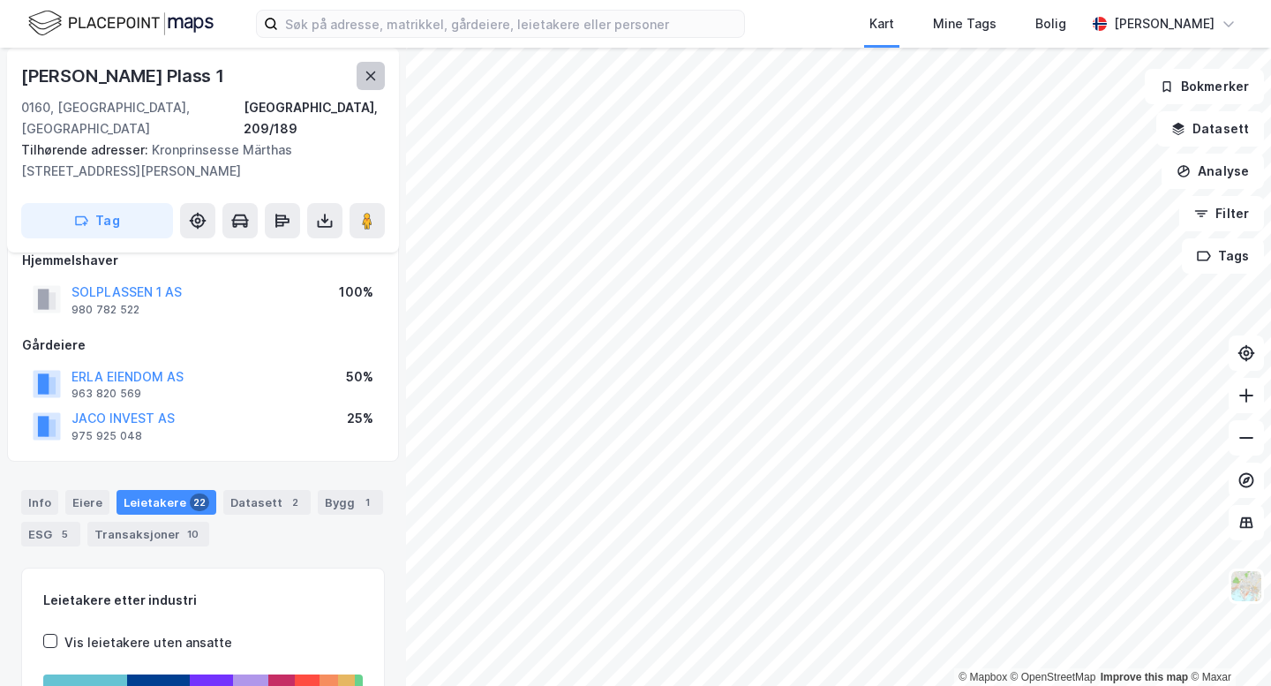
click at [373, 78] on icon at bounding box center [371, 76] width 10 height 9
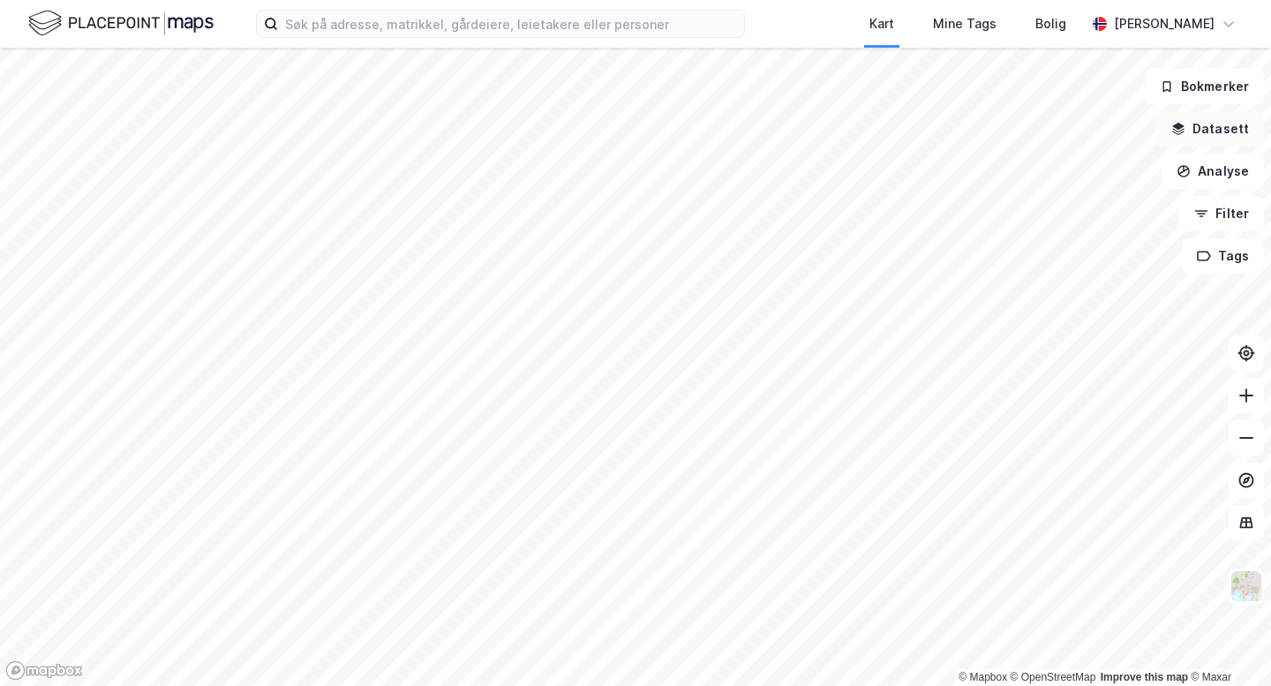
click at [1209, 123] on button "Datasett" at bounding box center [1211, 128] width 108 height 35
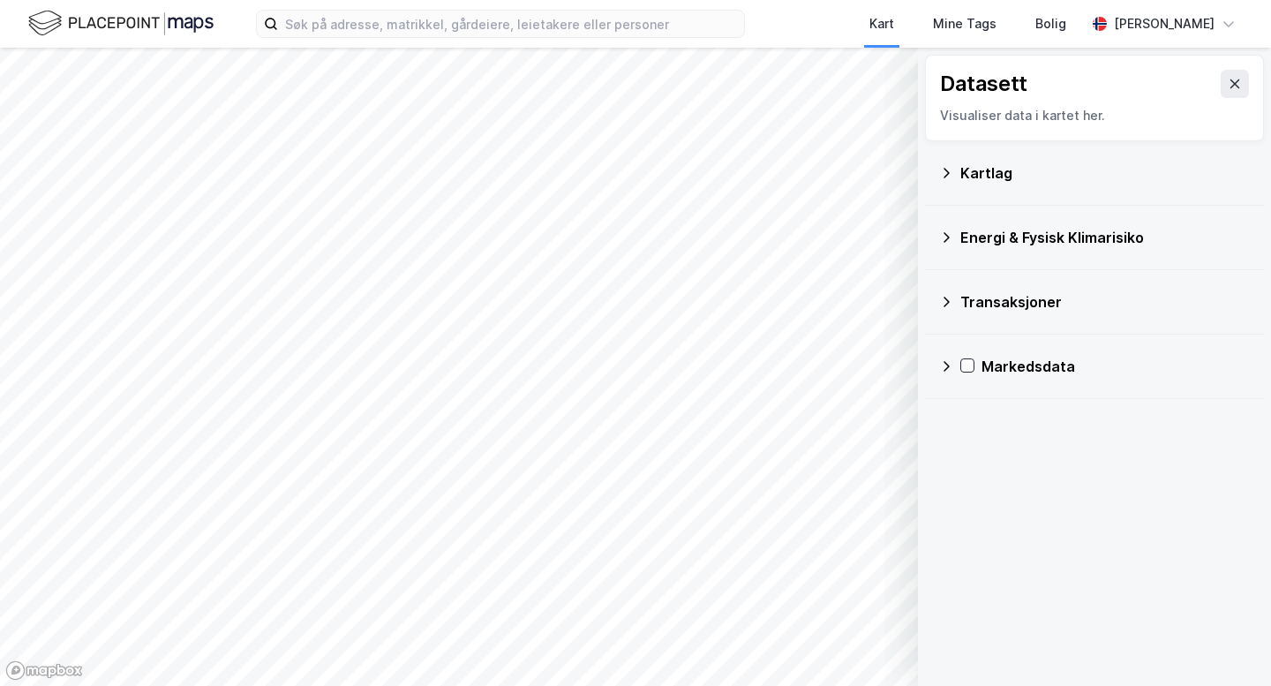
click at [1058, 164] on div "Kartlag" at bounding box center [1106, 172] width 290 height 21
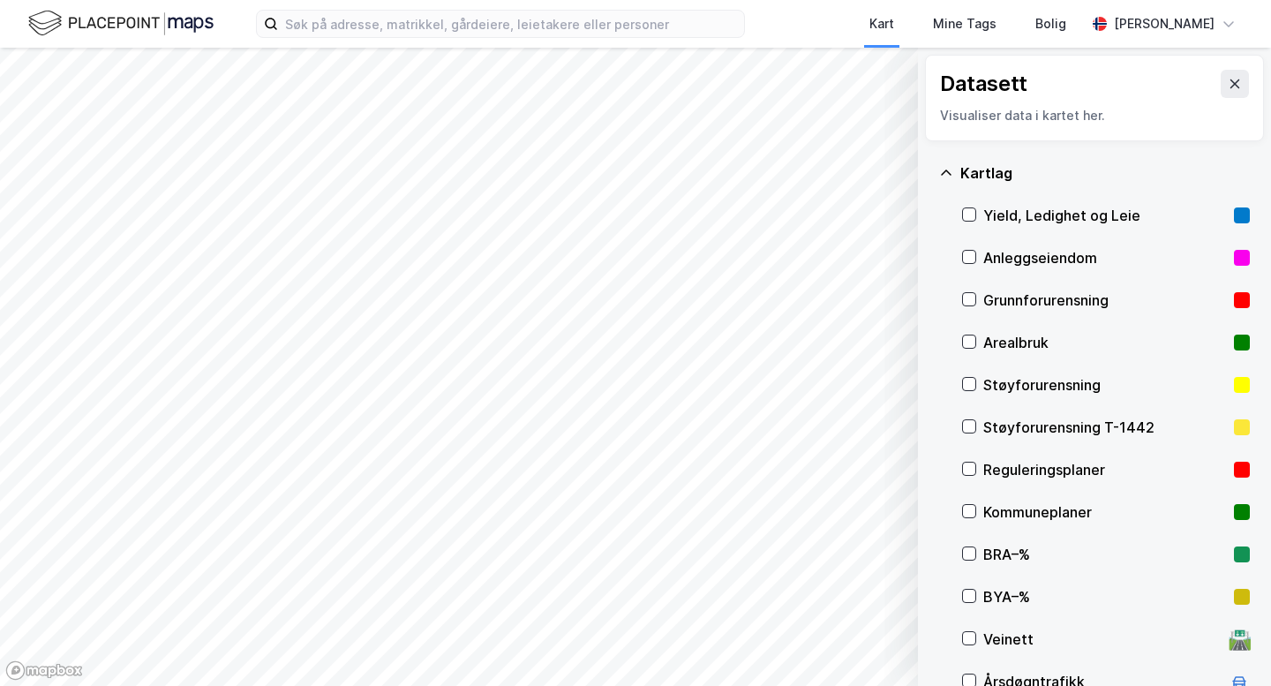
click at [1058, 164] on div "Kartlag" at bounding box center [1106, 172] width 290 height 21
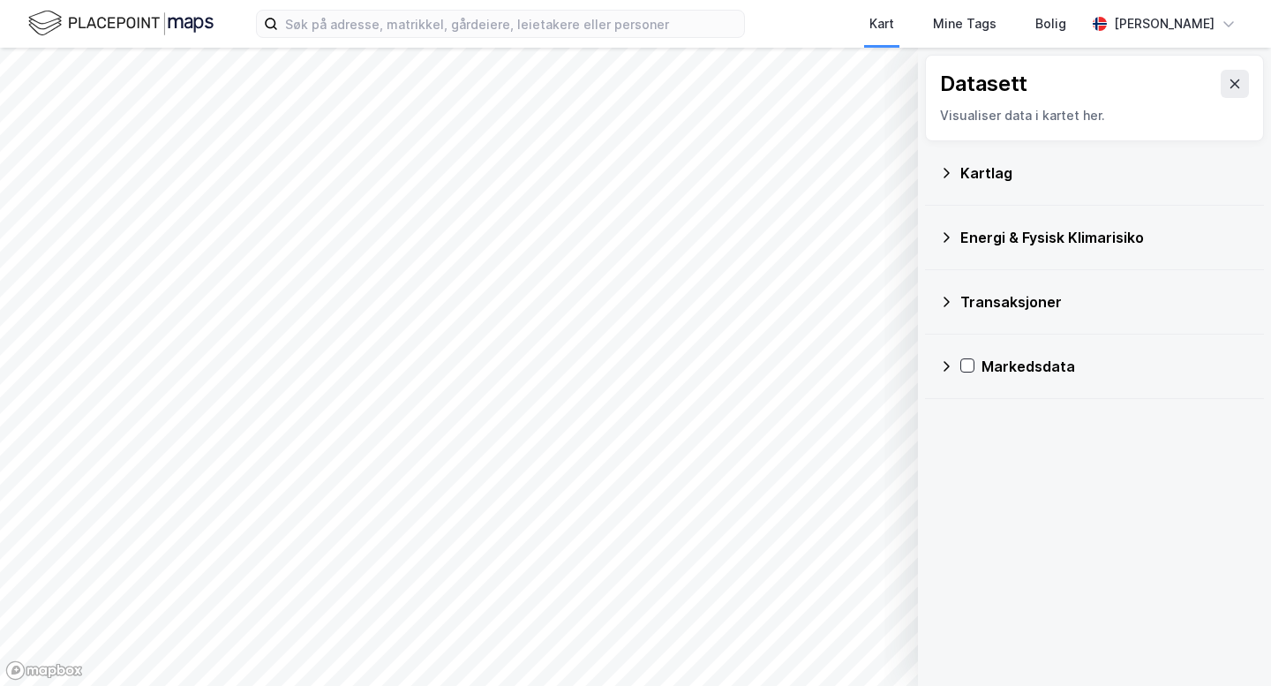
click at [1047, 242] on div "Energi & Fysisk Klimarisiko" at bounding box center [1106, 237] width 290 height 21
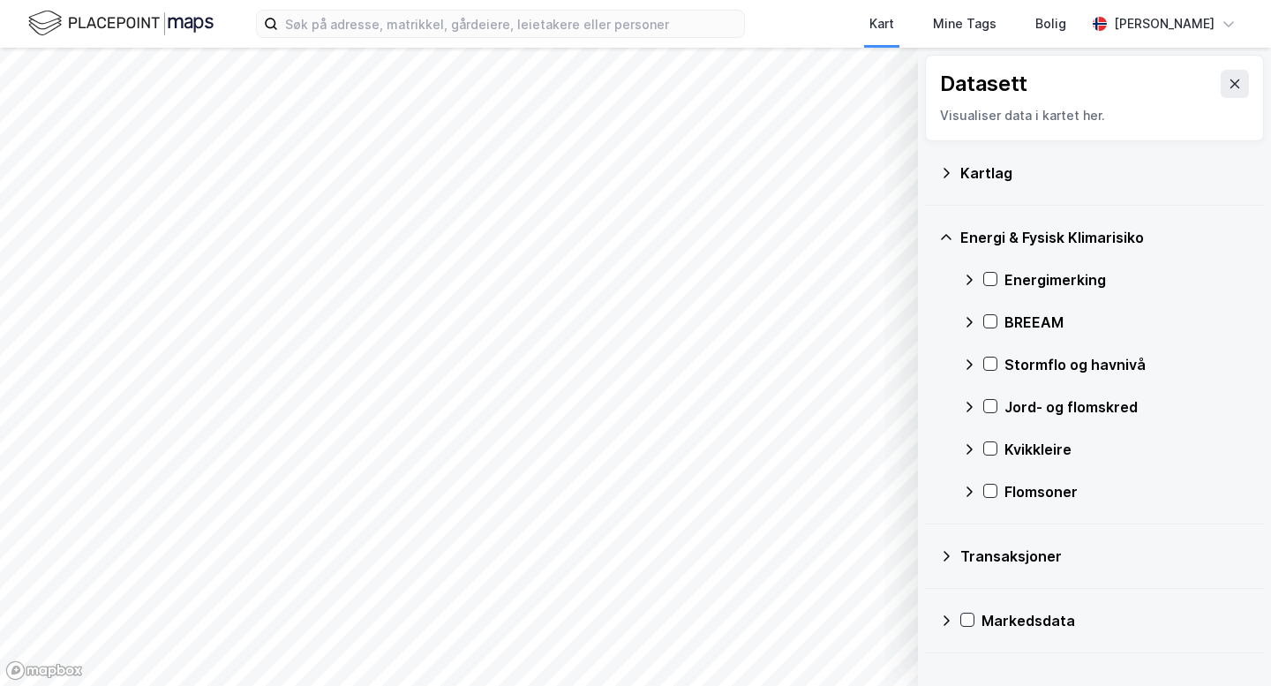
click at [1047, 242] on div "Energi & Fysisk Klimarisiko" at bounding box center [1106, 237] width 290 height 21
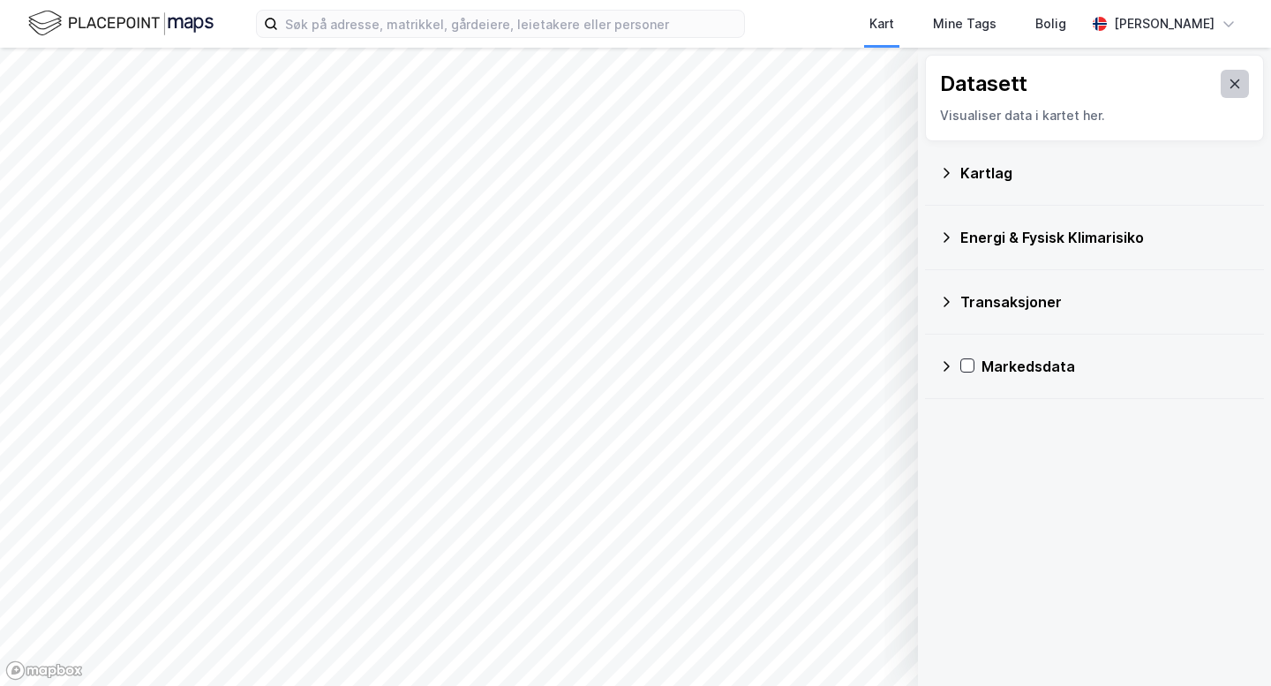
click at [1247, 81] on button at bounding box center [1235, 84] width 28 height 28
